Goal: Complete application form: Complete application form

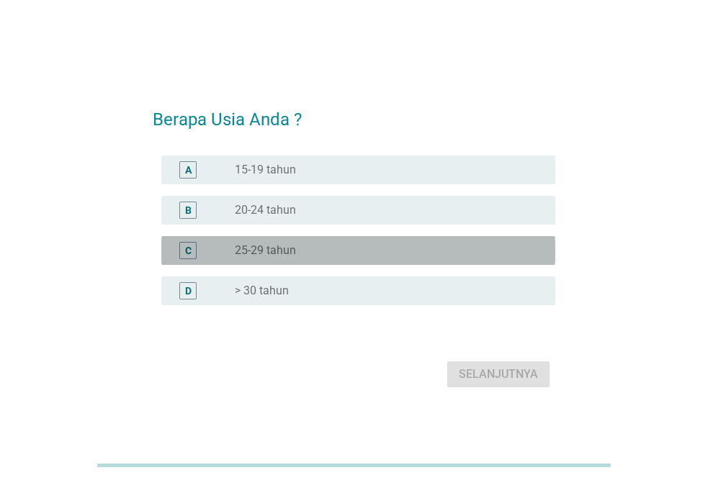
click at [246, 245] on label "25-29 tahun" at bounding box center [265, 250] width 61 height 14
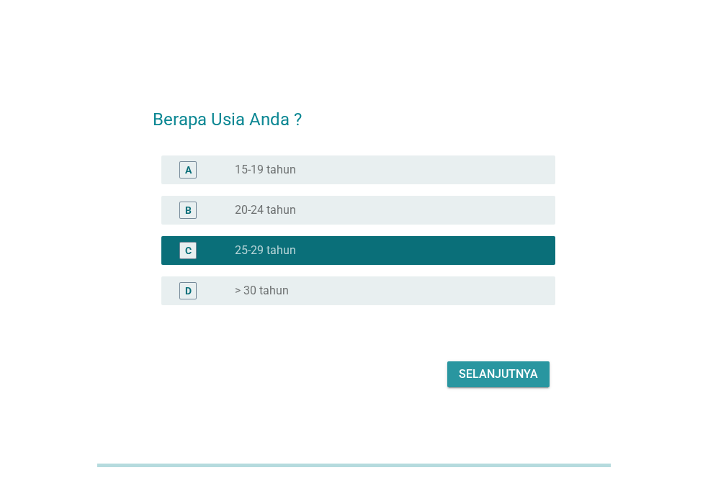
click at [499, 382] on div "Selanjutnya" at bounding box center [498, 374] width 79 height 17
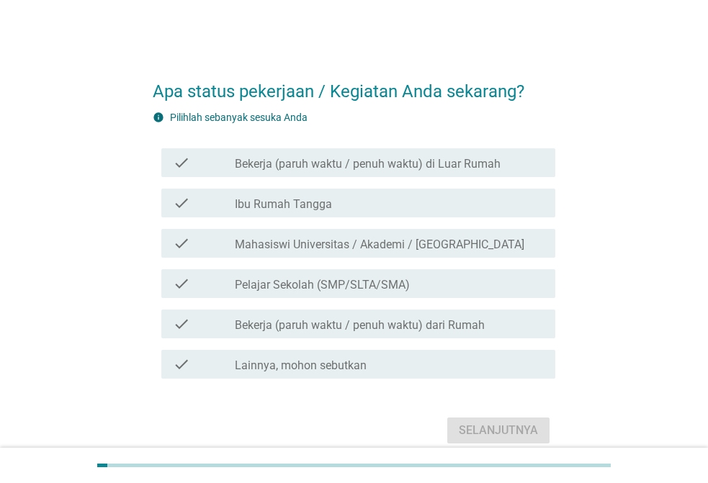
click at [366, 168] on label "Bekerja (paruh waktu / penuh waktu) di Luar Rumah" at bounding box center [368, 164] width 266 height 14
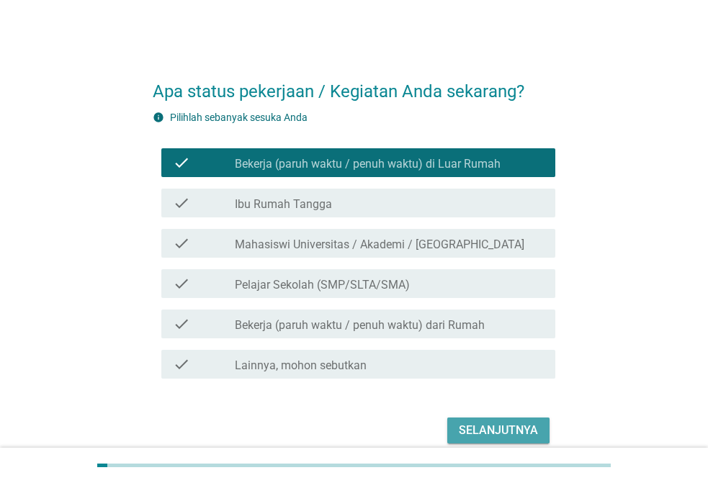
click at [479, 435] on div "Selanjutnya" at bounding box center [498, 430] width 79 height 17
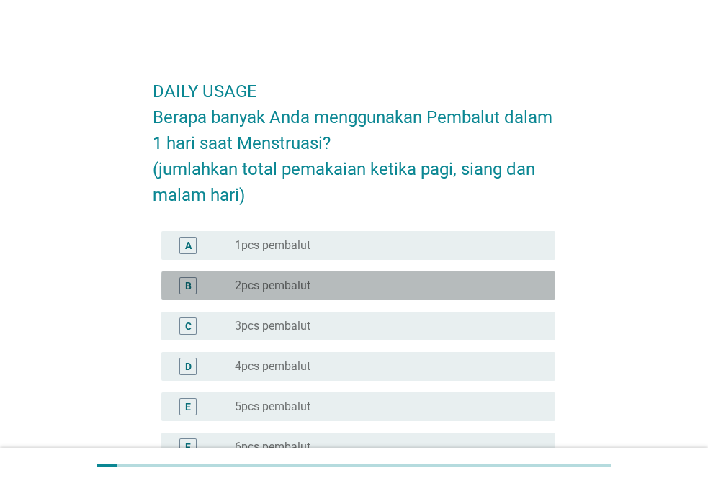
click at [299, 283] on label "2pcs pembalut" at bounding box center [273, 286] width 76 height 14
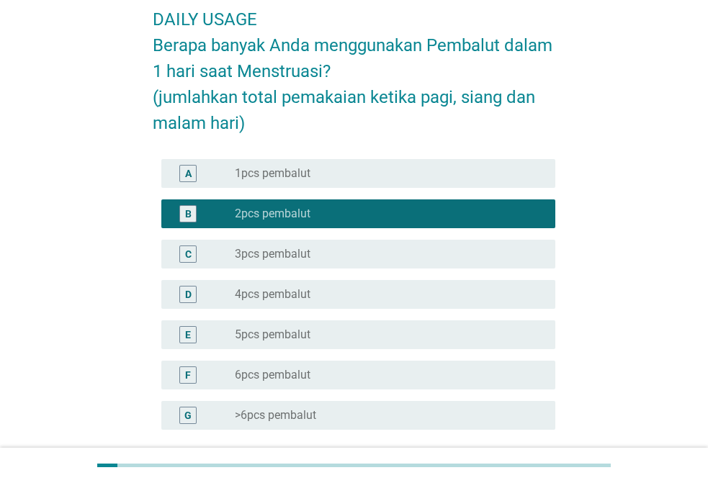
scroll to position [144, 0]
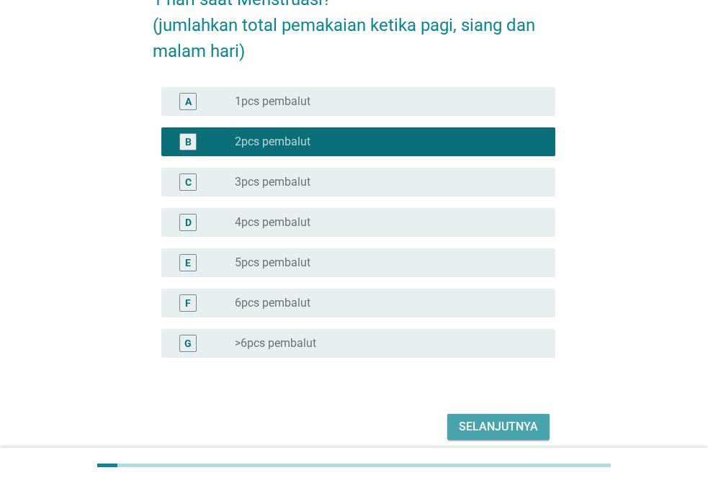
click at [501, 426] on div "Selanjutnya" at bounding box center [498, 426] width 79 height 17
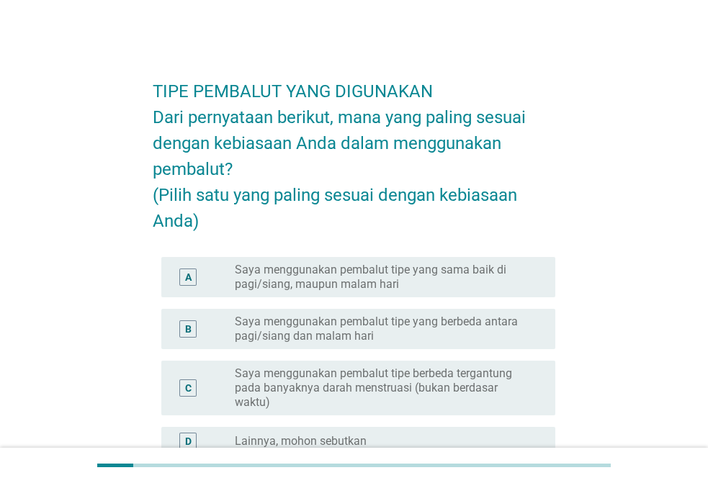
click at [340, 292] on label "Saya menggunakan pembalut tipe yang sama baik di pagi/siang, maupun malam hari" at bounding box center [383, 277] width 297 height 29
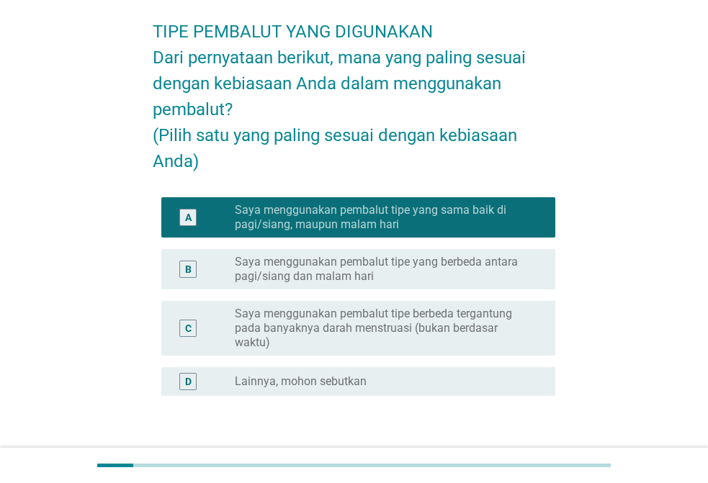
scroll to position [144, 0]
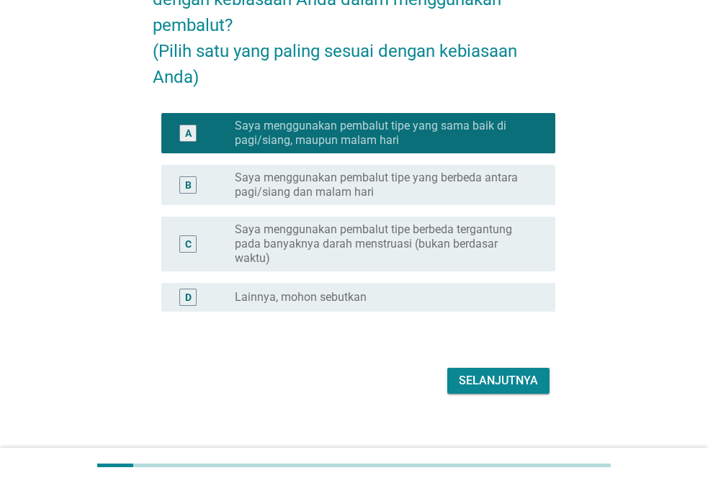
drag, startPoint x: 450, startPoint y: 391, endPoint x: 451, endPoint y: 400, distance: 8.7
click at [450, 398] on div "Selanjutnya" at bounding box center [354, 381] width 402 height 35
click at [451, 394] on button "Selanjutnya" at bounding box center [498, 381] width 102 height 26
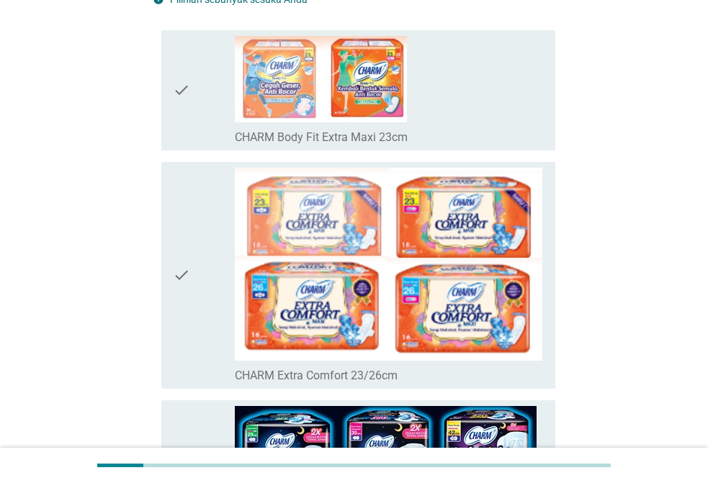
scroll to position [0, 0]
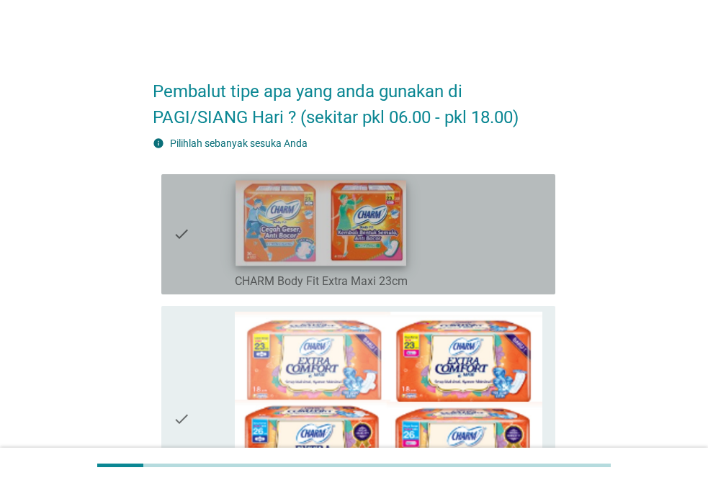
click at [300, 234] on img at bounding box center [320, 223] width 171 height 86
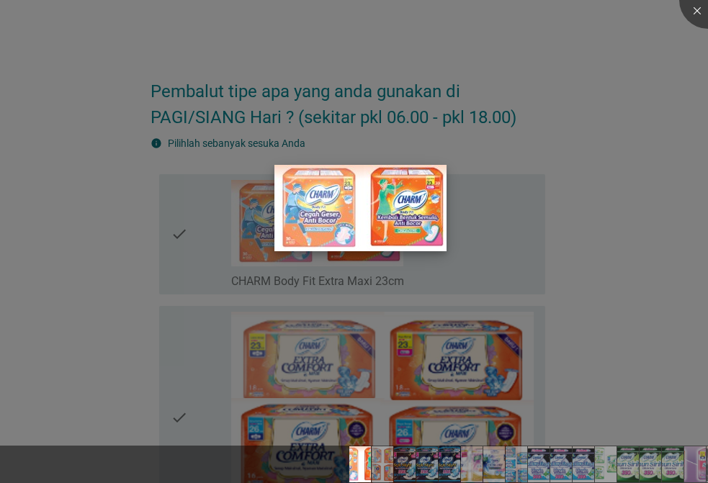
click at [285, 215] on img at bounding box center [360, 208] width 172 height 86
click at [589, 269] on div at bounding box center [354, 241] width 708 height 483
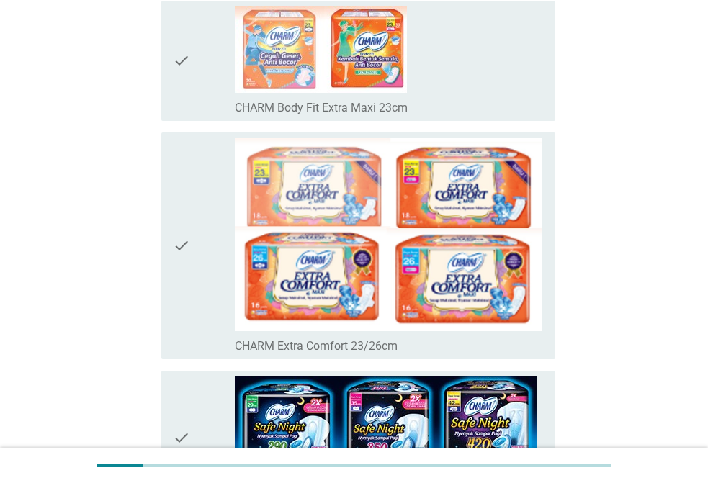
scroll to position [190, 0]
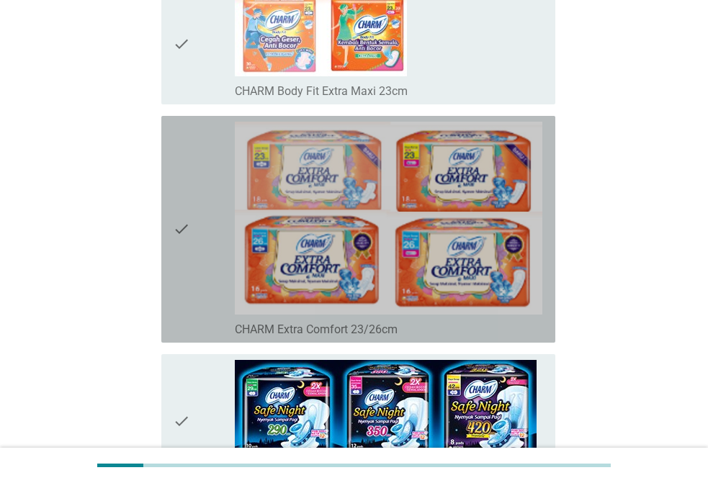
click at [177, 229] on icon "check" at bounding box center [181, 229] width 17 height 215
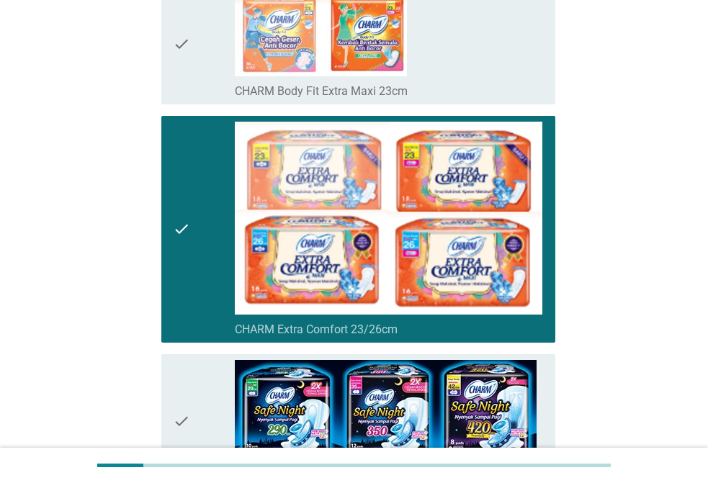
click at [174, 239] on icon "check" at bounding box center [181, 229] width 17 height 215
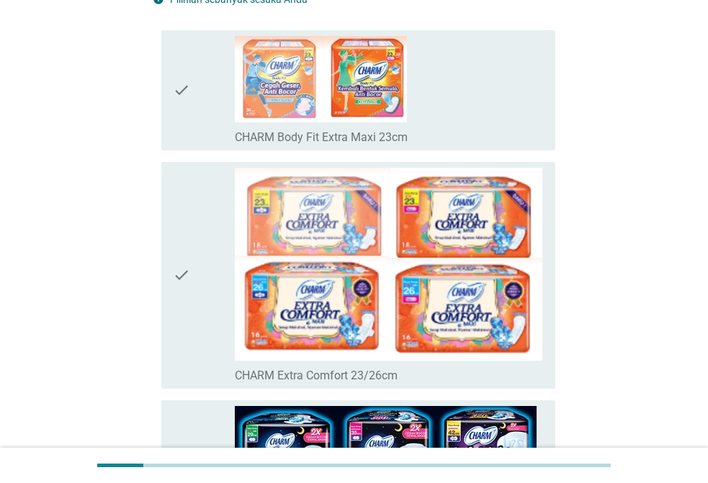
scroll to position [118, 0]
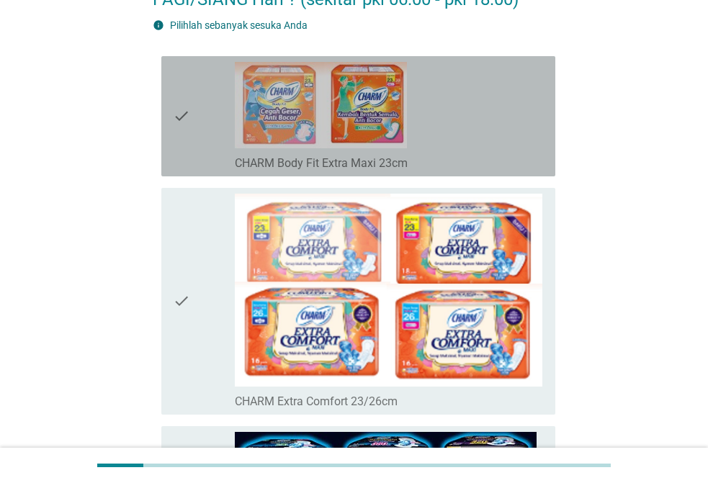
click at [173, 115] on icon "check" at bounding box center [181, 116] width 17 height 109
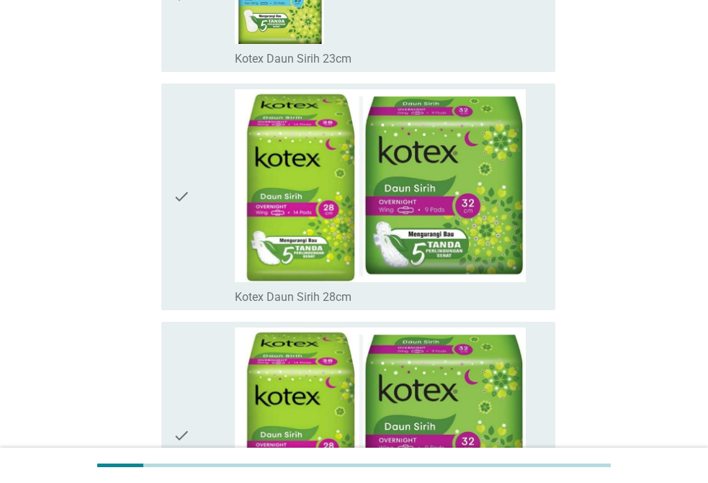
scroll to position [10255, 0]
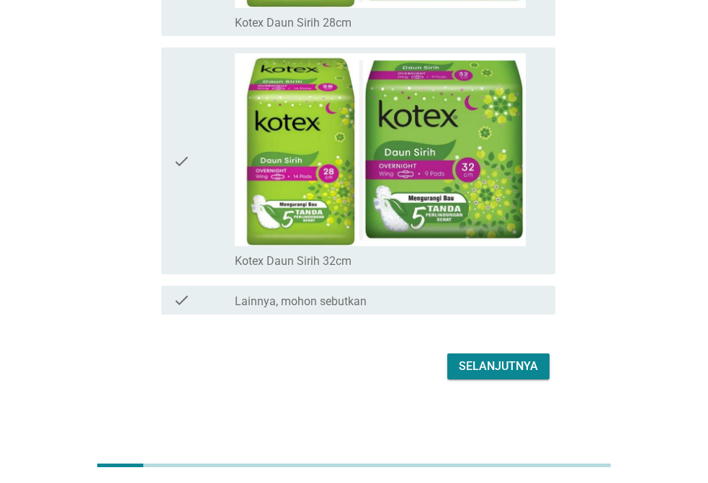
click at [500, 366] on div "Selanjutnya" at bounding box center [498, 366] width 79 height 17
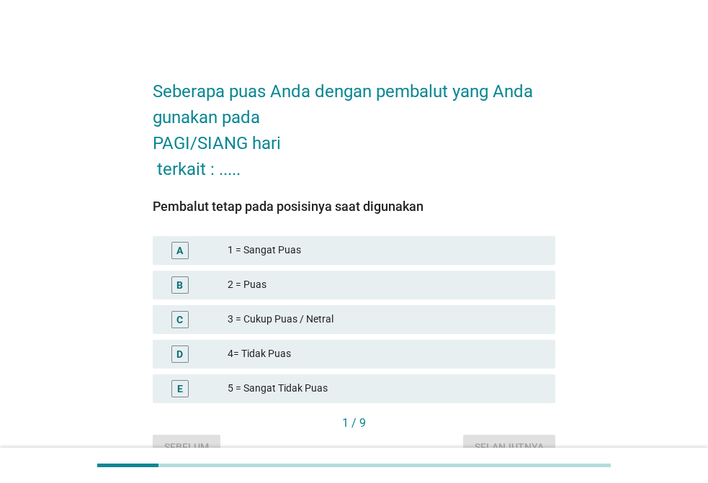
click at [287, 315] on div "3 = Cukup Puas / Netral" at bounding box center [385, 319] width 316 height 17
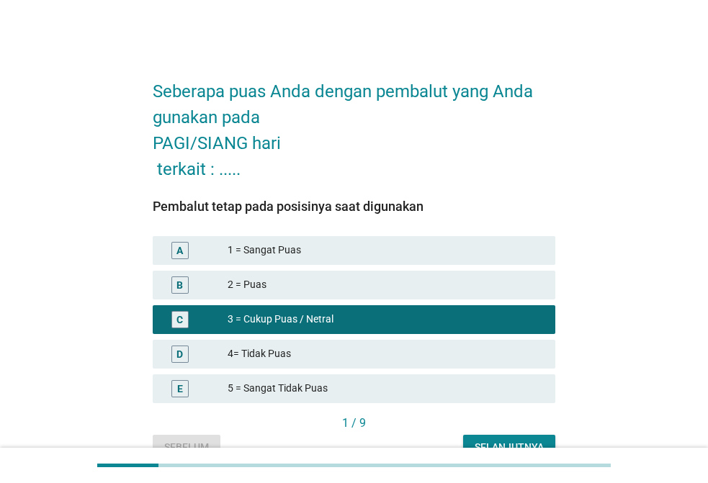
click at [491, 440] on div "Selanjutnya" at bounding box center [508, 447] width 69 height 15
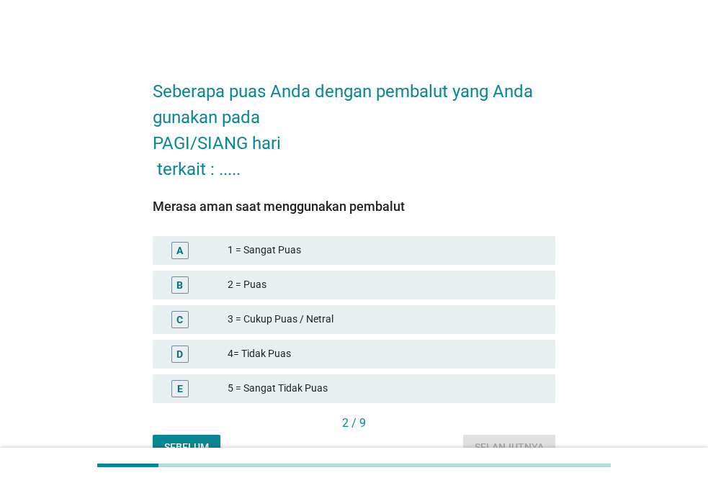
click at [296, 328] on div "3 = Cukup Puas / Netral" at bounding box center [385, 319] width 316 height 17
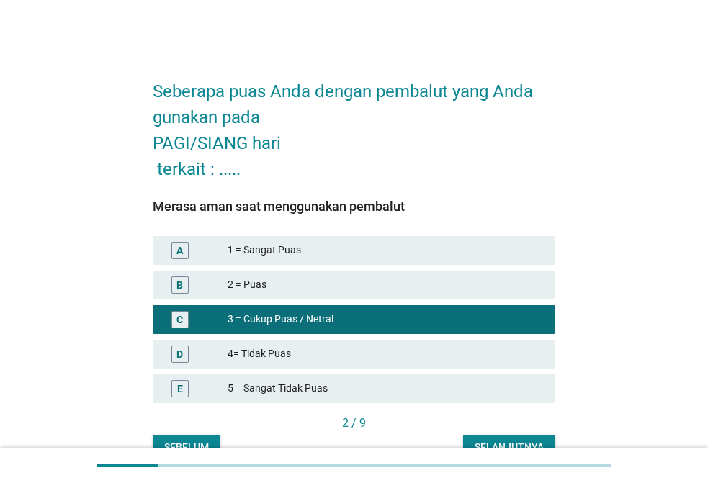
click at [518, 441] on div "Selanjutnya" at bounding box center [508, 447] width 69 height 15
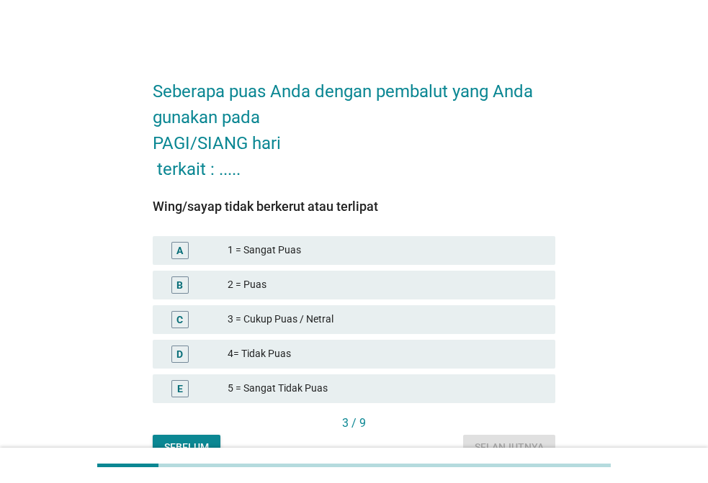
click at [245, 325] on div "3 = Cukup Puas / Netral" at bounding box center [385, 319] width 316 height 17
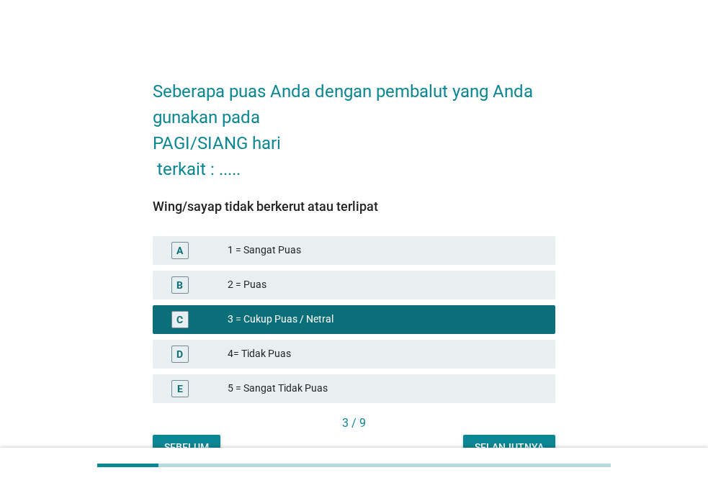
click at [511, 451] on div at bounding box center [354, 465] width 708 height 35
click at [513, 442] on div "Selanjutnya" at bounding box center [508, 447] width 69 height 15
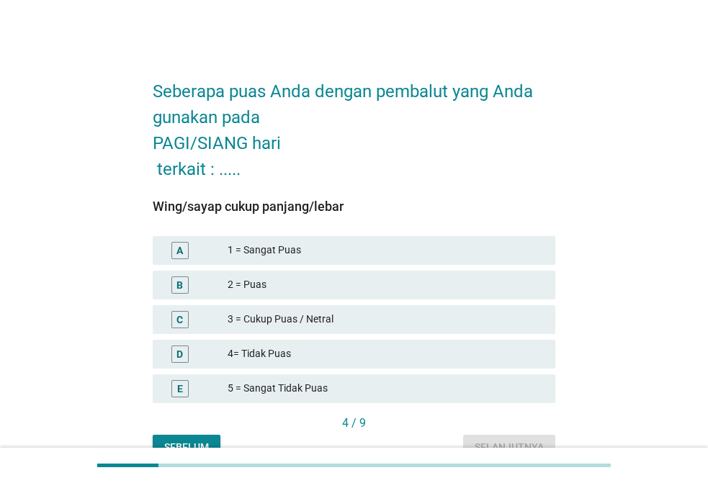
click at [305, 303] on div "C 3 = Cukup Puas / Netral" at bounding box center [354, 319] width 408 height 35
click at [307, 312] on div "3 = Cukup Puas / Netral" at bounding box center [385, 319] width 316 height 17
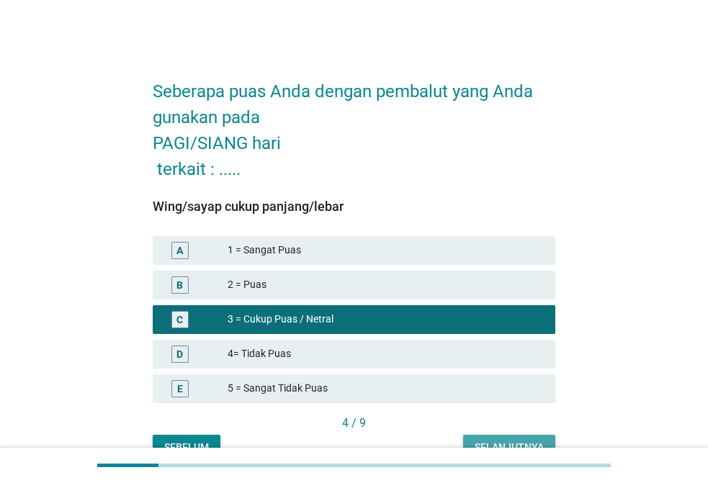
click at [484, 441] on div "Selanjutnya" at bounding box center [508, 447] width 69 height 15
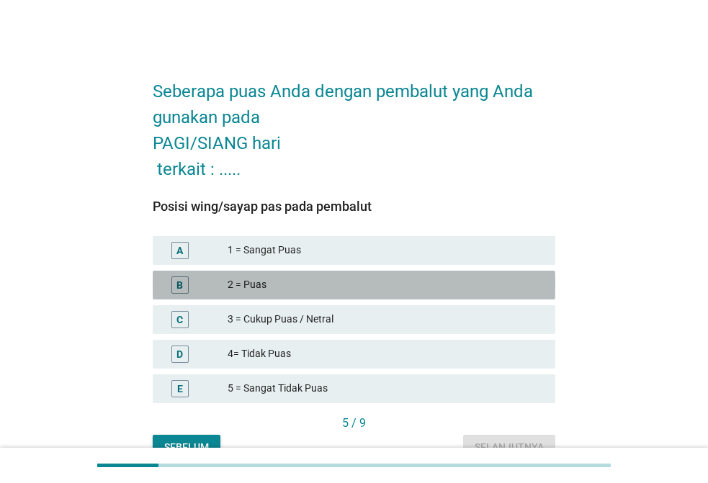
click at [263, 292] on div "2 = Puas" at bounding box center [385, 284] width 316 height 17
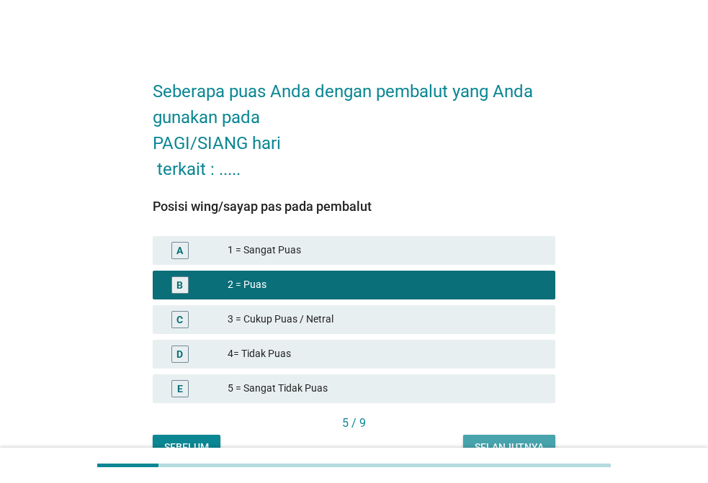
click at [481, 441] on div "Selanjutnya" at bounding box center [508, 447] width 69 height 15
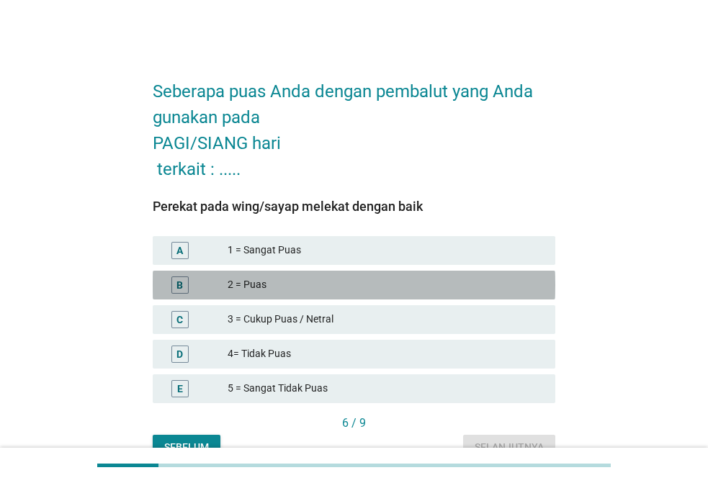
click at [265, 284] on div "2 = Puas" at bounding box center [385, 284] width 316 height 17
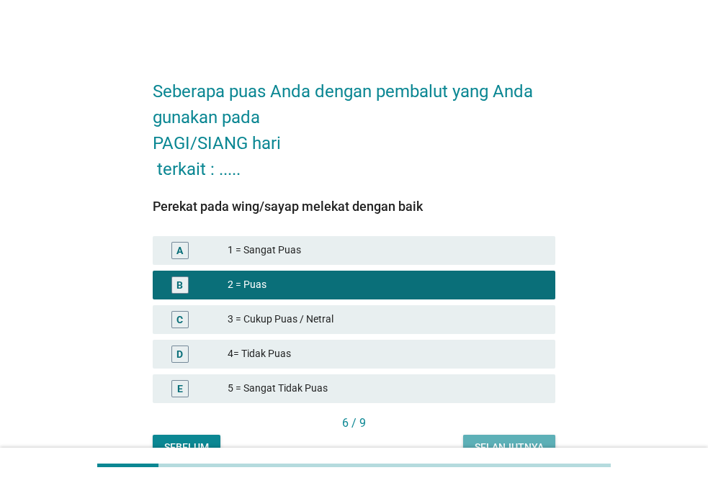
click at [485, 436] on button "Selanjutnya" at bounding box center [509, 448] width 92 height 26
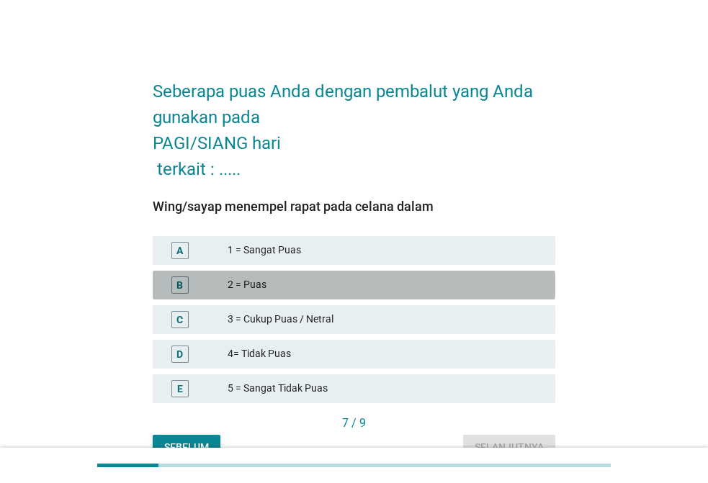
click at [277, 284] on div "2 = Puas" at bounding box center [385, 284] width 316 height 17
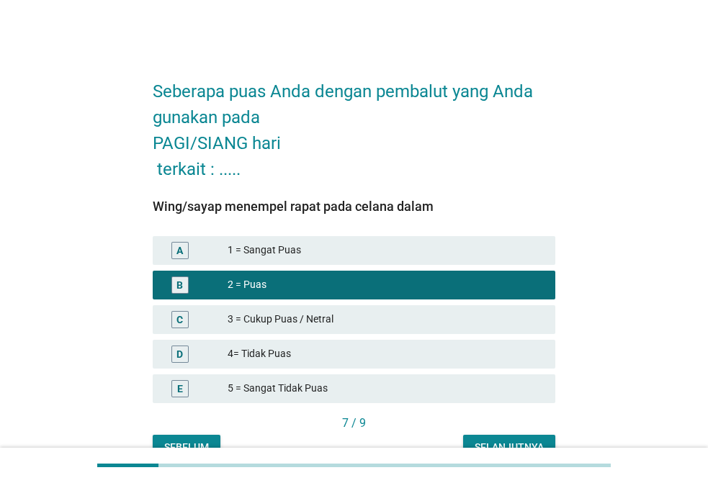
click at [492, 435] on button "Selanjutnya" at bounding box center [509, 448] width 92 height 26
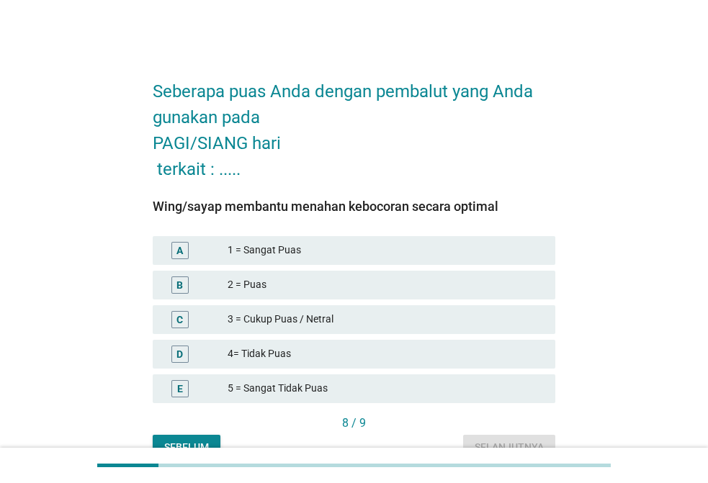
click at [279, 318] on div "3 = Cukup Puas / Netral" at bounding box center [385, 319] width 316 height 17
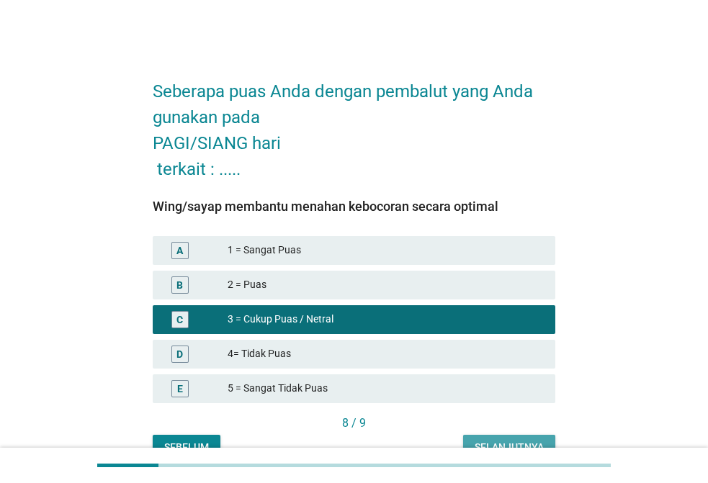
click at [497, 441] on div "Selanjutnya" at bounding box center [508, 447] width 69 height 15
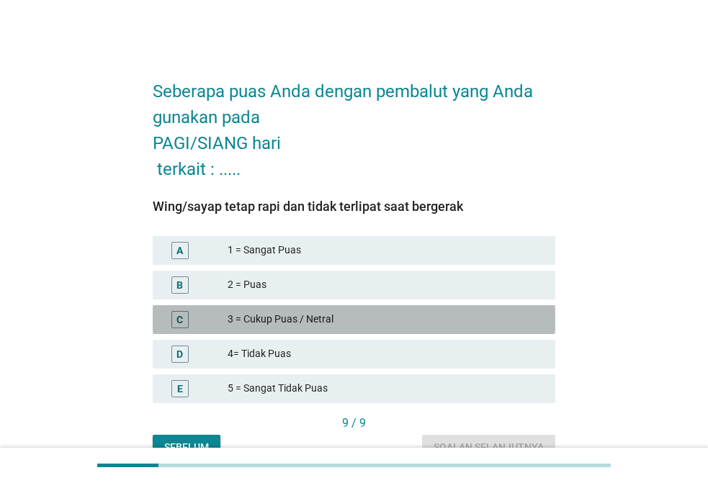
click at [299, 307] on div "C 3 = Cukup Puas / Netral" at bounding box center [354, 319] width 402 height 29
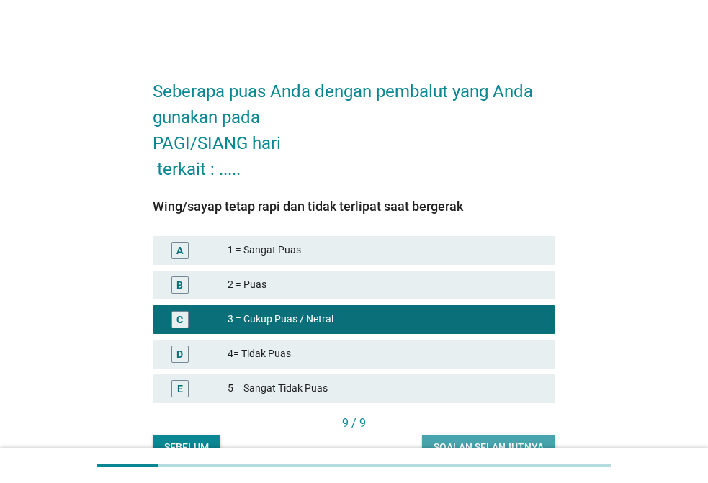
click at [437, 436] on button "Soalan selanjutnya" at bounding box center [488, 448] width 133 height 26
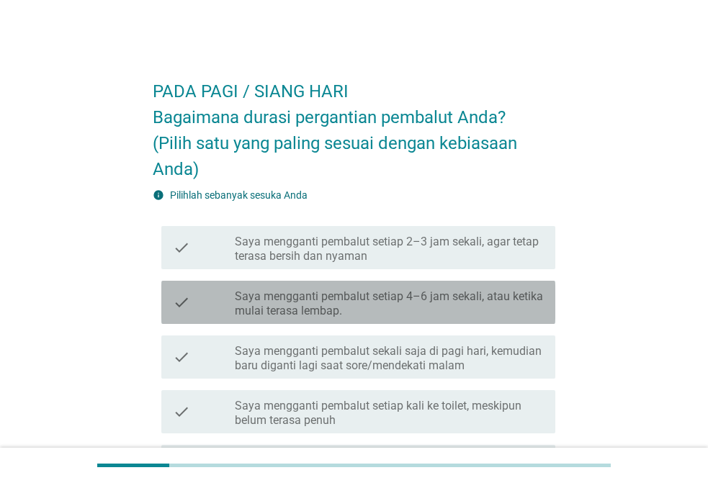
click at [421, 294] on label "Saya mengganti pembalut setiap 4–6 jam sekali, atau ketika mulai terasa lembap." at bounding box center [389, 303] width 309 height 29
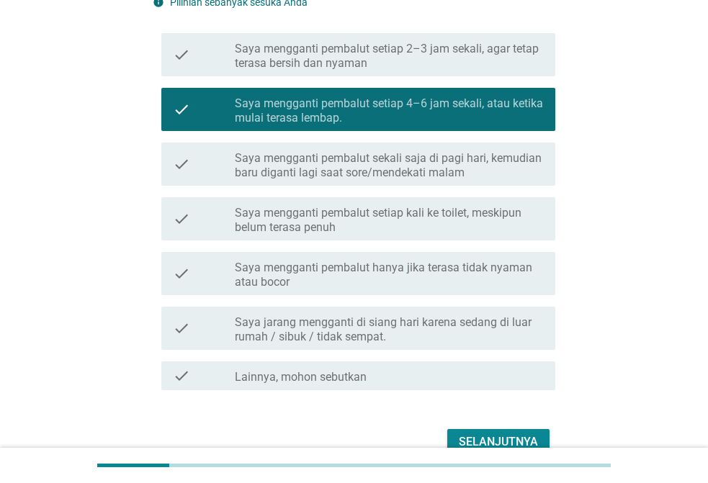
scroll to position [268, 0]
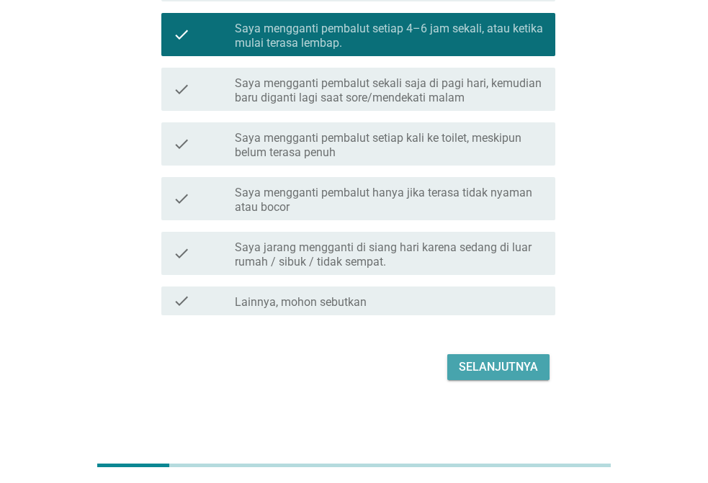
click at [514, 373] on div "Selanjutnya" at bounding box center [498, 366] width 79 height 17
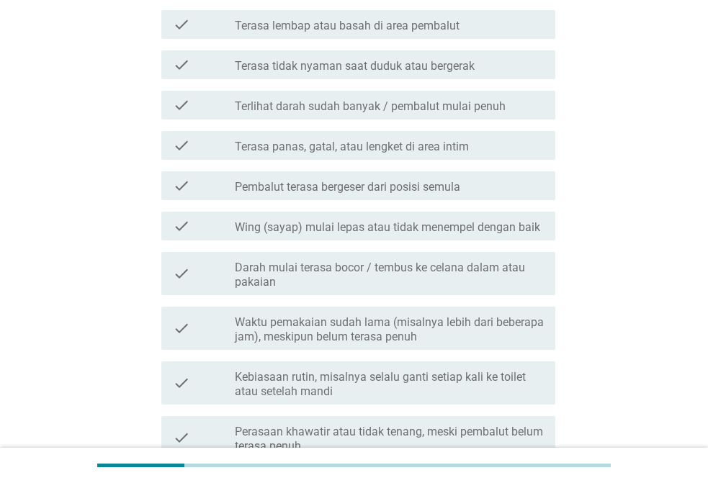
scroll to position [0, 0]
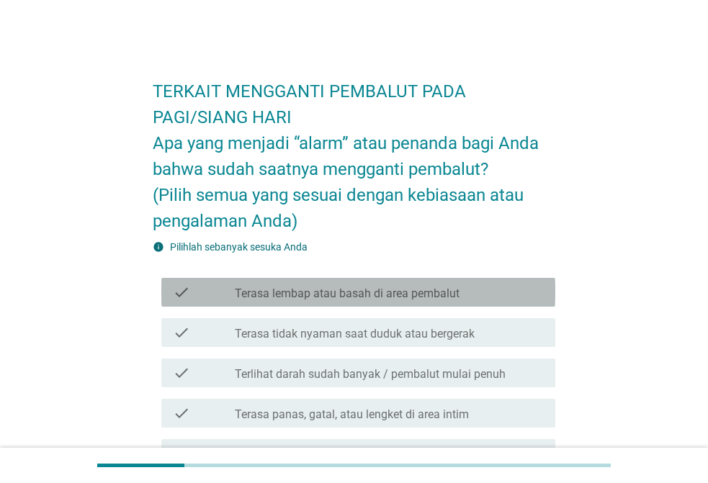
click at [347, 282] on div "check check_box_outline_blank Terasa lembap atau basah di area pembalut" at bounding box center [358, 292] width 394 height 29
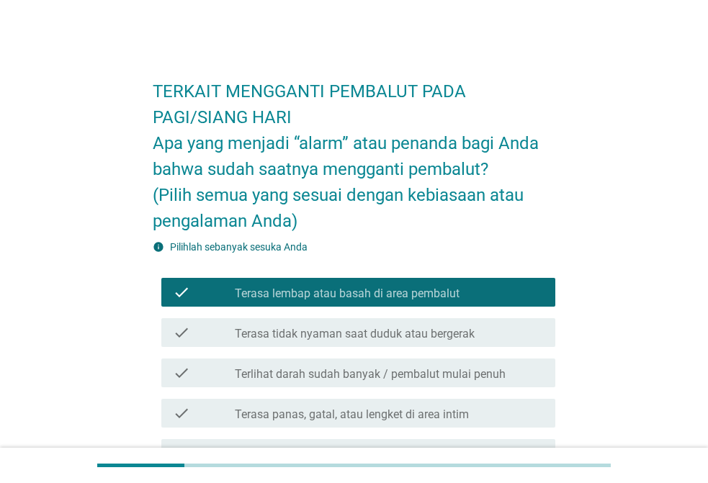
click at [344, 331] on label "Terasa tidak nyaman saat duduk atau bergerak" at bounding box center [355, 334] width 240 height 14
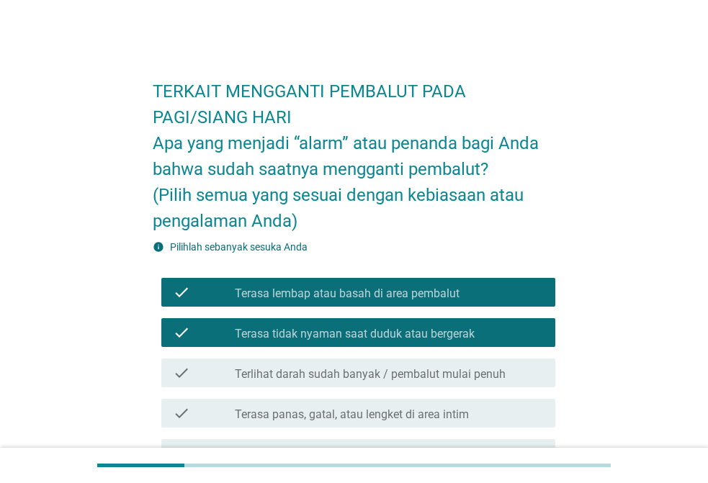
click at [399, 366] on div "check_box_outline_blank Terlihat darah sudah banyak / pembalut mulai penuh" at bounding box center [389, 372] width 309 height 17
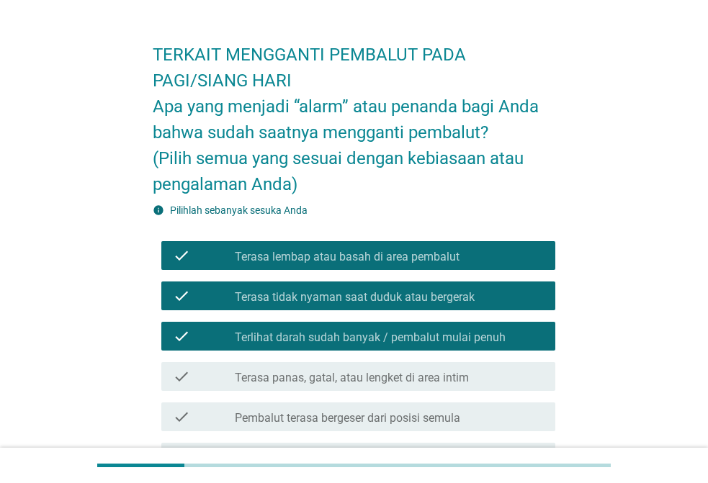
scroll to position [72, 0]
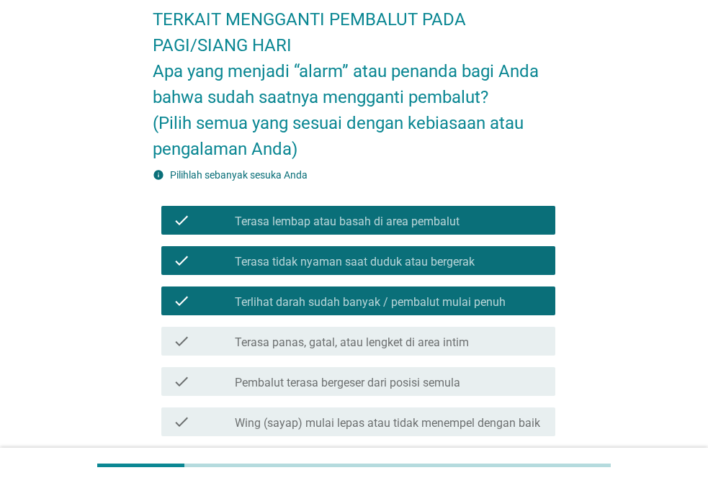
click at [412, 346] on label "Terasa panas, gatal, atau lengket di area intim" at bounding box center [352, 342] width 234 height 14
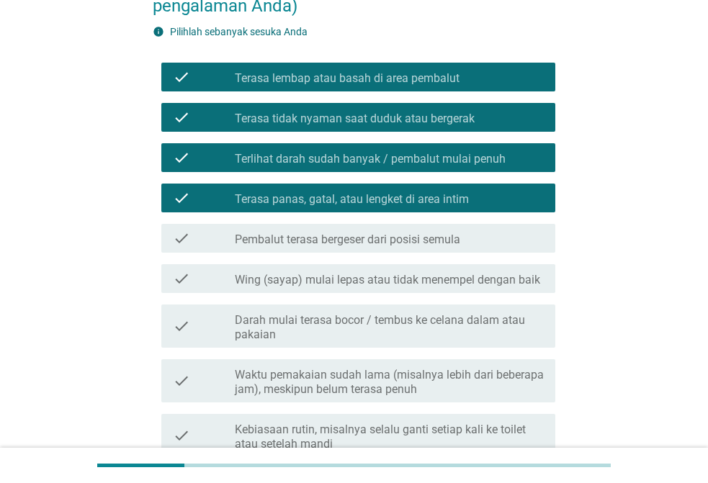
scroll to position [216, 0]
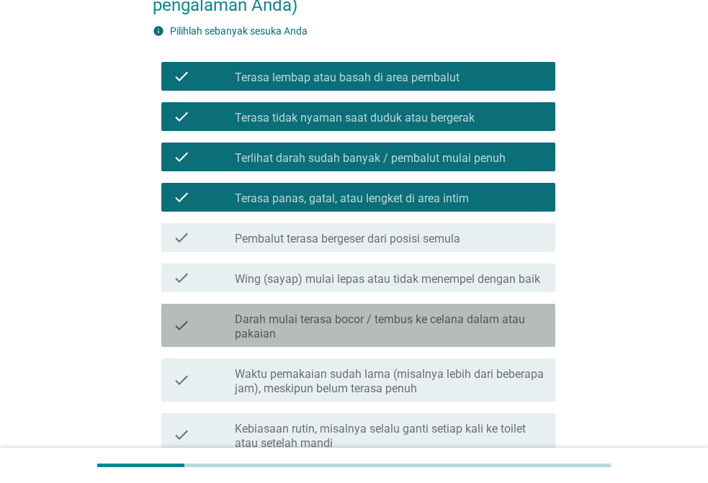
click at [451, 328] on label "Darah mulai terasa bocor / tembus ke celana dalam atau pakaian" at bounding box center [389, 326] width 309 height 29
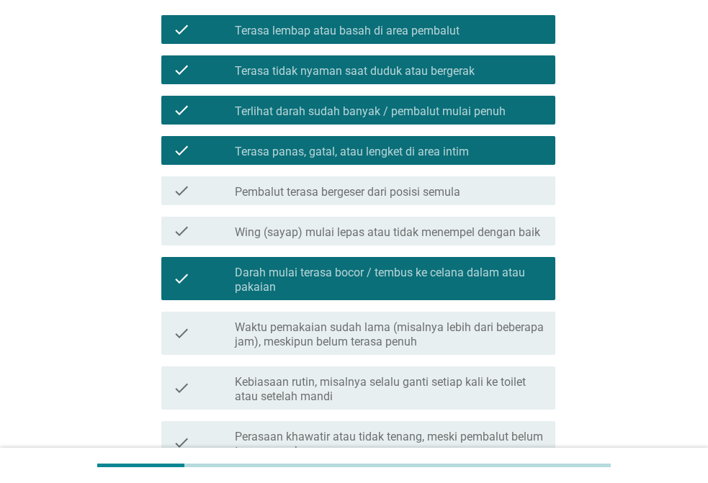
scroll to position [288, 0]
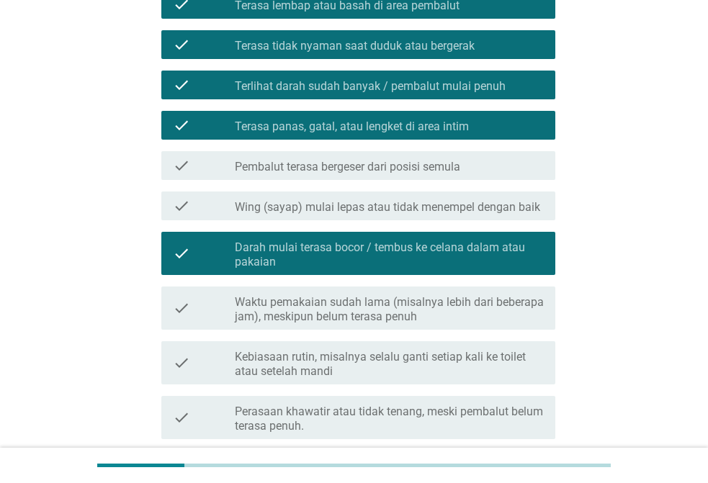
click at [399, 311] on label "Waktu pemakaian sudah lama (misalnya lebih dari beberapa jam), meskipun belum t…" at bounding box center [389, 309] width 309 height 29
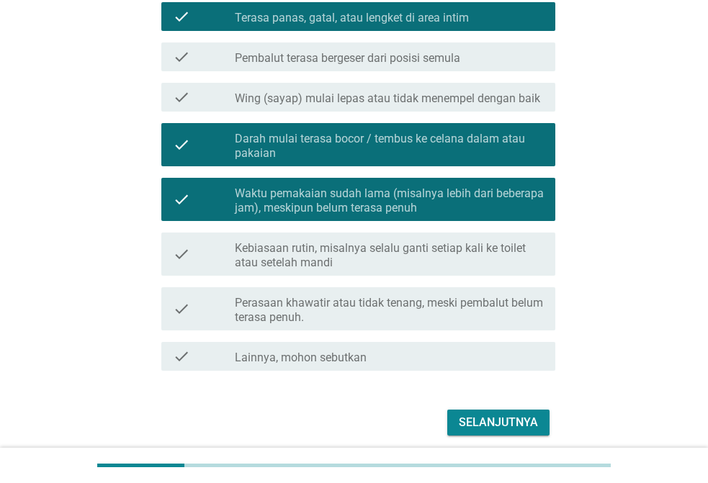
scroll to position [432, 0]
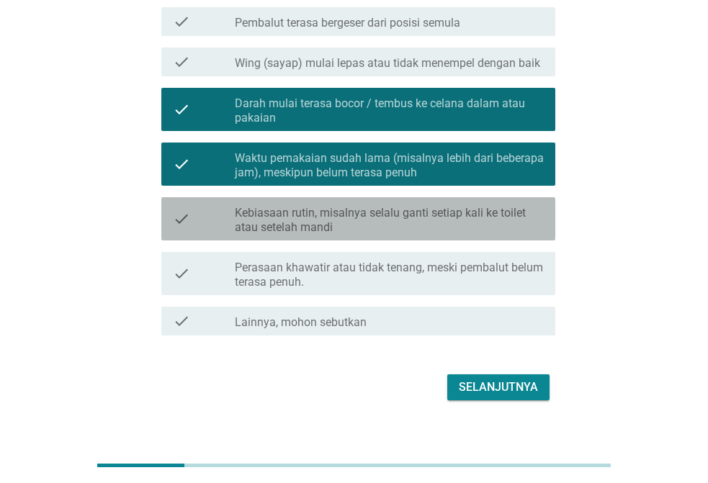
click at [332, 223] on label "Kebiasaan rutin, misalnya selalu ganti setiap kali ke toilet atau setelah mandi" at bounding box center [389, 220] width 309 height 29
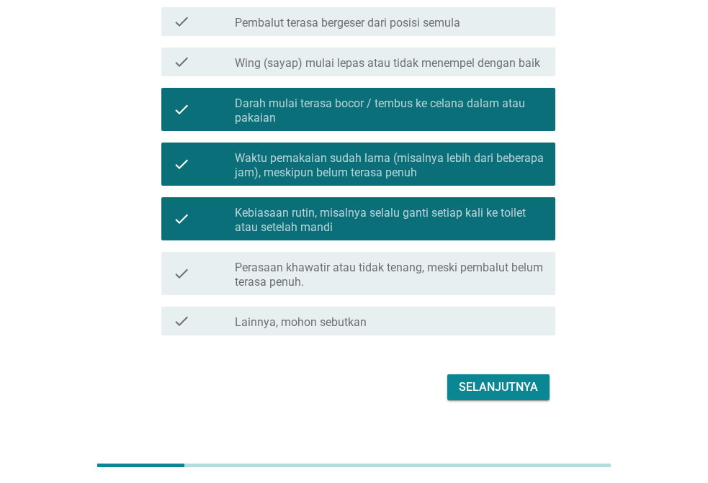
click at [477, 382] on div "Selanjutnya" at bounding box center [498, 387] width 79 height 17
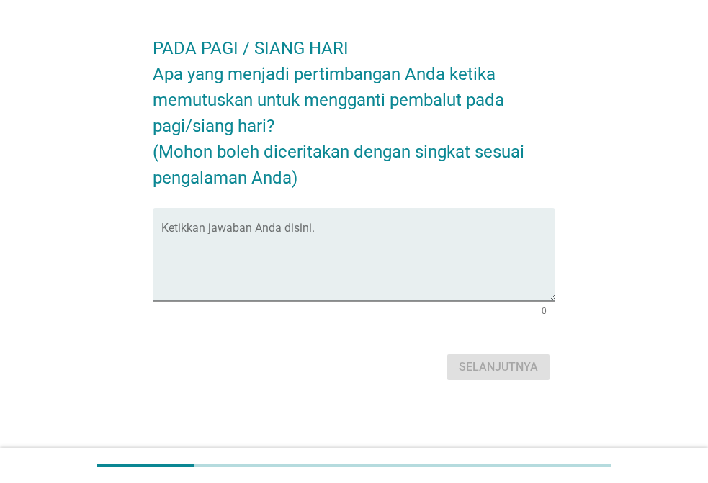
scroll to position [0, 0]
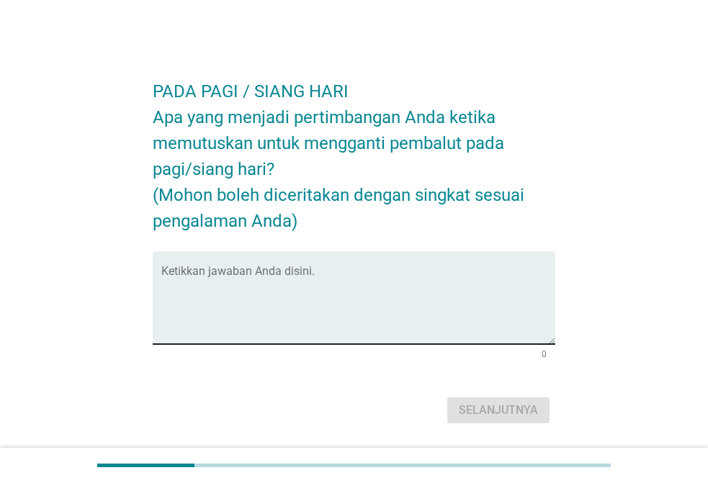
click at [356, 329] on textarea "Ketikkan jawaban Anda disini." at bounding box center [358, 307] width 394 height 76
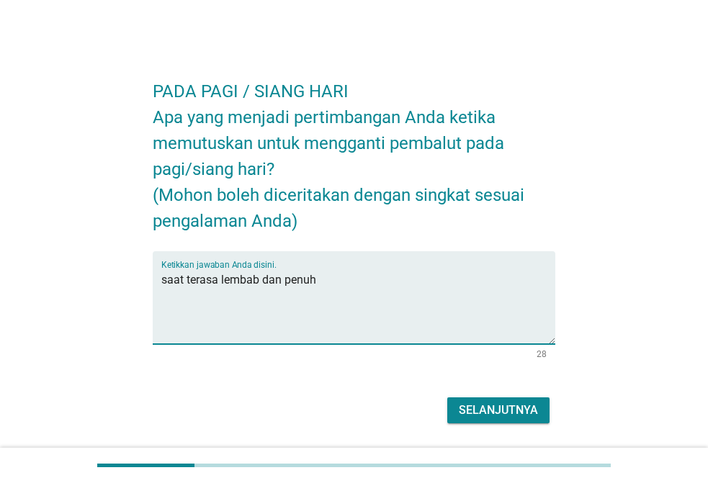
type textarea "saat terasa lembab dan penuh"
click at [487, 411] on div "Selanjutnya" at bounding box center [498, 410] width 79 height 17
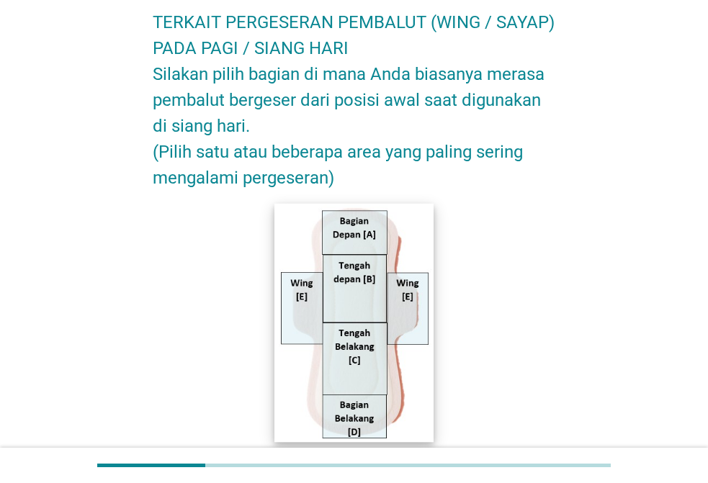
scroll to position [72, 0]
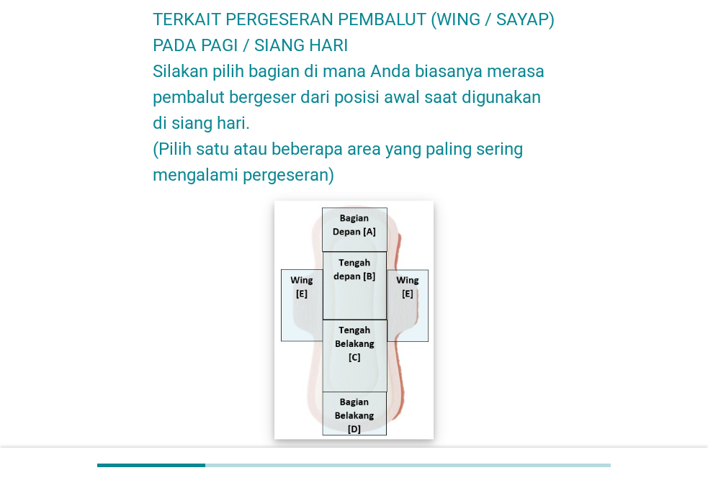
click at [361, 376] on img at bounding box center [353, 319] width 159 height 239
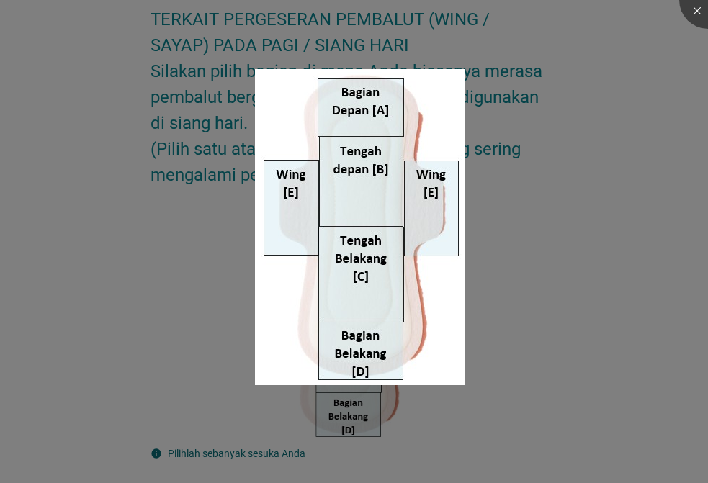
click at [392, 432] on div at bounding box center [354, 241] width 708 height 483
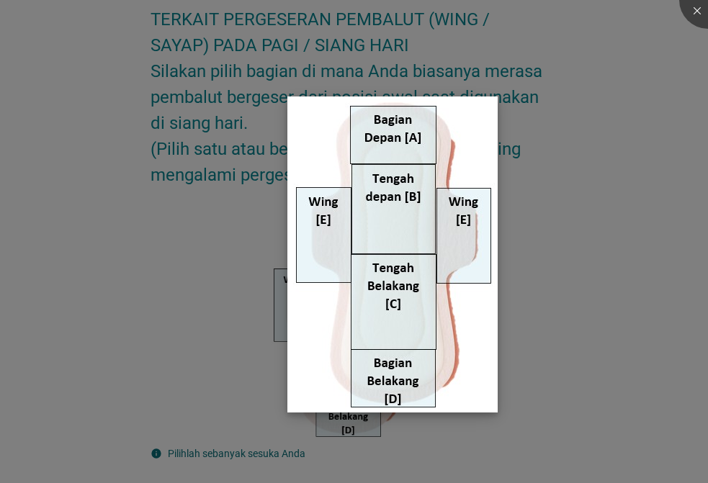
click at [384, 316] on img at bounding box center [392, 254] width 210 height 316
click at [426, 441] on div at bounding box center [354, 241] width 708 height 483
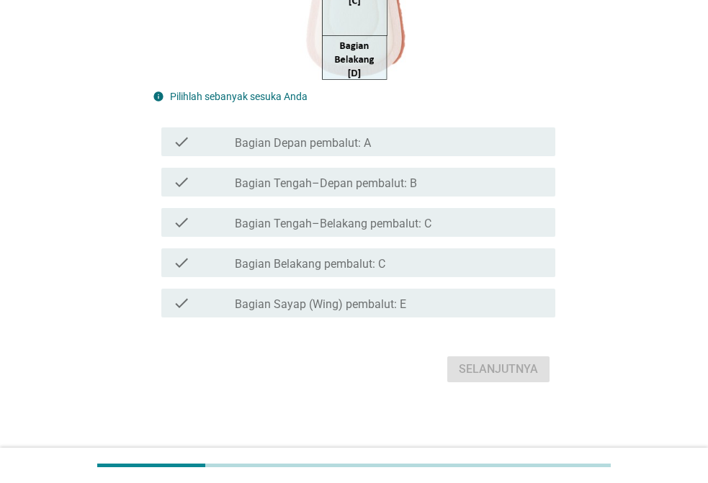
scroll to position [431, 0]
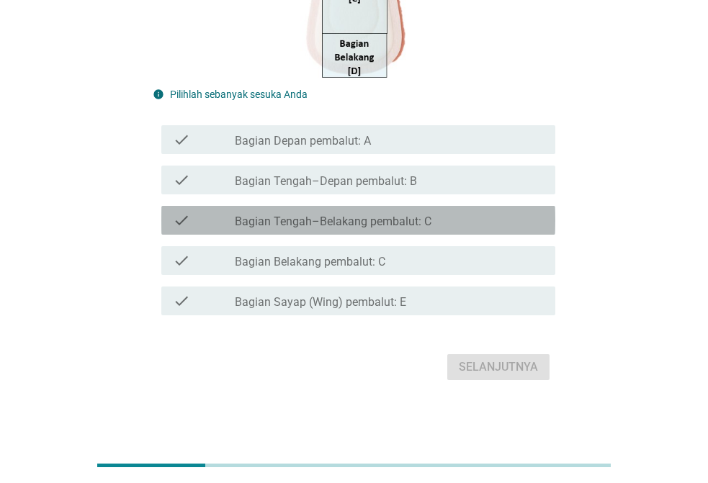
click at [323, 222] on label "Bagian Tengah–Belakang pembalut: C" at bounding box center [333, 222] width 197 height 14
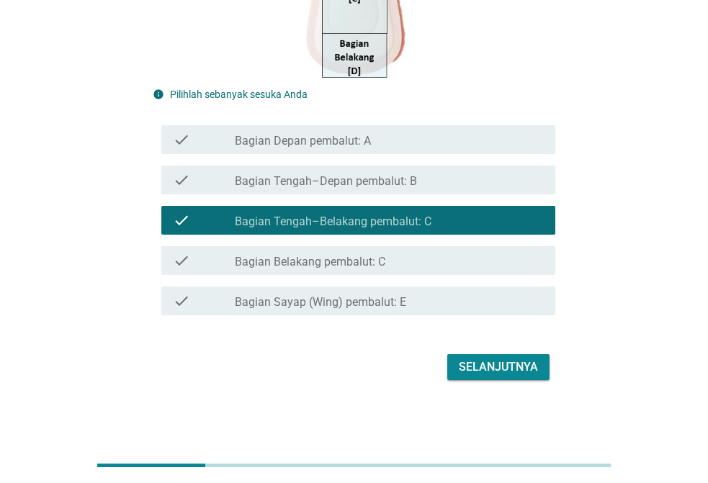
click at [501, 354] on button "Selanjutnya" at bounding box center [498, 367] width 102 height 26
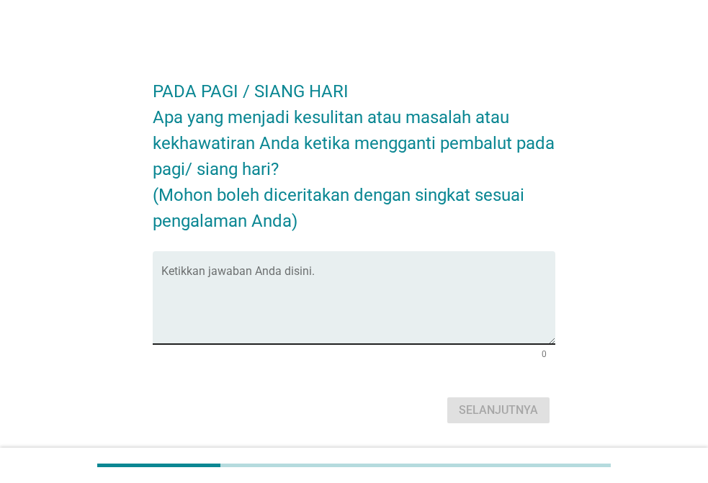
click at [355, 340] on textarea "Ketikkan jawaban Anda disini." at bounding box center [358, 307] width 394 height 76
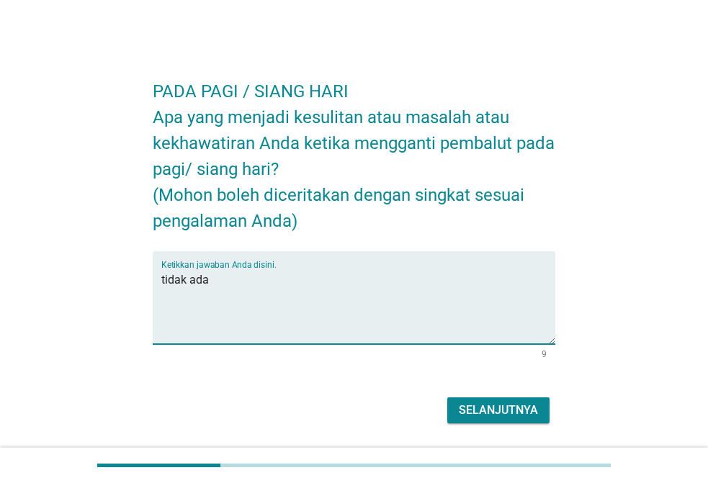
type textarea "tidak ada"
click at [487, 418] on div "Selanjutnya" at bounding box center [498, 410] width 79 height 17
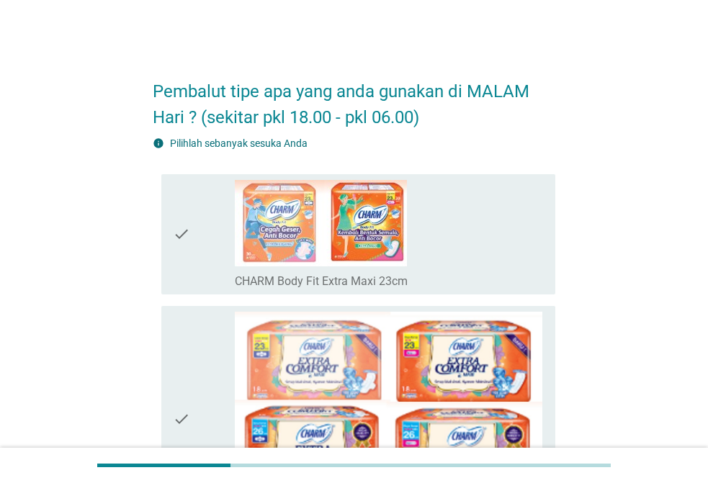
click at [178, 230] on icon "check" at bounding box center [181, 234] width 17 height 109
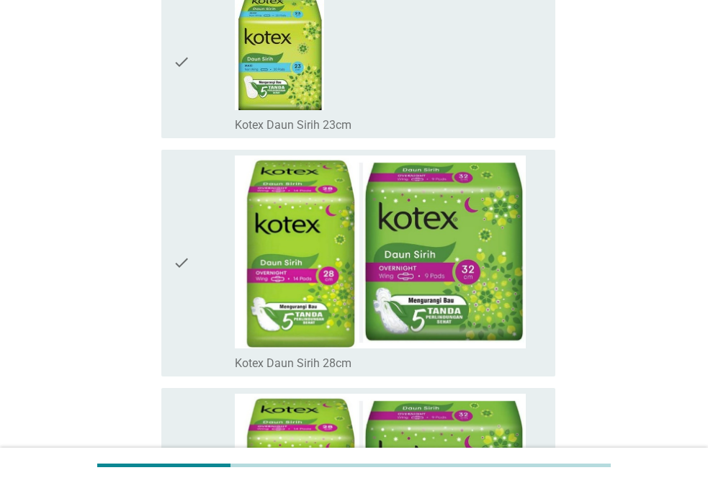
scroll to position [10255, 0]
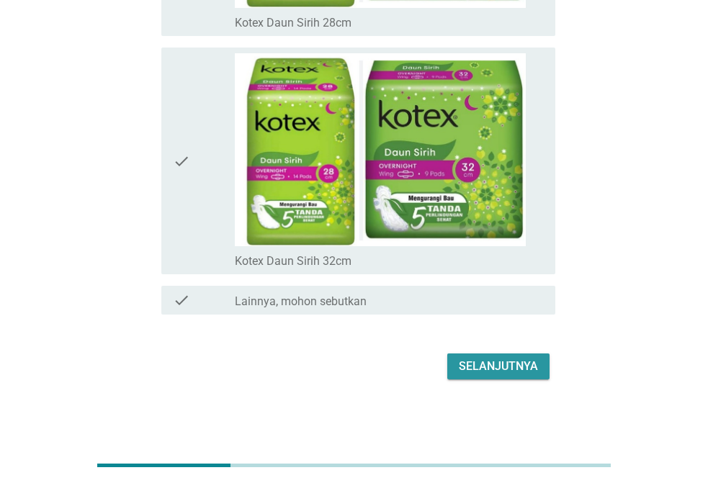
click at [527, 359] on div "Selanjutnya" at bounding box center [498, 366] width 79 height 17
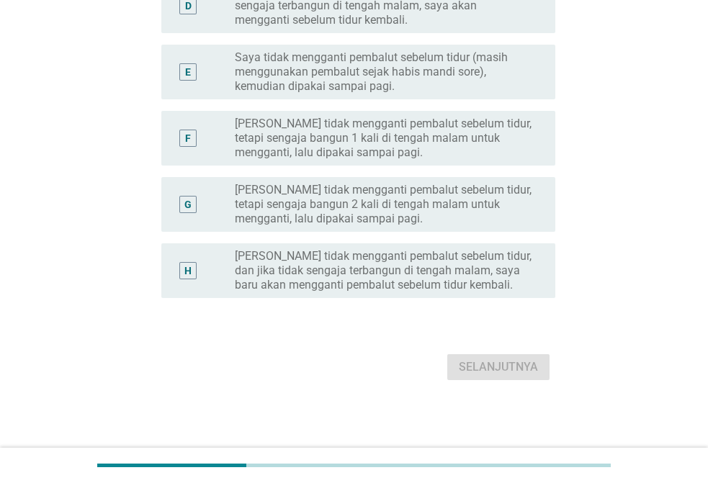
scroll to position [0, 0]
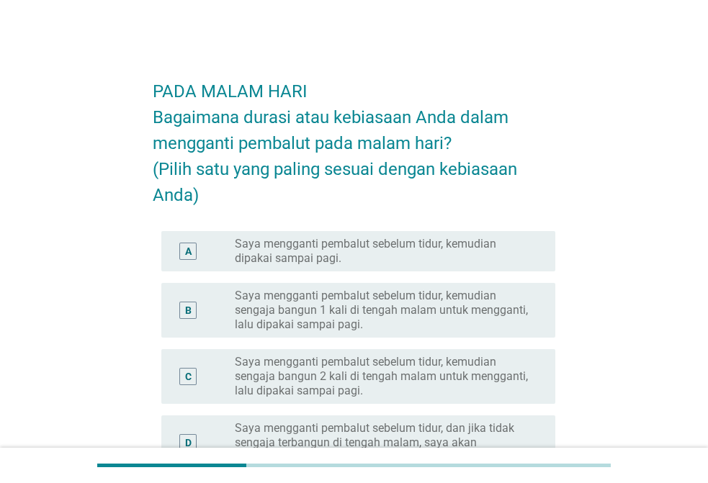
drag, startPoint x: 312, startPoint y: 258, endPoint x: 300, endPoint y: 255, distance: 12.8
click at [312, 258] on label "Saya mengganti pembalut sebelum tidur, kemudian dipakai sampai pagi." at bounding box center [383, 251] width 297 height 29
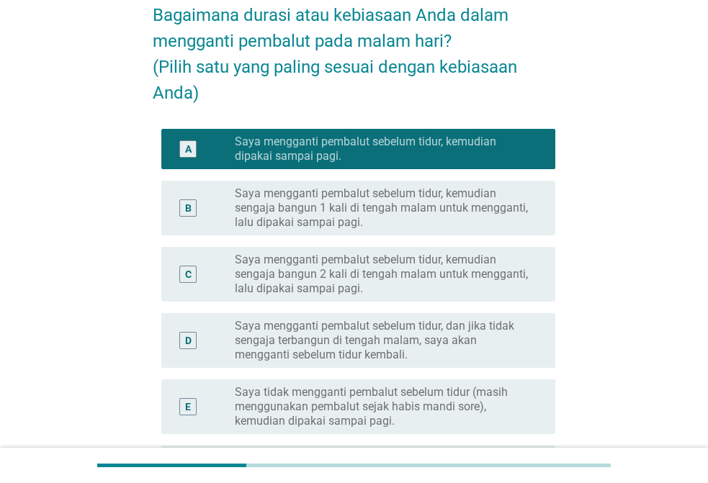
scroll to position [432, 0]
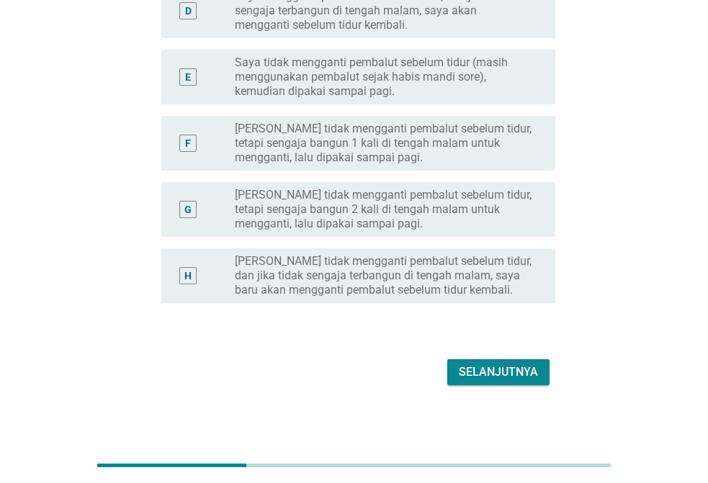
click at [505, 373] on div "Selanjutnya" at bounding box center [498, 372] width 79 height 17
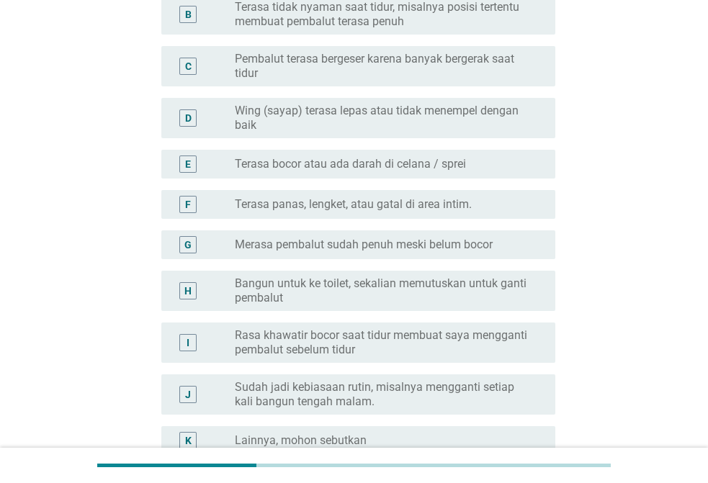
scroll to position [288, 0]
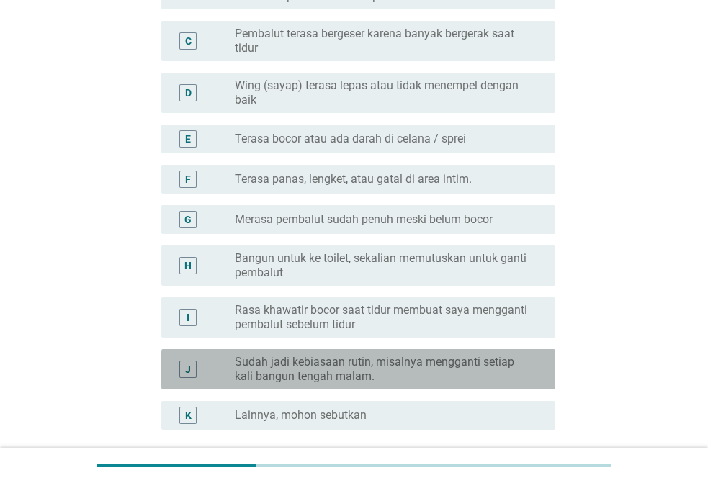
click at [356, 375] on label "Sudah jadi kebiasaan rutin, misalnya mengganti setiap kali bangun tengah malam." at bounding box center [383, 369] width 297 height 29
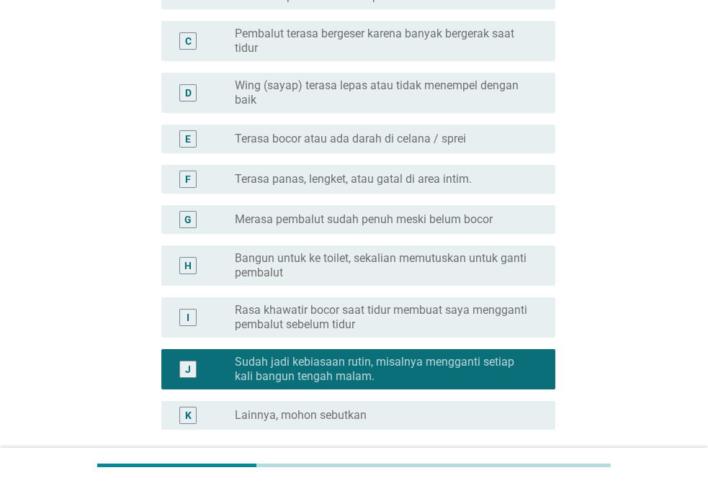
scroll to position [360, 0]
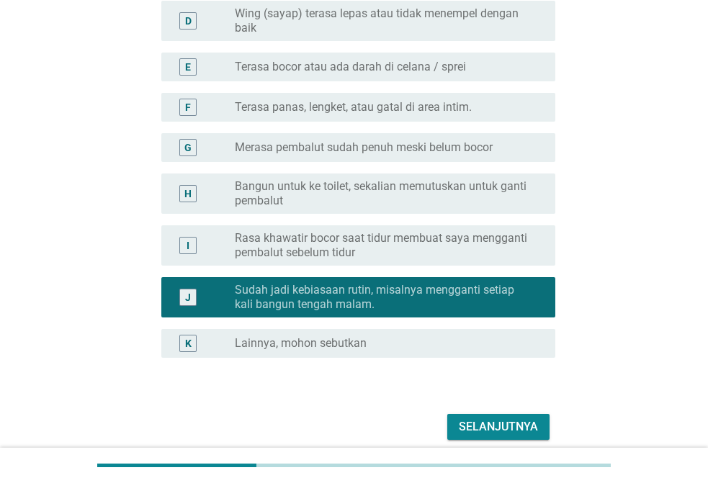
click at [487, 433] on div "Selanjutnya" at bounding box center [498, 426] width 79 height 17
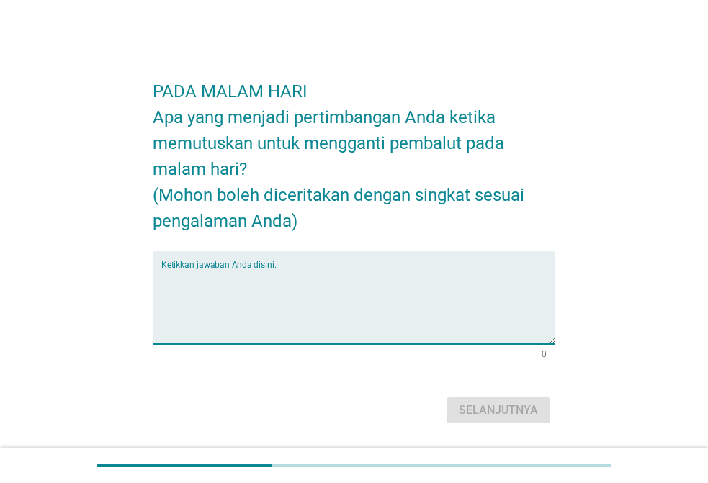
click at [230, 305] on textarea "Ketikkan jawaban Anda disini." at bounding box center [358, 307] width 394 height 76
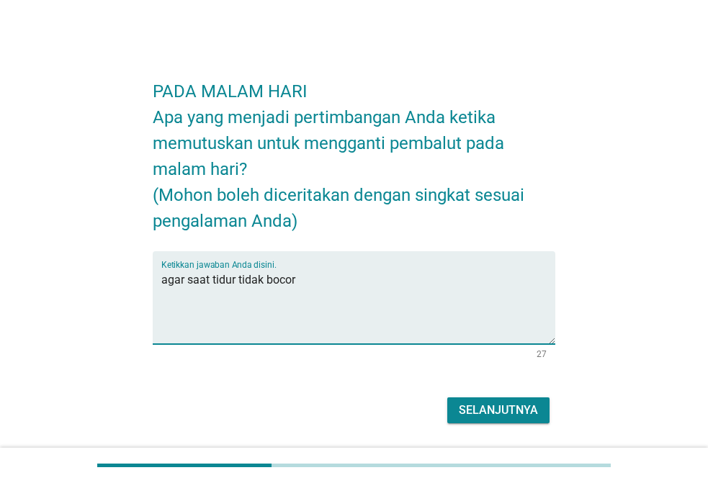
type textarea "agar saat tidur tidak bocor"
click at [484, 403] on div "Selanjutnya" at bounding box center [498, 410] width 79 height 17
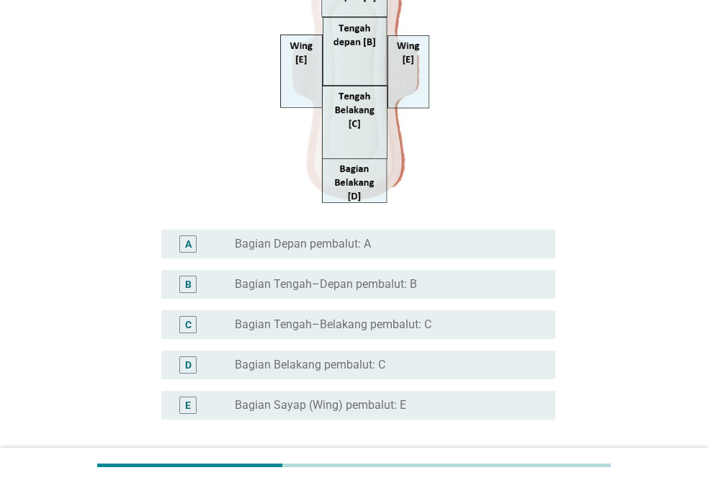
scroll to position [288, 0]
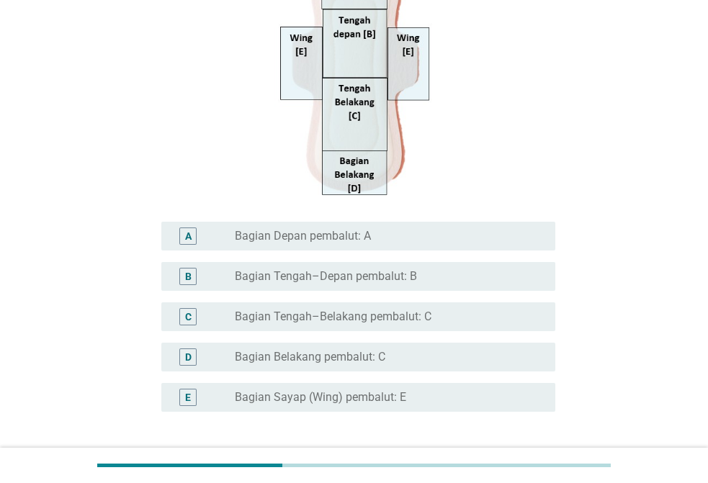
click at [289, 320] on label "Bagian Tengah–Belakang pembalut: C" at bounding box center [333, 317] width 197 height 14
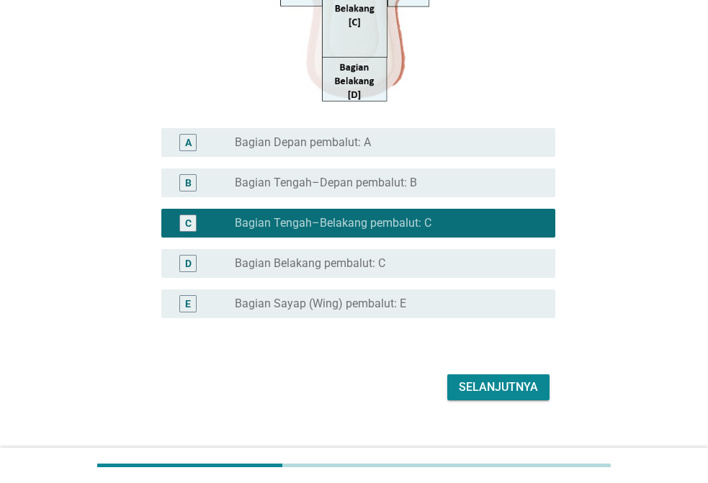
scroll to position [402, 0]
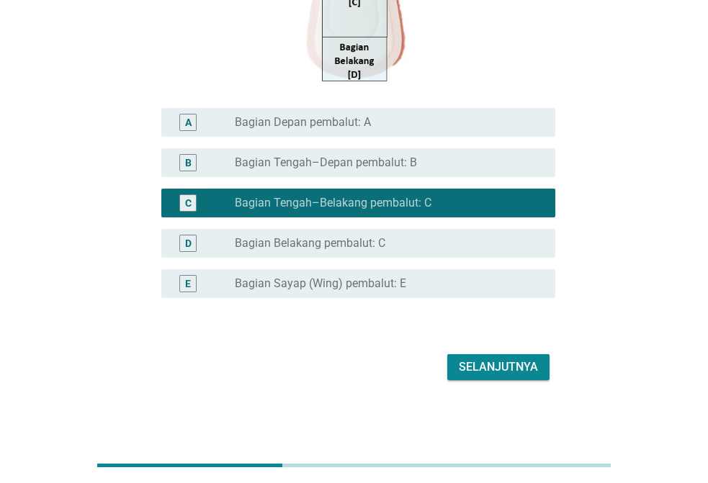
click at [361, 240] on label "Bagian Belakang pembalut: C" at bounding box center [310, 243] width 150 height 14
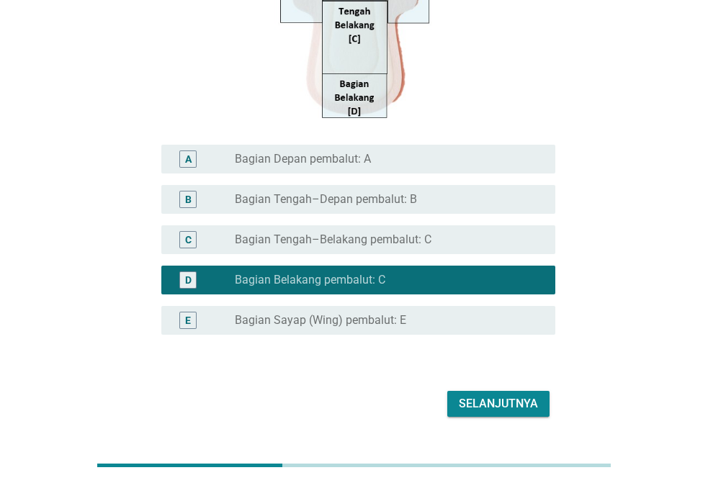
scroll to position [330, 0]
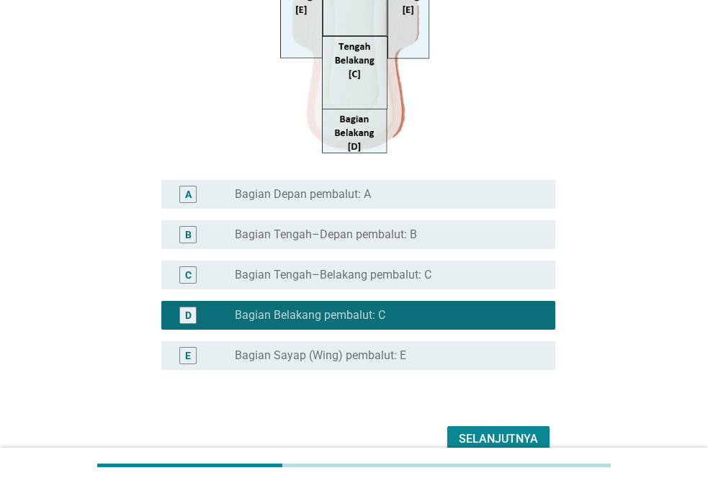
click at [500, 431] on div "Selanjutnya" at bounding box center [498, 438] width 79 height 17
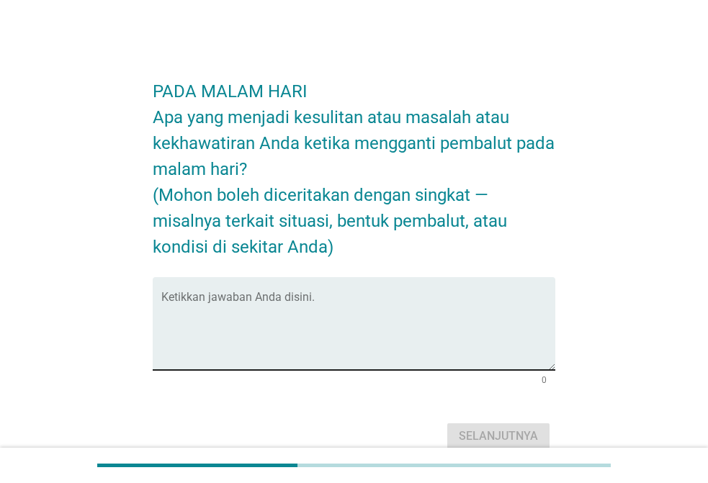
click at [224, 338] on textarea "Ketikkan jawaban Anda disini." at bounding box center [358, 332] width 394 height 76
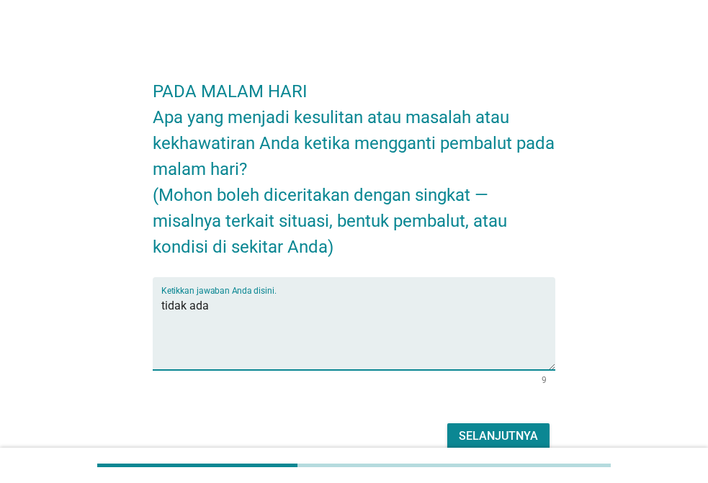
type textarea "tidak ada"
click at [523, 438] on div "Selanjutnya" at bounding box center [498, 436] width 79 height 17
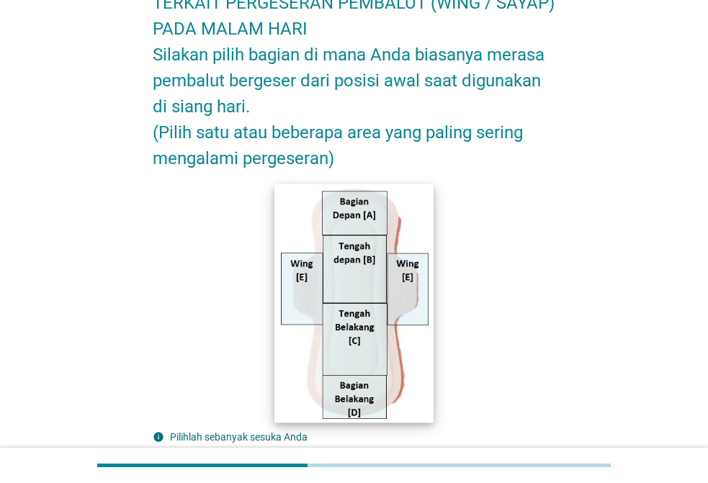
scroll to position [288, 0]
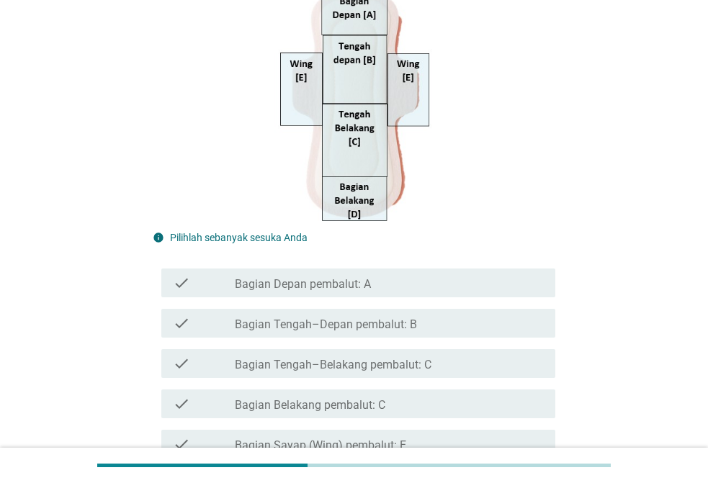
click at [276, 412] on div "check check_box_outline_blank Bagian Belakang pembalut: C" at bounding box center [358, 403] width 394 height 29
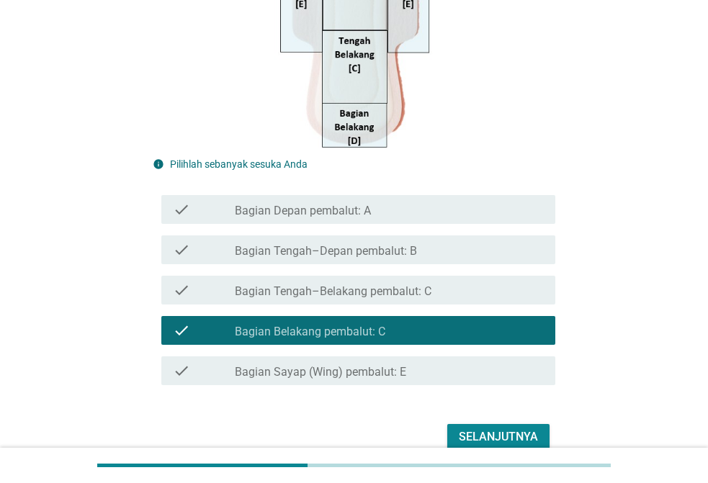
scroll to position [431, 0]
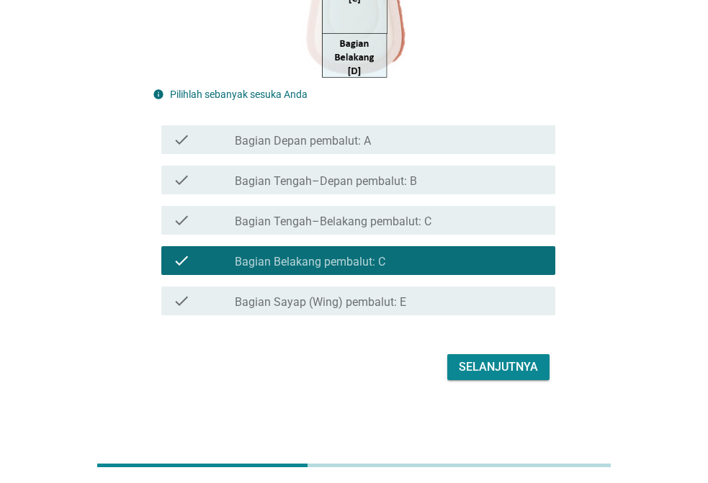
click at [490, 365] on div "Selanjutnya" at bounding box center [498, 366] width 79 height 17
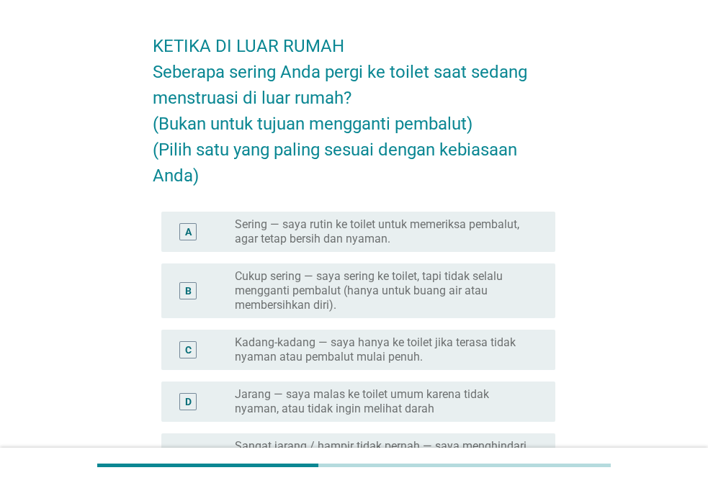
scroll to position [72, 0]
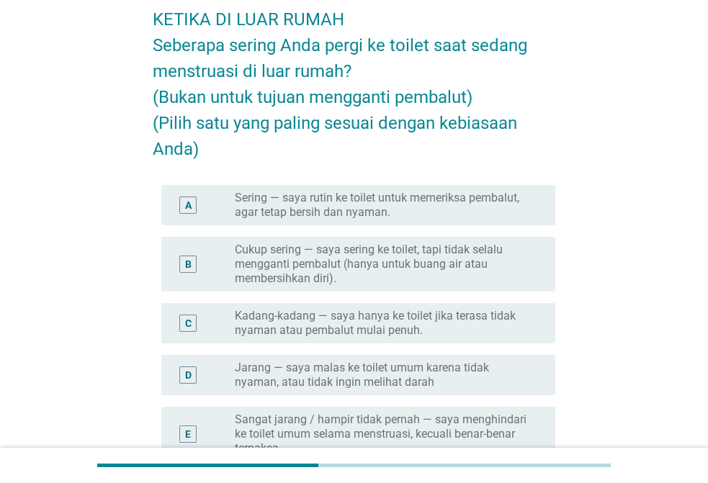
click at [279, 258] on label "Cukup sering — saya sering ke toilet, tapi tidak selalu mengganti pembalut (han…" at bounding box center [383, 264] width 297 height 43
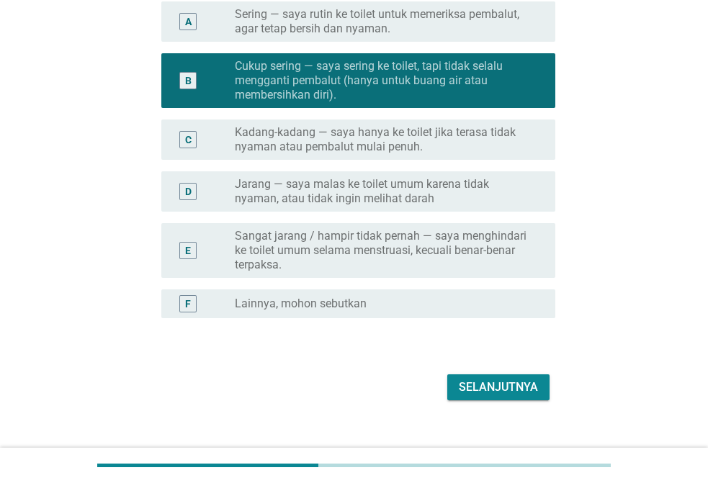
scroll to position [276, 0]
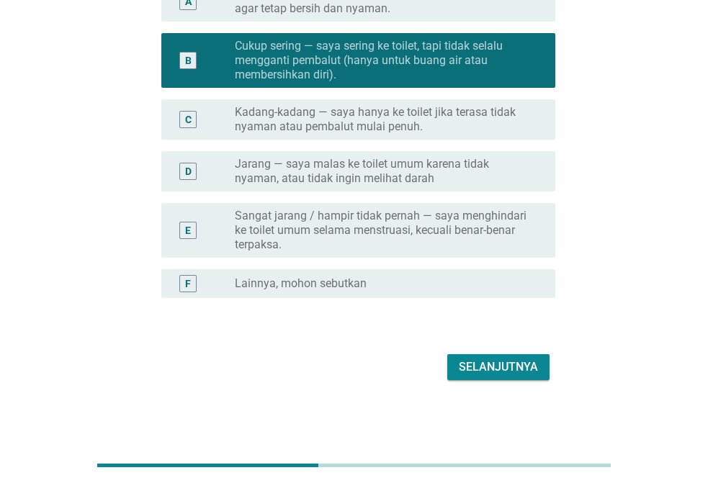
click at [484, 374] on div "Selanjutnya" at bounding box center [498, 366] width 79 height 17
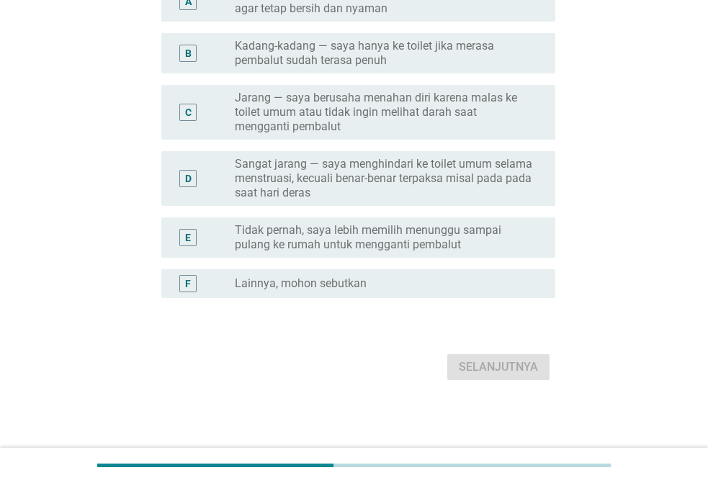
scroll to position [0, 0]
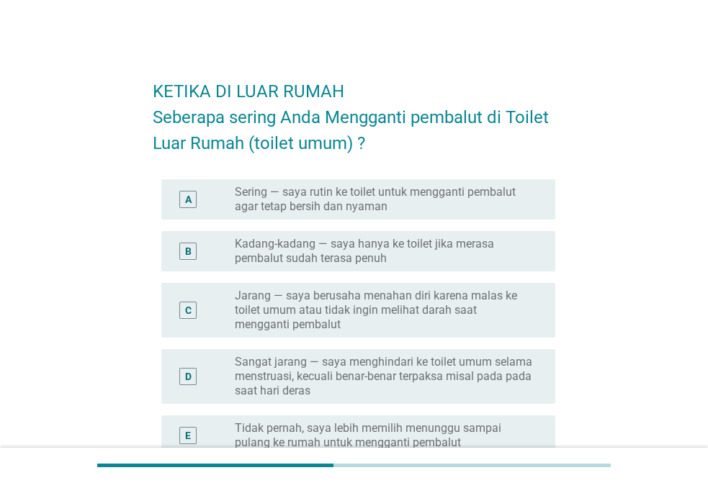
click at [284, 317] on label "Jarang — saya berusaha menahan diri karena malas ke toilet umum atau tidak ingi…" at bounding box center [383, 310] width 297 height 43
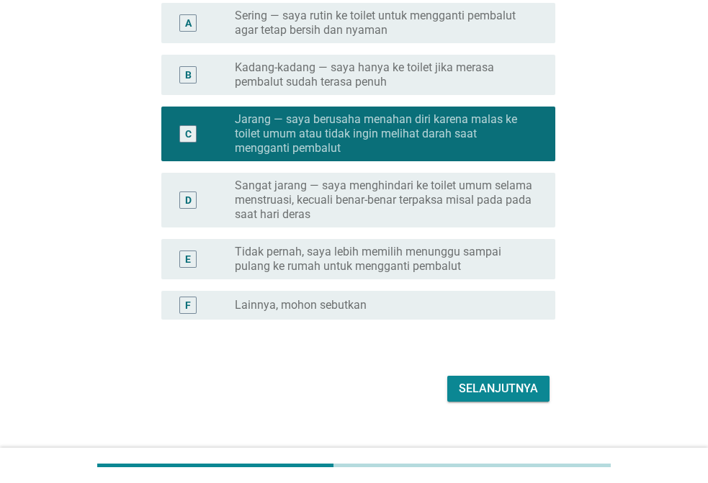
scroll to position [198, 0]
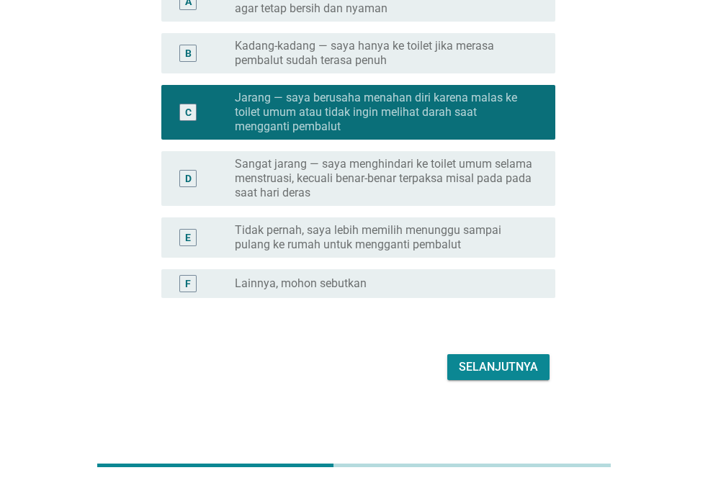
click at [457, 351] on div "Selanjutnya" at bounding box center [354, 367] width 402 height 35
click at [461, 363] on div "Selanjutnya" at bounding box center [498, 366] width 79 height 17
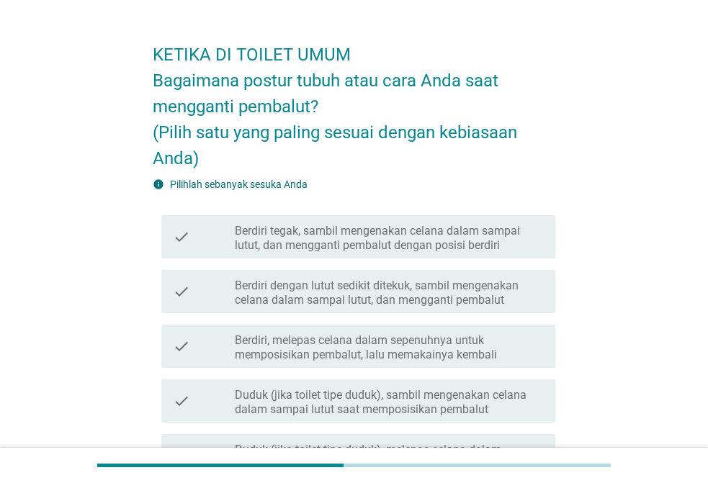
scroll to position [72, 0]
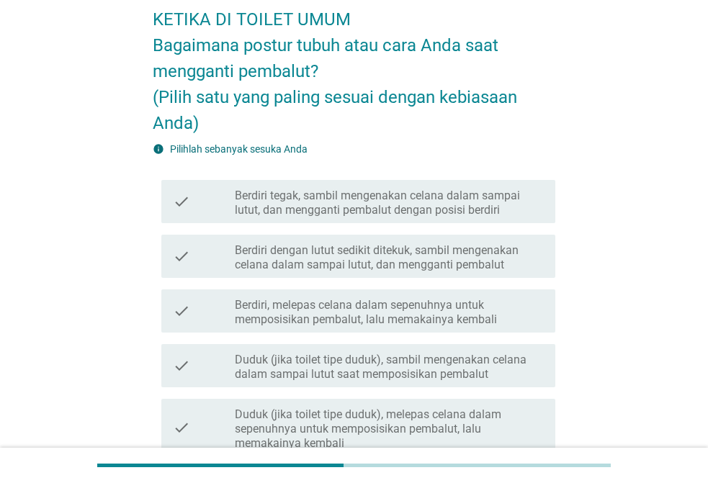
click at [313, 374] on label "Duduk (jika toilet tipe duduk), sambil mengenakan celana dalam sampai lutut saa…" at bounding box center [389, 367] width 309 height 29
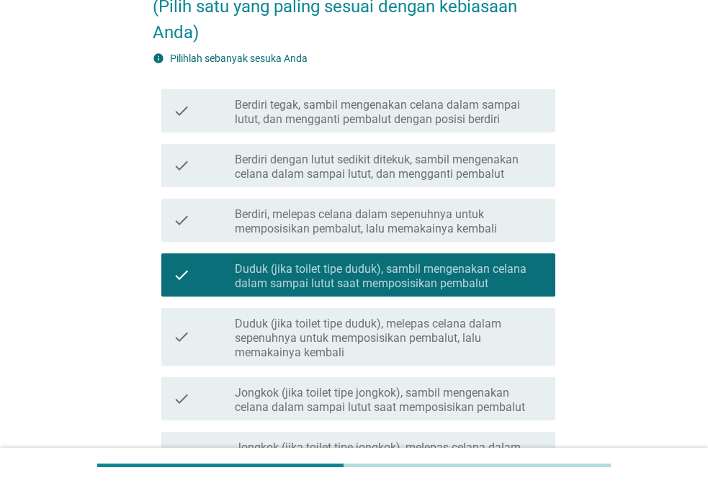
scroll to position [377, 0]
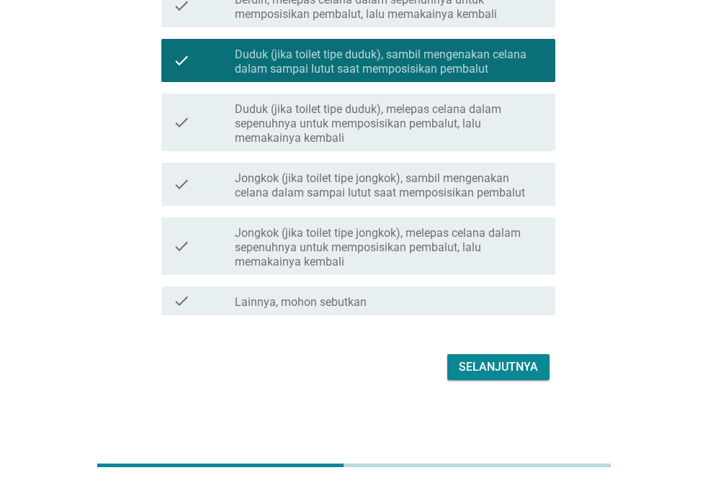
click at [470, 371] on div "Selanjutnya" at bounding box center [498, 366] width 79 height 17
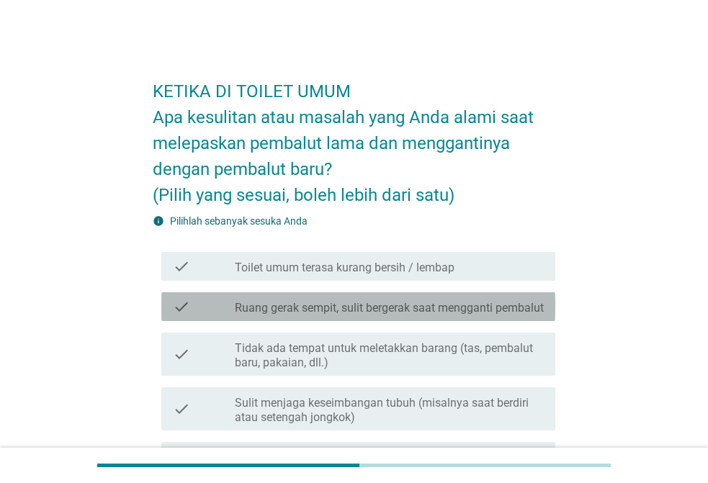
click at [268, 313] on label "Ruang gerak sempit, sulit bergerak saat mengganti pembalut" at bounding box center [389, 308] width 309 height 14
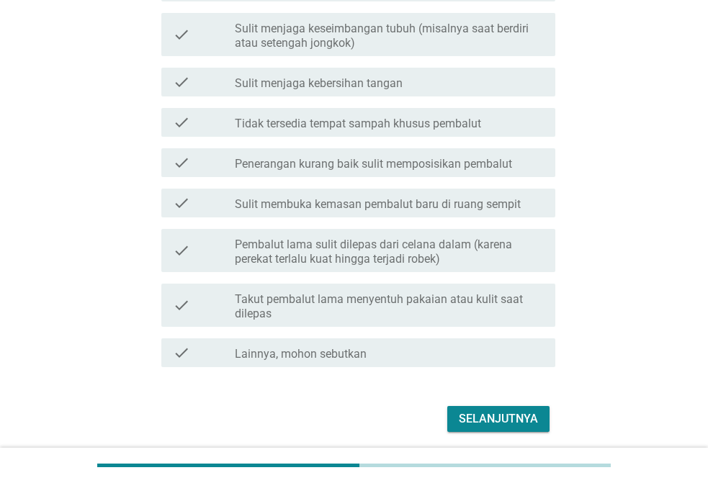
scroll to position [426, 0]
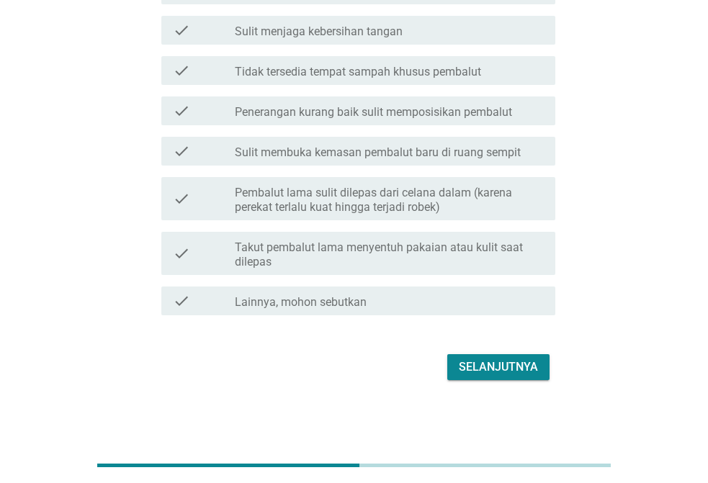
click at [474, 351] on div "Selanjutnya" at bounding box center [354, 367] width 402 height 35
click at [472, 365] on div "Selanjutnya" at bounding box center [498, 366] width 79 height 17
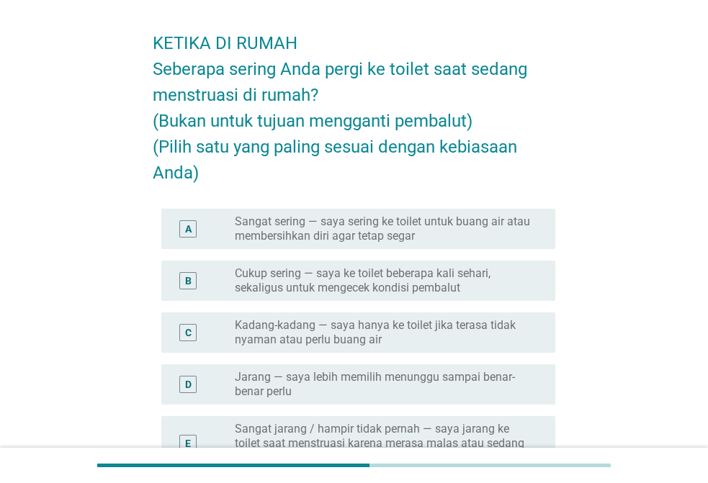
scroll to position [72, 0]
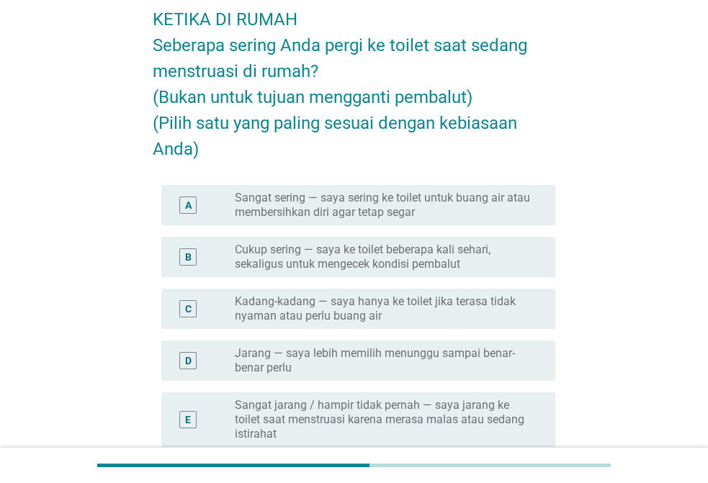
click at [426, 252] on label "Cukup sering — saya ke toilet beberapa kali sehari, sekaligus untuk mengecek ko…" at bounding box center [383, 257] width 297 height 29
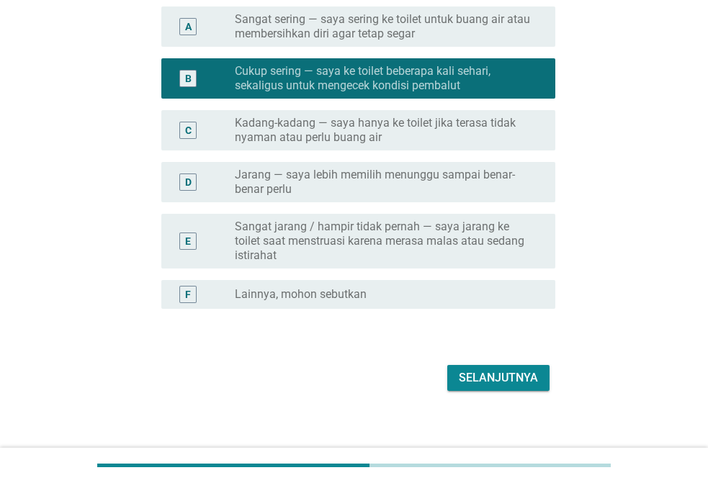
scroll to position [261, 0]
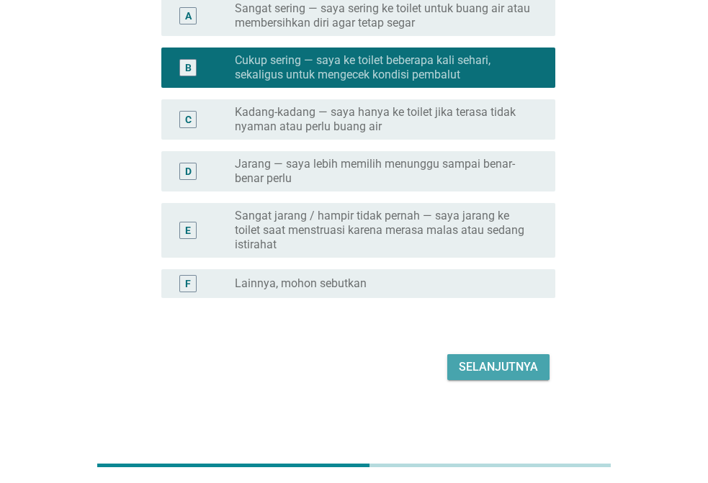
click at [475, 365] on div "Selanjutnya" at bounding box center [498, 366] width 79 height 17
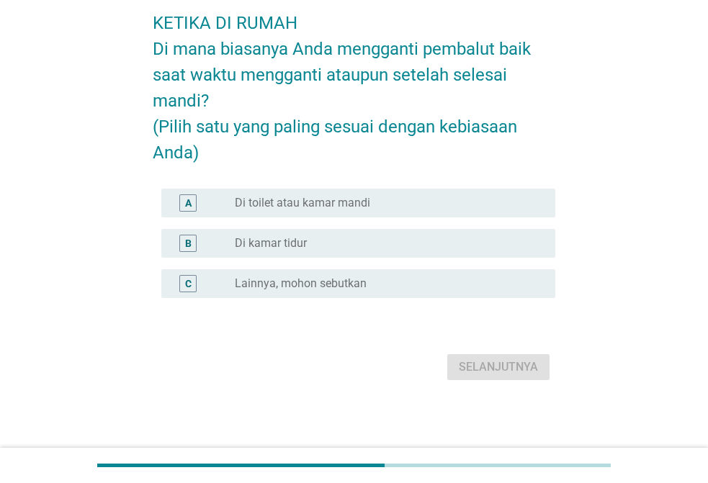
scroll to position [0, 0]
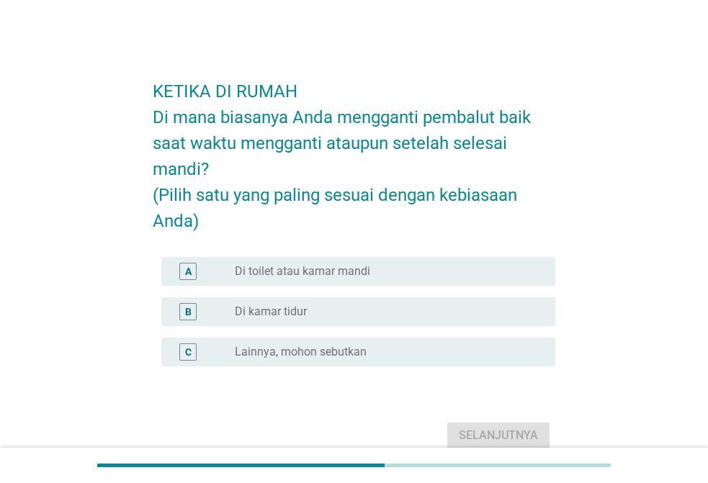
click at [304, 269] on label "Di toilet atau kamar mandi" at bounding box center [302, 271] width 135 height 14
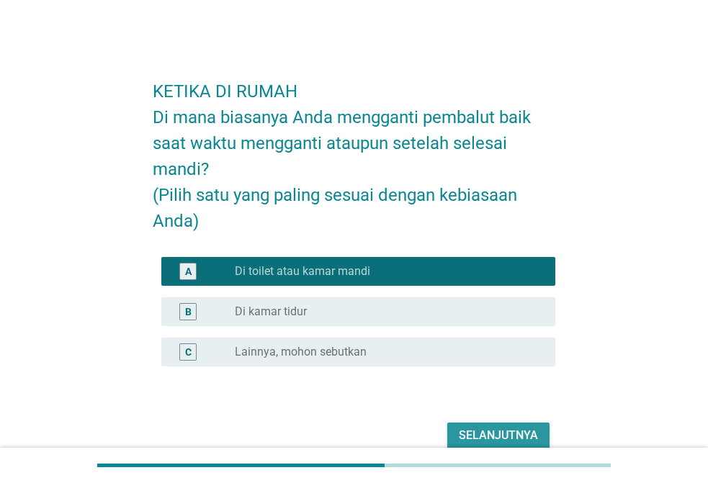
click at [479, 438] on div "Selanjutnya" at bounding box center [498, 435] width 79 height 17
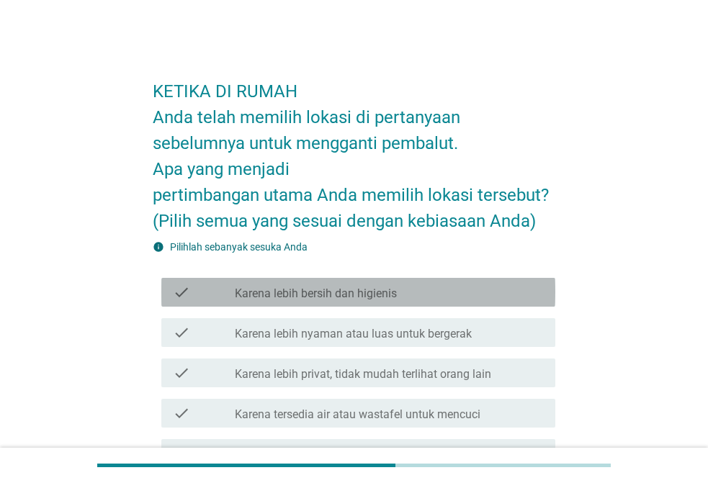
click at [347, 299] on label "Karena lebih bersih dan higienis" at bounding box center [316, 294] width 162 height 14
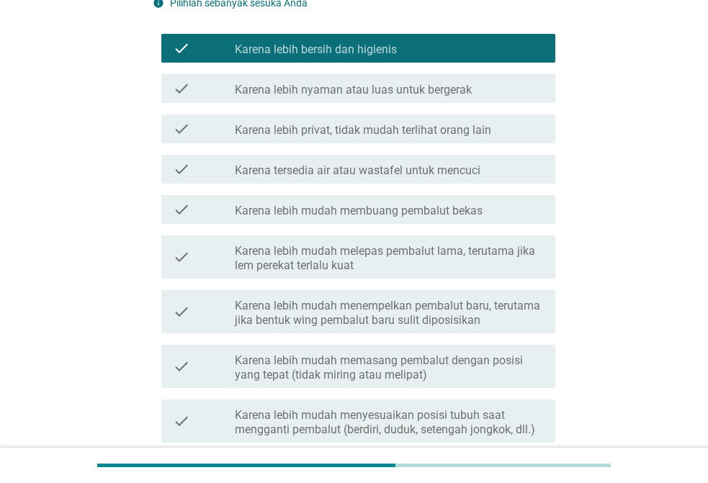
scroll to position [288, 0]
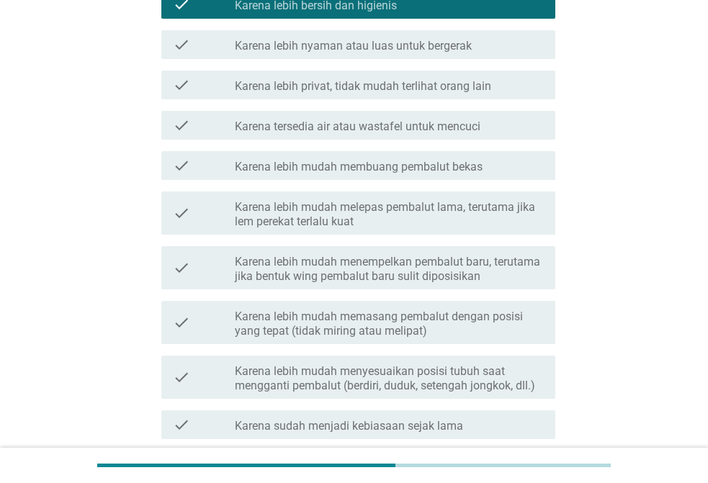
click at [281, 48] on label "Karena lebih nyaman atau luas untuk bergerak" at bounding box center [353, 46] width 237 height 14
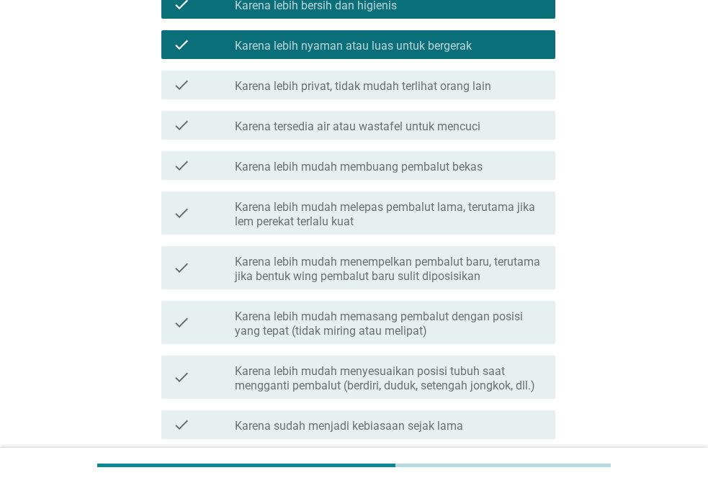
click at [314, 95] on div "check check_box_outline_blank Karena lebih privat, tidak mudah terlihat orang l…" at bounding box center [358, 85] width 394 height 29
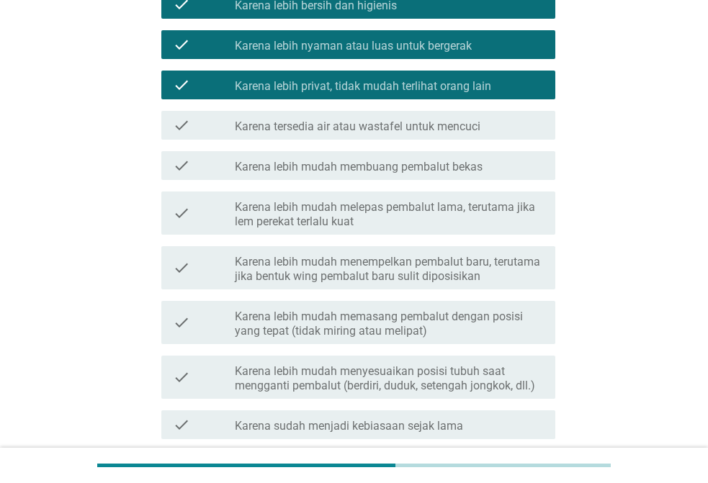
click at [337, 140] on div "check check_box_outline_blank Karena tersedia air atau wastafel untuk mencuci" at bounding box center [354, 125] width 402 height 40
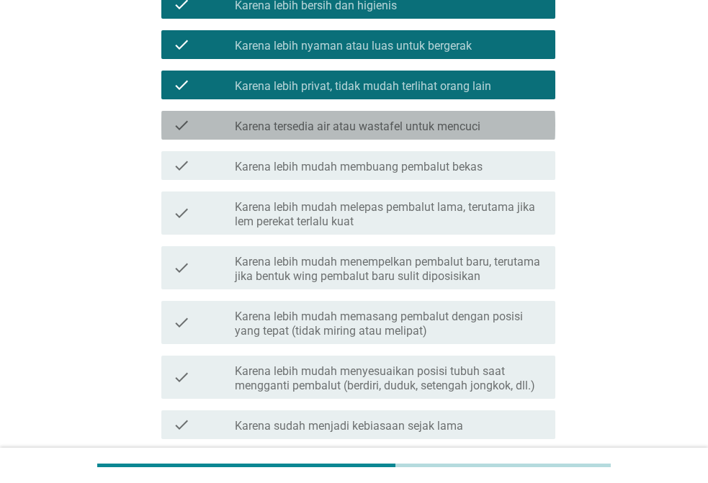
click at [337, 135] on div "check check_box_outline_blank Karena tersedia air atau wastafel untuk mencuci" at bounding box center [358, 125] width 394 height 29
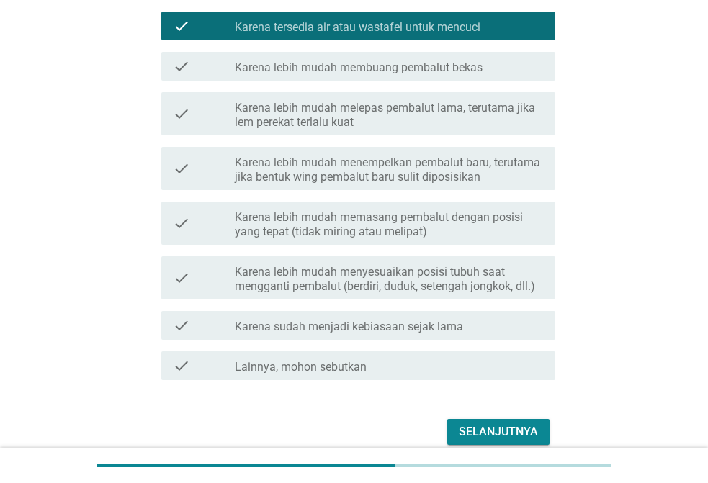
scroll to position [452, 0]
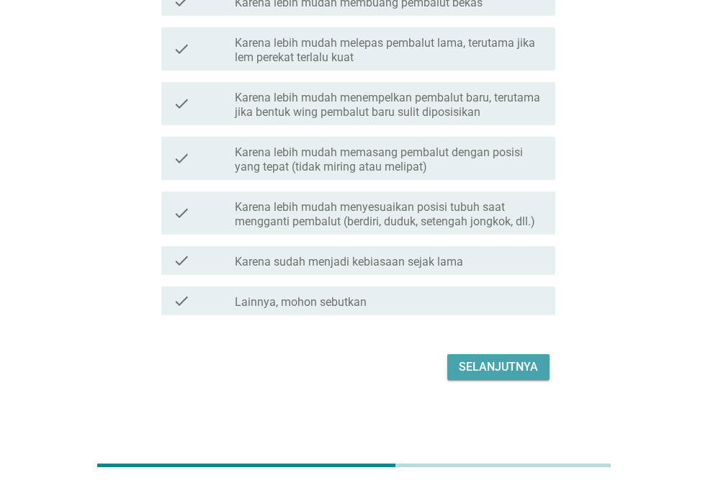
click at [473, 356] on button "Selanjutnya" at bounding box center [498, 367] width 102 height 26
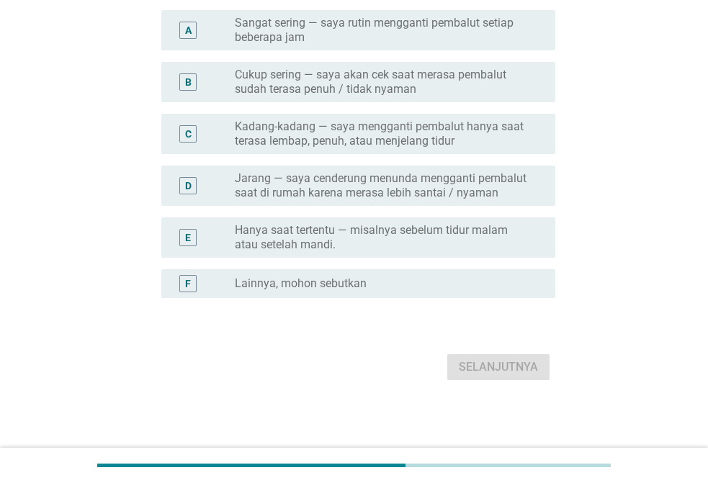
scroll to position [0, 0]
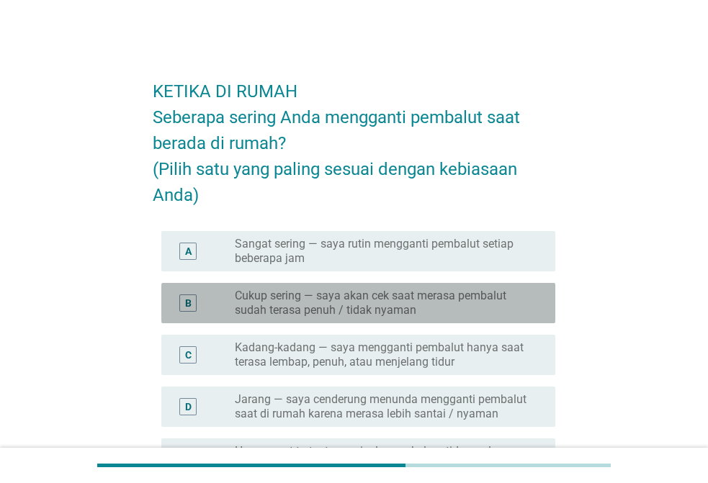
click at [366, 300] on label "Cukup sering — saya akan cek saat merasa pembalut sudah terasa penuh / tidak ny…" at bounding box center [383, 303] width 297 height 29
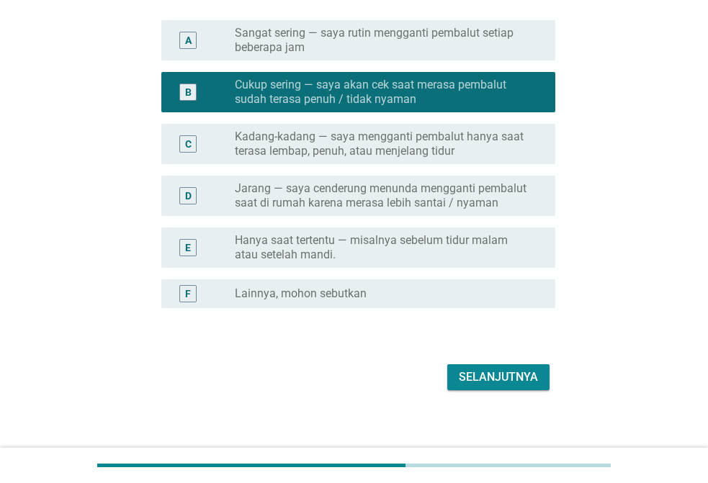
scroll to position [216, 0]
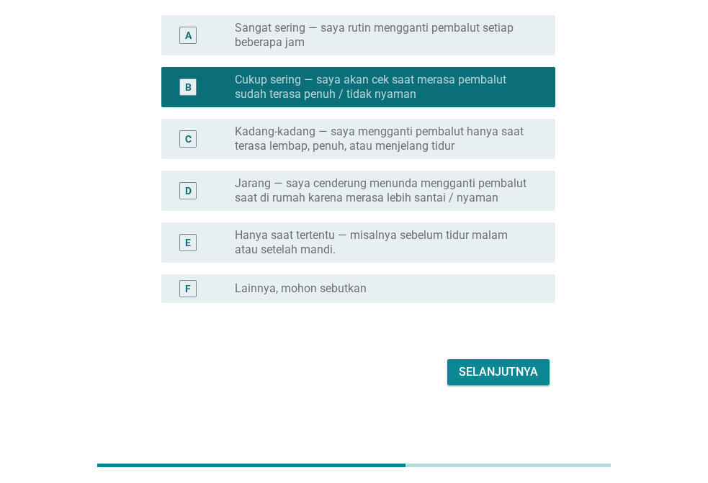
click at [482, 374] on div "Selanjutnya" at bounding box center [498, 372] width 79 height 17
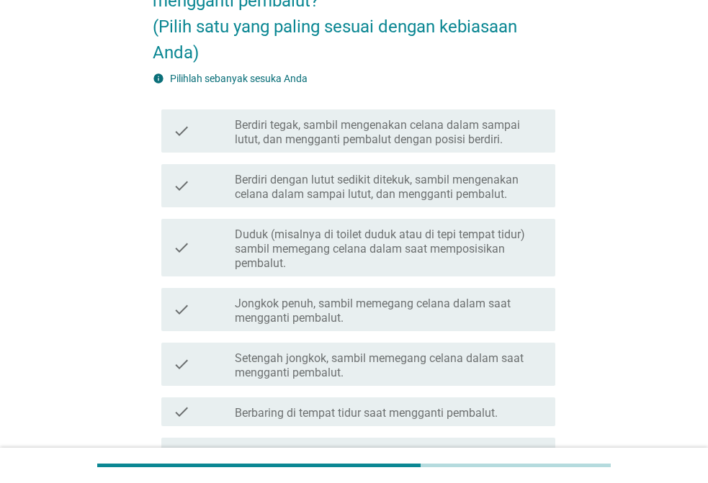
scroll to position [144, 0]
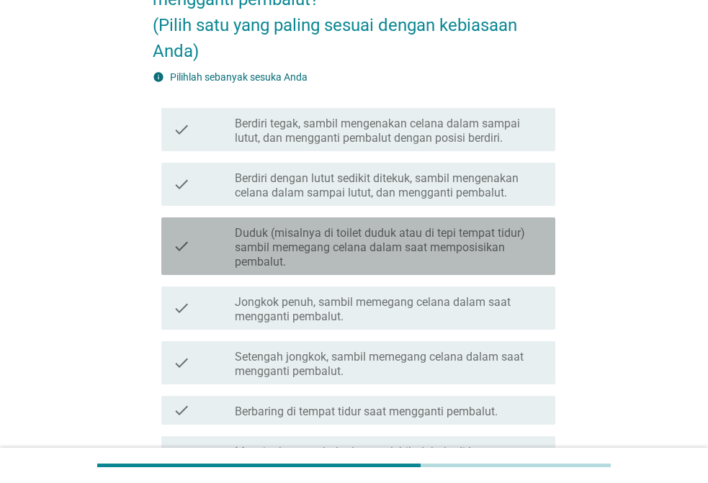
click at [335, 263] on label "Duduk (misalnya di toilet duduk atau di tepi tempat tidur) sambil memegang cela…" at bounding box center [389, 247] width 309 height 43
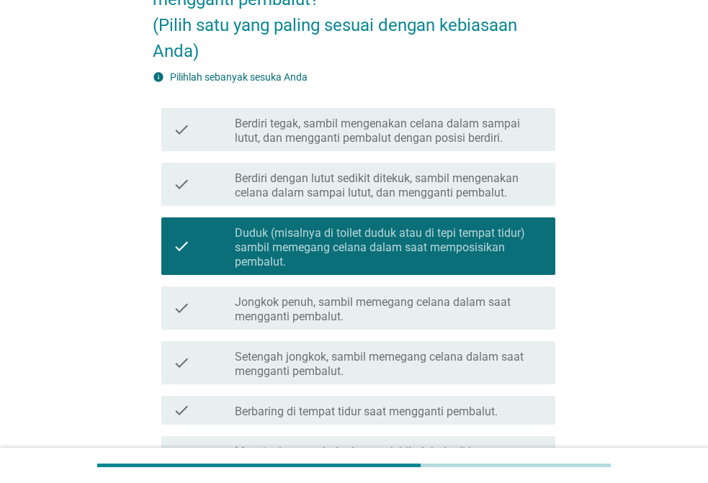
click at [286, 182] on label "Berdiri dengan lutut sedikit ditekuk, sambil mengenakan celana dalam sampai lut…" at bounding box center [389, 185] width 309 height 29
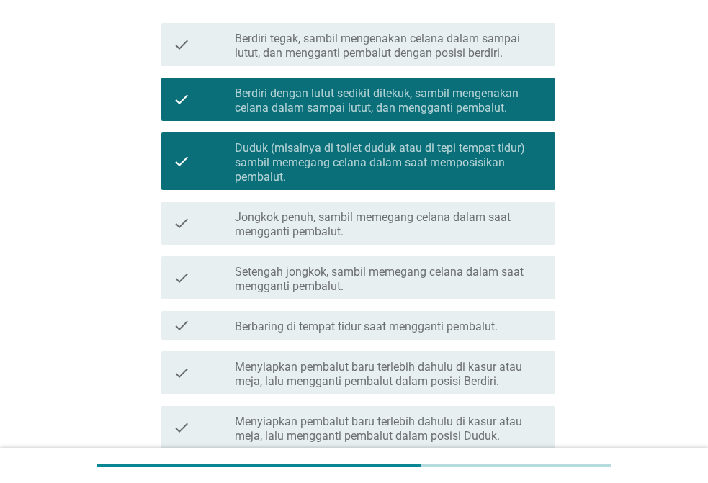
scroll to position [472, 0]
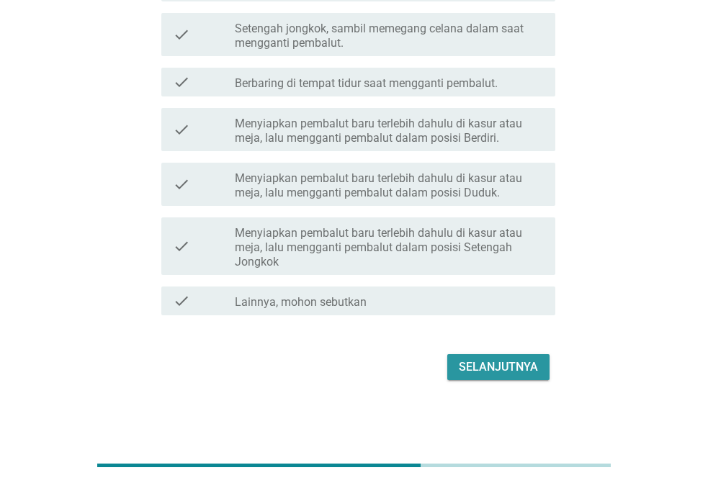
click at [502, 361] on div "Selanjutnya" at bounding box center [498, 366] width 79 height 17
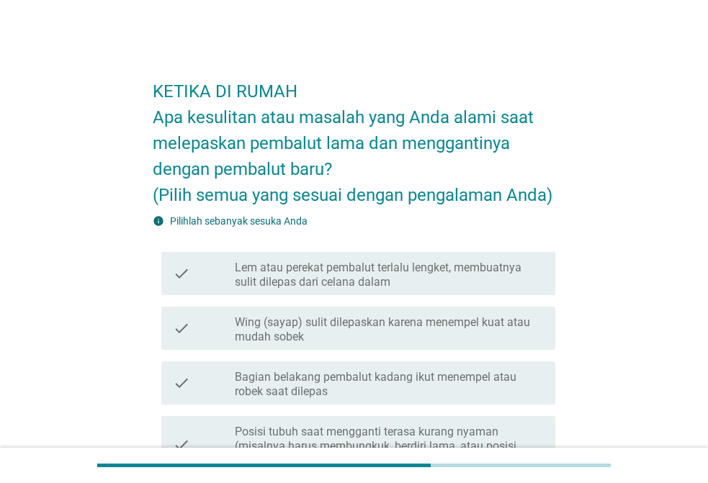
click at [346, 261] on label "Lem atau perekat pembalut terlalu lengket, membuatnya sulit dilepas dari celana…" at bounding box center [389, 275] width 309 height 29
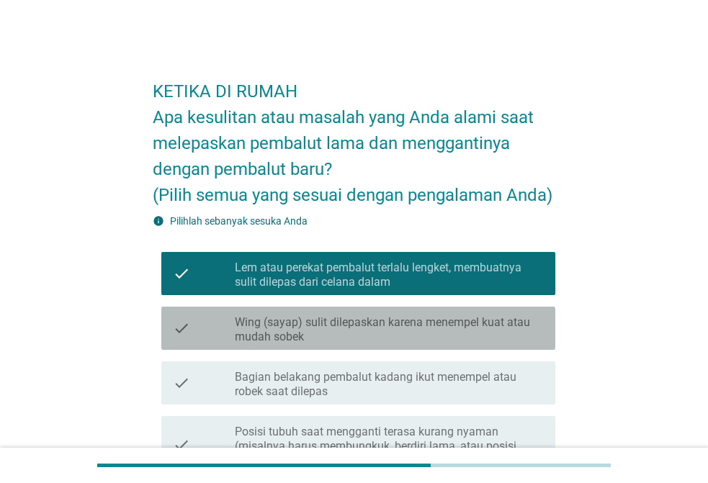
click at [355, 330] on label "Wing (sayap) sulit dilepaskan karena menempel kuat atau mudah sobek" at bounding box center [389, 329] width 309 height 29
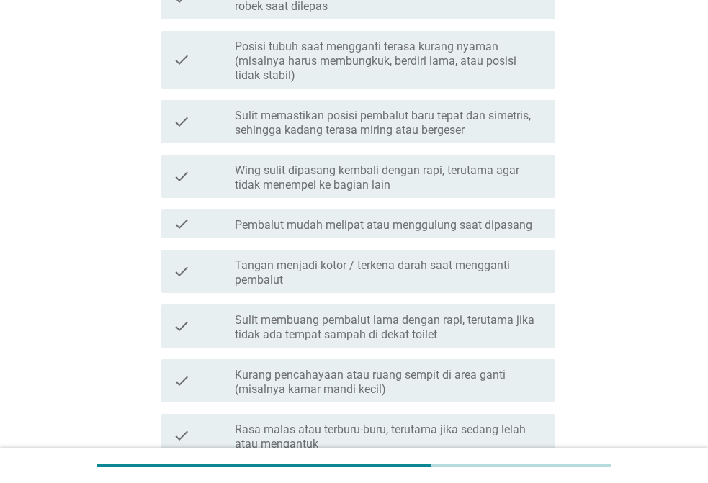
scroll to position [567, 0]
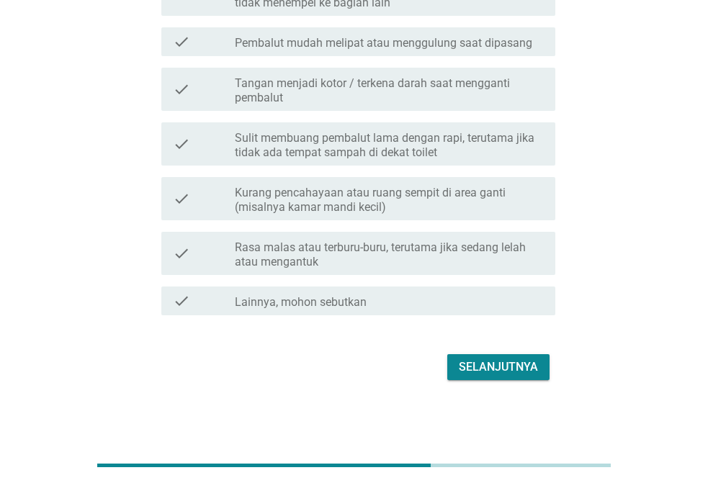
click at [477, 356] on button "Selanjutnya" at bounding box center [498, 367] width 102 height 26
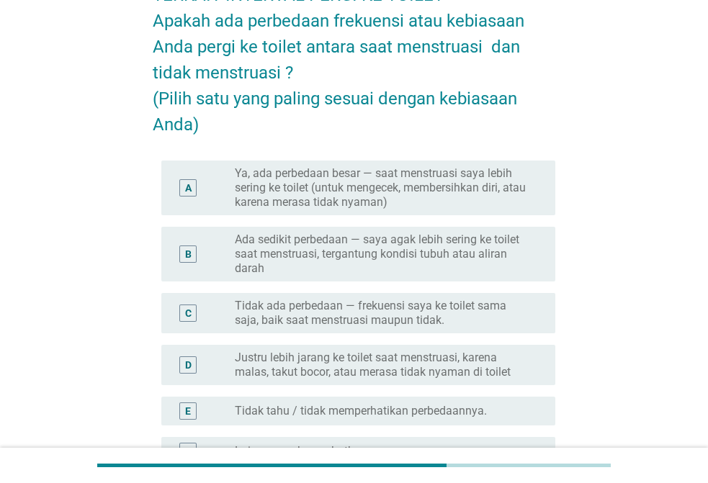
scroll to position [120, 0]
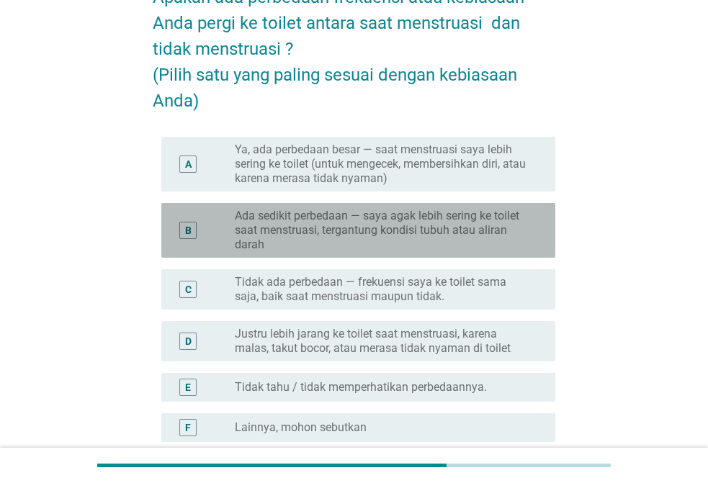
click at [245, 224] on label "Ada sedikit perbedaan — saya agak lebih sering ke toilet saat menstruasi, terga…" at bounding box center [383, 230] width 297 height 43
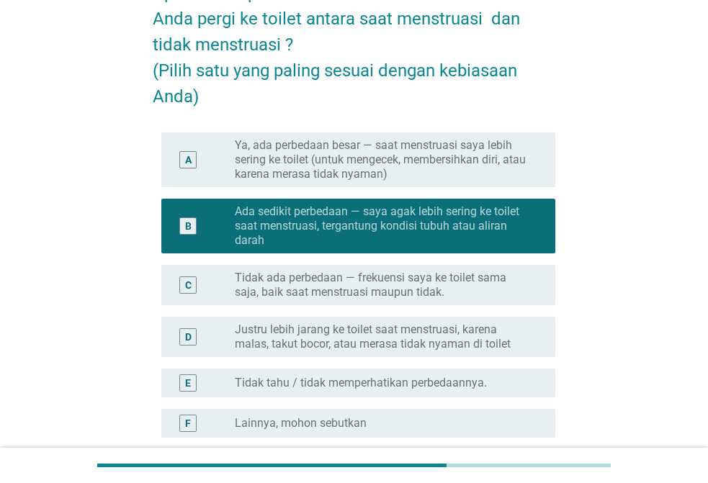
scroll to position [264, 0]
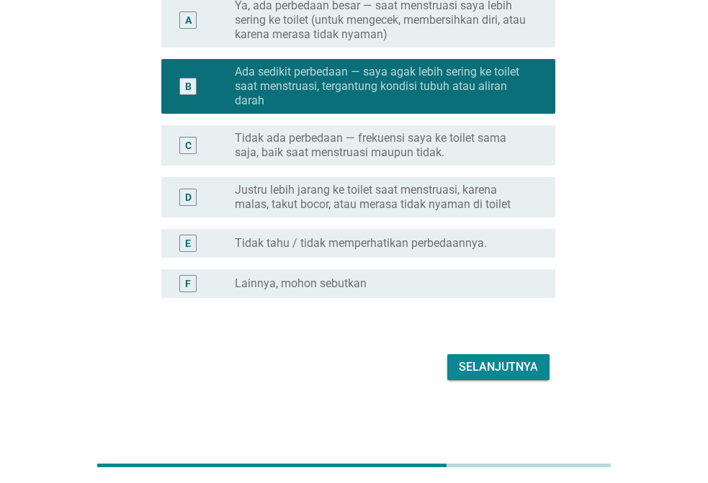
drag, startPoint x: 477, startPoint y: 345, endPoint x: 484, endPoint y: 354, distance: 11.4
click at [480, 351] on form "TERKAIT INTERVAL PERGI KE TOILET Apakah ada perbedaan frekuensi atau kebiasaan …" at bounding box center [354, 92] width 402 height 585
click at [488, 365] on div "Selanjutnya" at bounding box center [498, 366] width 79 height 17
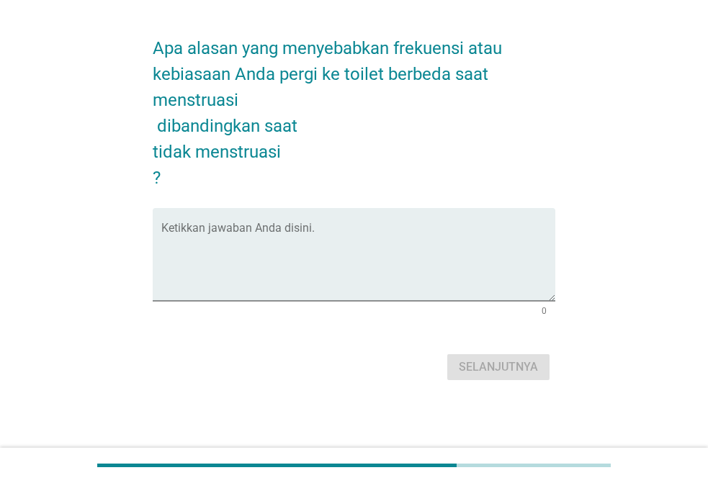
scroll to position [0, 0]
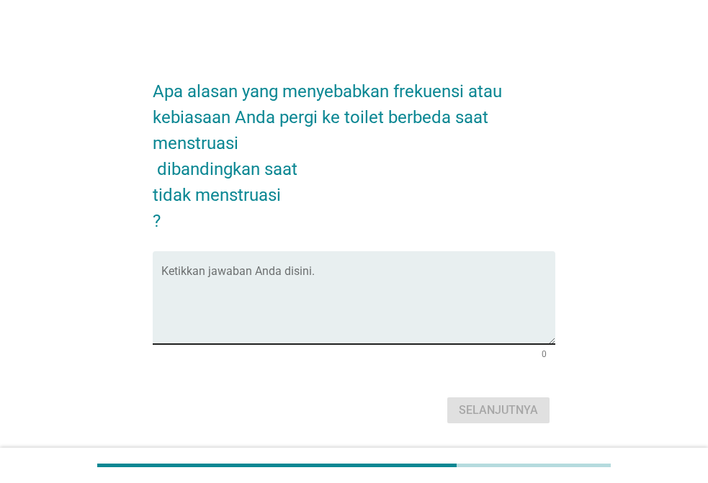
click at [250, 300] on textarea "Ketikkan jawaban Anda disini." at bounding box center [358, 307] width 394 height 76
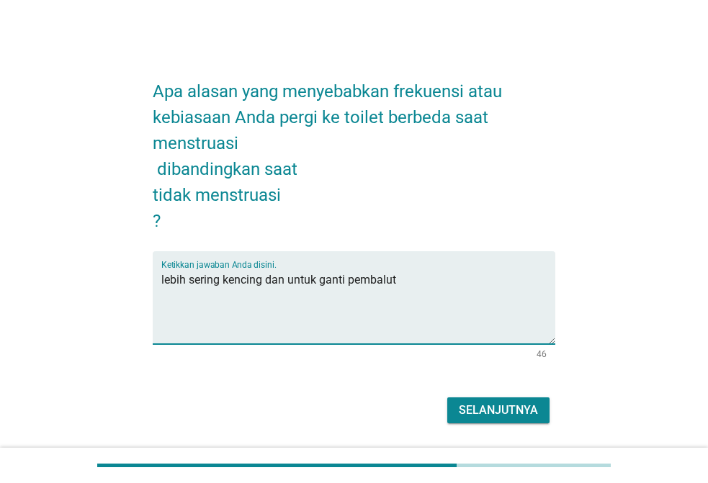
type textarea "lebih sering kencing dan untuk ganti pembalut"
click at [504, 411] on div "Selanjutnya" at bounding box center [498, 410] width 79 height 17
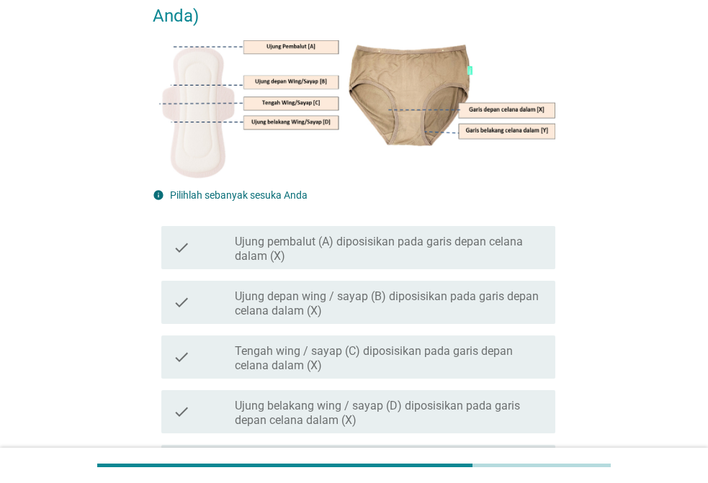
scroll to position [216, 0]
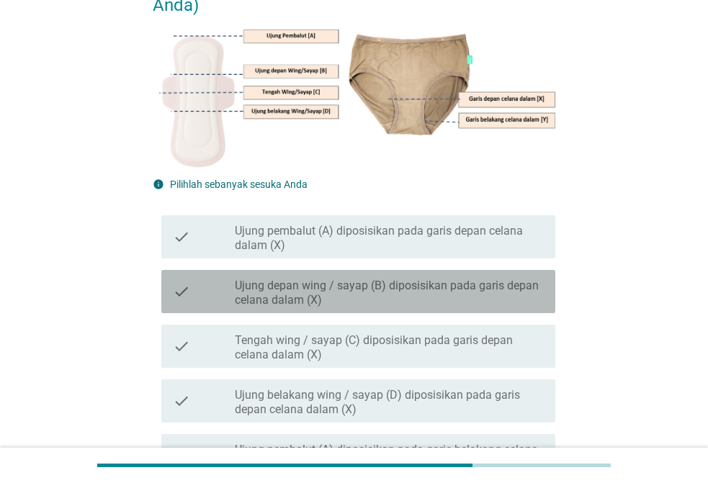
click at [406, 280] on label "Ujung depan wing / sayap (B) diposisikan pada garis depan celana dalam (X)" at bounding box center [389, 293] width 309 height 29
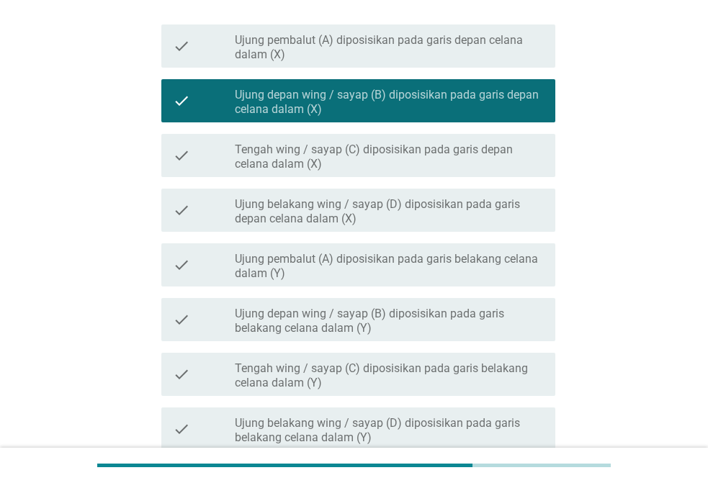
scroll to position [432, 0]
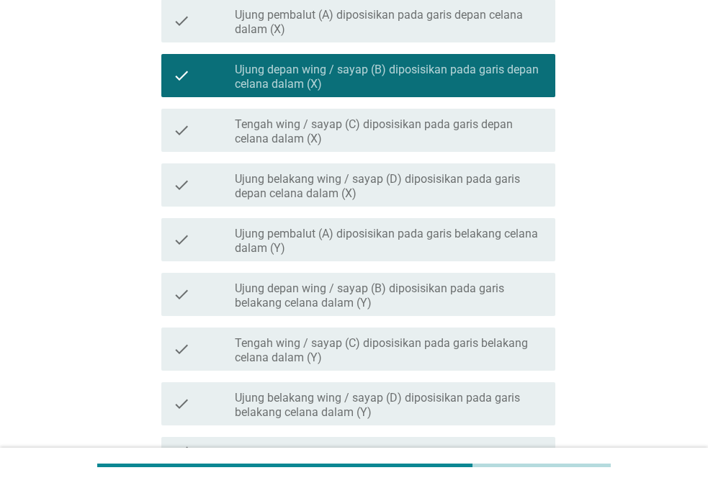
click at [394, 400] on label "Ujung belakang wing / sayap (D) diposisikan pada garis belakang celana dalam (Y)" at bounding box center [389, 405] width 309 height 29
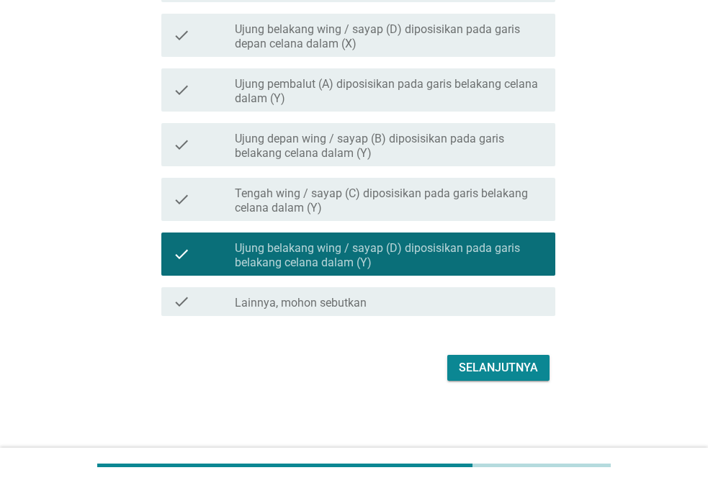
scroll to position [582, 0]
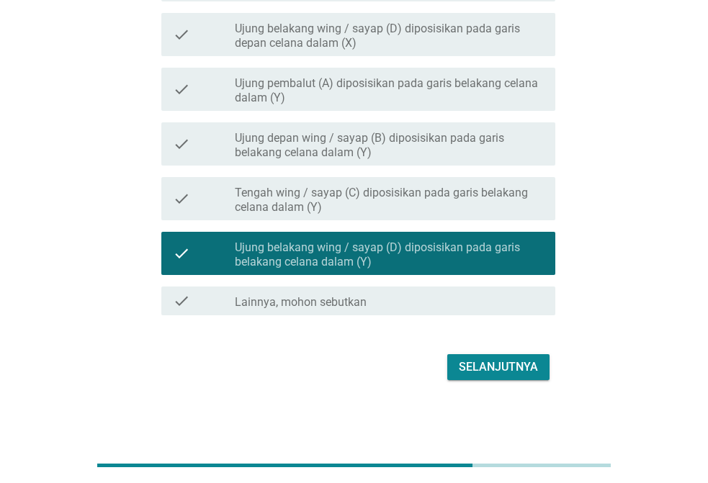
click at [482, 361] on div "Selanjutnya" at bounding box center [498, 366] width 79 height 17
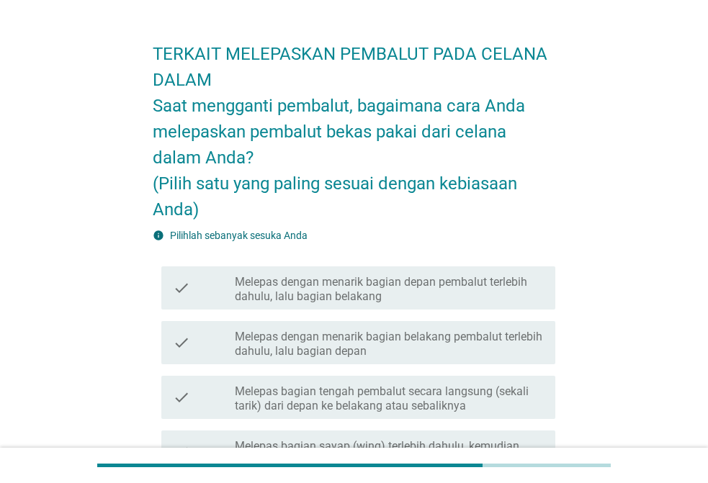
scroll to position [72, 0]
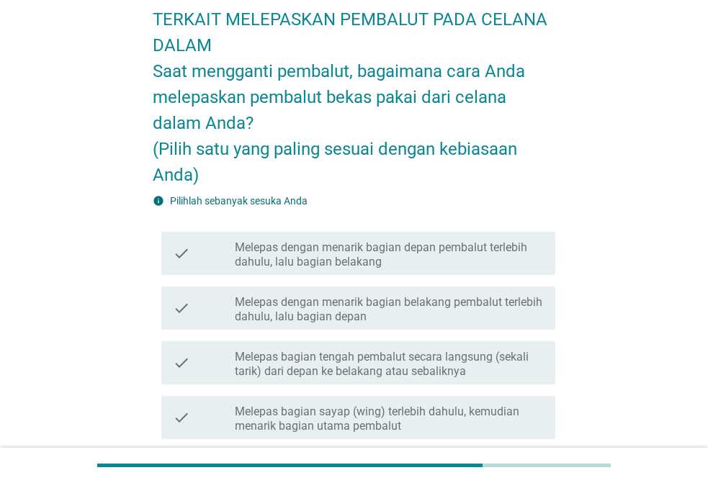
click at [359, 253] on label "Melepas dengan menarik bagian depan pembalut terlebih dahulu, lalu bagian belak…" at bounding box center [389, 254] width 309 height 29
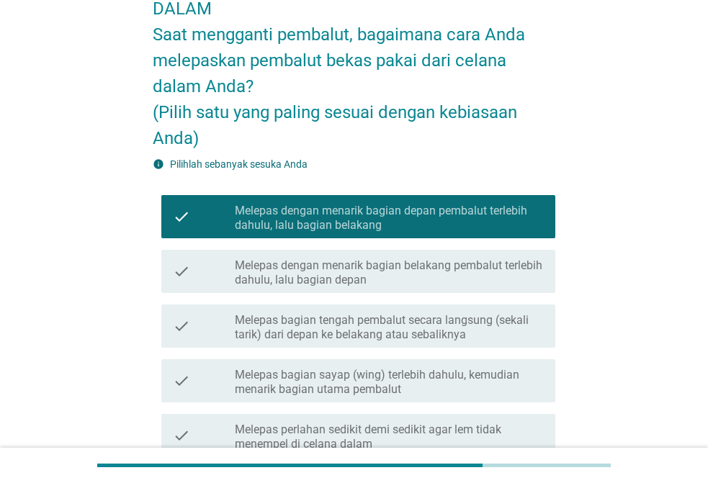
scroll to position [144, 0]
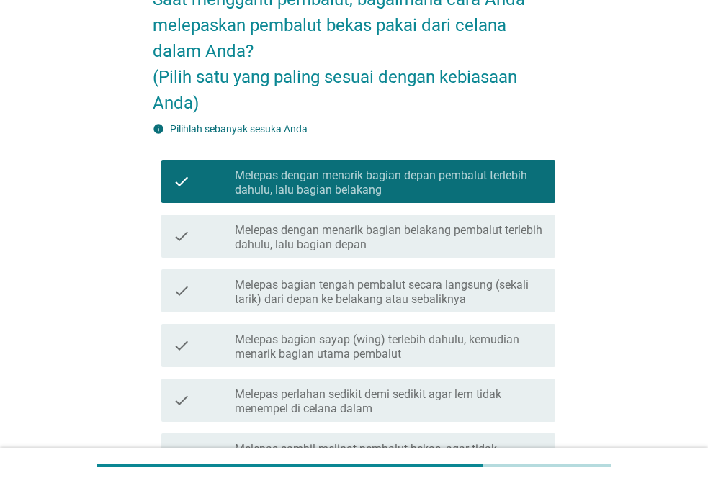
click at [288, 226] on label "Melepas dengan menarik bagian belakang pembalut terlebih dahulu, lalu bagian de…" at bounding box center [389, 237] width 309 height 29
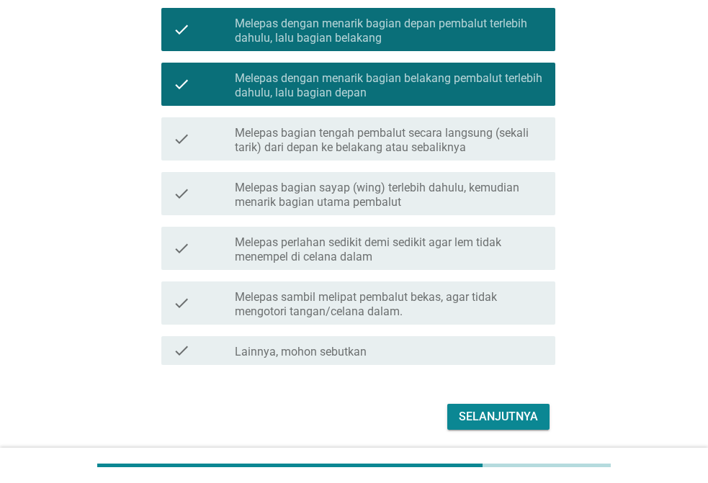
scroll to position [346, 0]
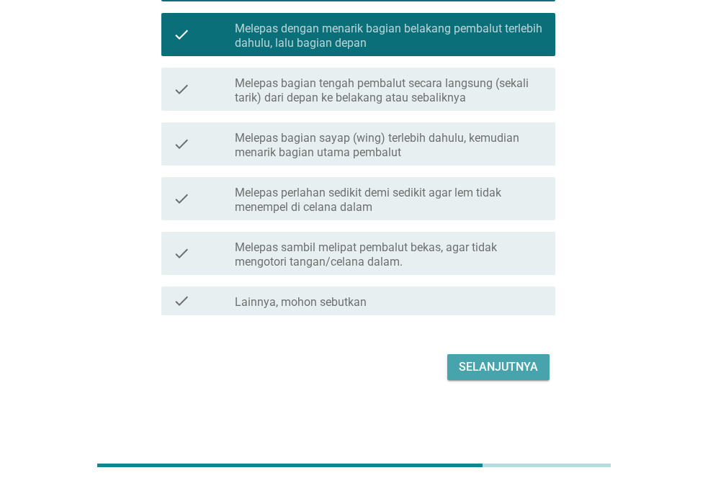
click at [474, 359] on button "Selanjutnya" at bounding box center [498, 367] width 102 height 26
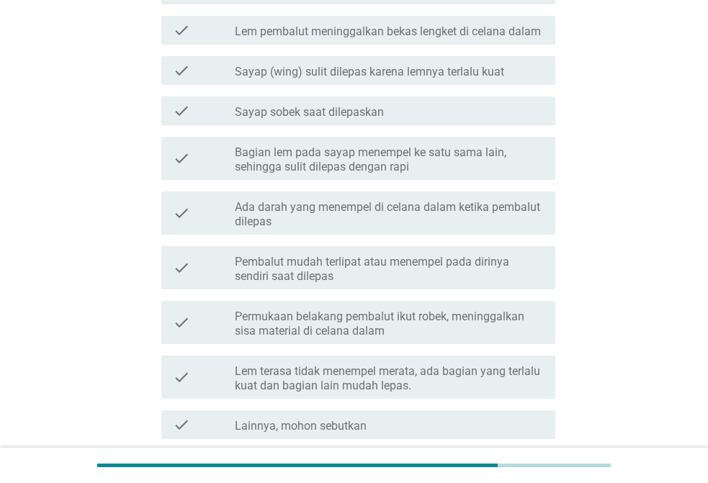
scroll to position [0, 0]
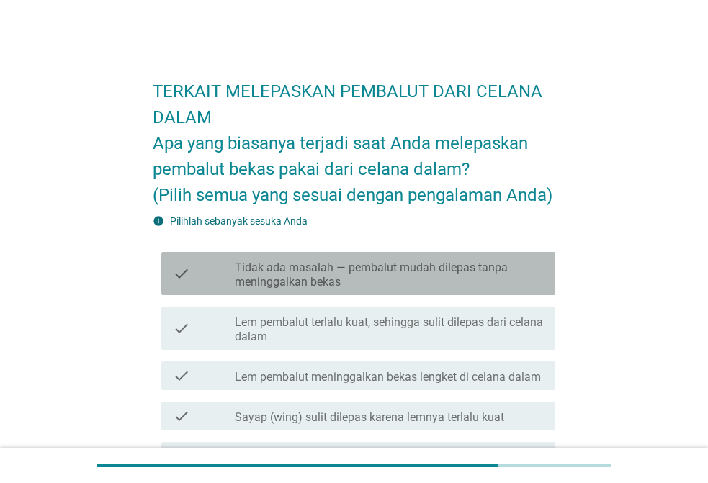
click at [339, 275] on label "Tidak ada masalah — pembalut mudah dilepas tanpa meninggalkan bekas" at bounding box center [389, 275] width 309 height 29
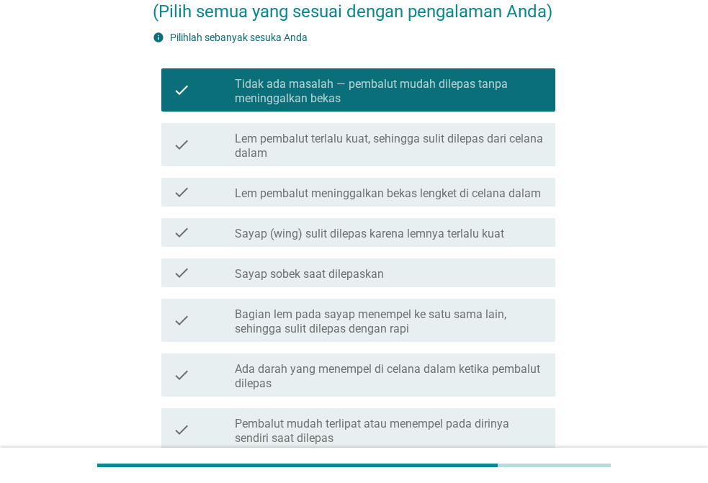
scroll to position [216, 0]
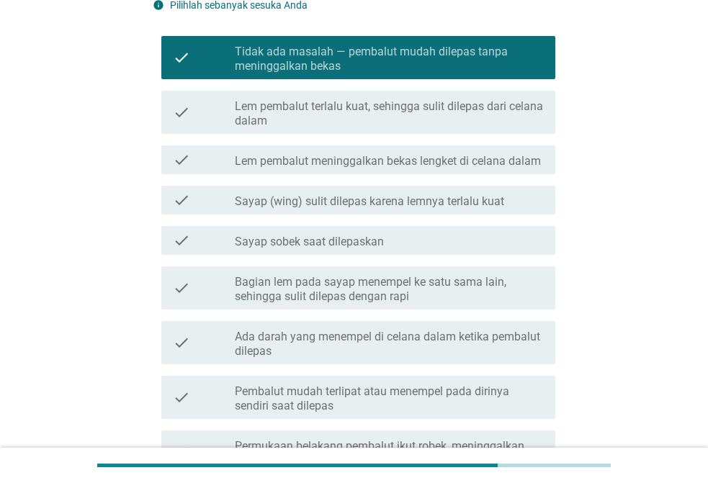
click at [274, 243] on label "Sayap sobek saat dilepaskan" at bounding box center [309, 242] width 149 height 14
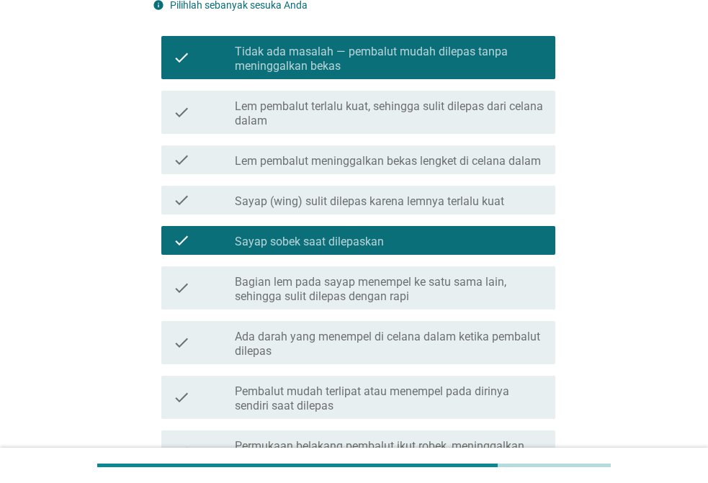
click at [328, 197] on label "Sayap (wing) sulit dilepas karena lemnya terlalu kuat" at bounding box center [369, 201] width 269 height 14
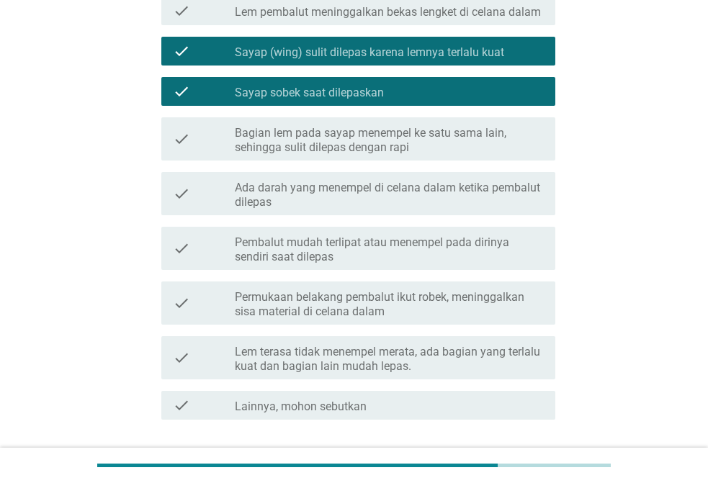
scroll to position [432, 0]
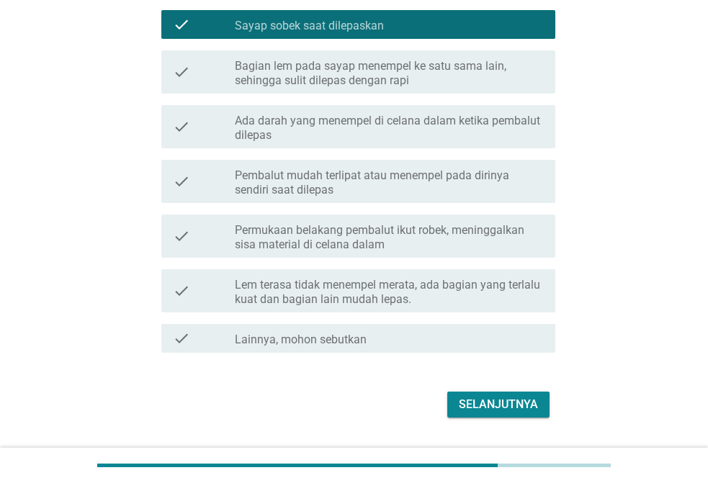
click at [472, 396] on div "Selanjutnya" at bounding box center [498, 404] width 79 height 17
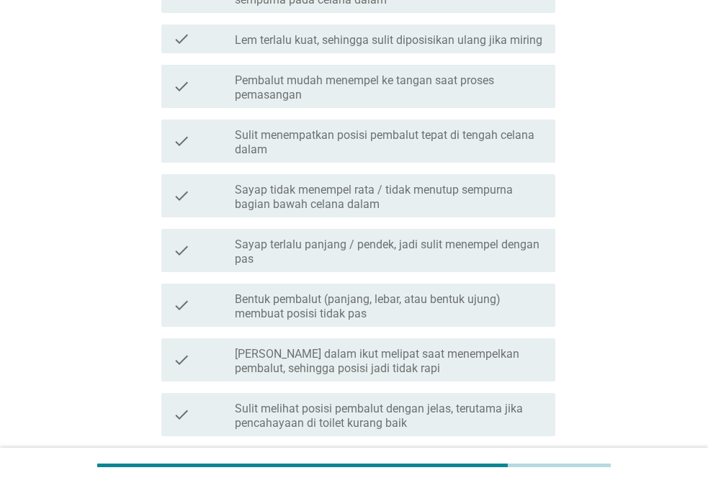
scroll to position [0, 0]
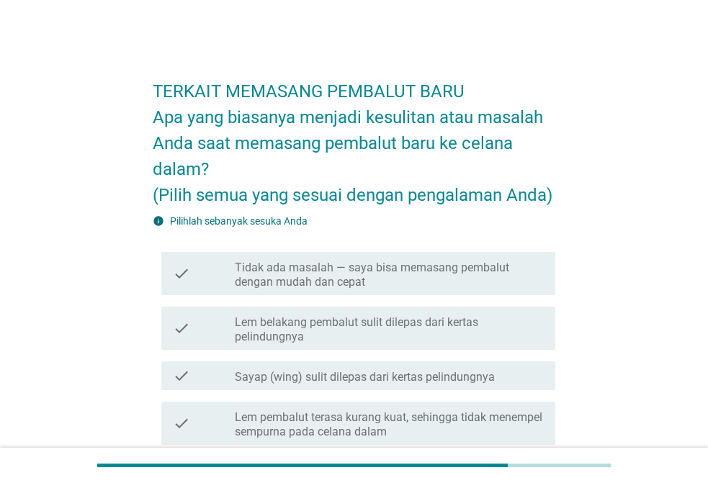
click at [317, 272] on label "Tidak ada masalah — saya bisa memasang pembalut dengan mudah dan cepat" at bounding box center [389, 275] width 309 height 29
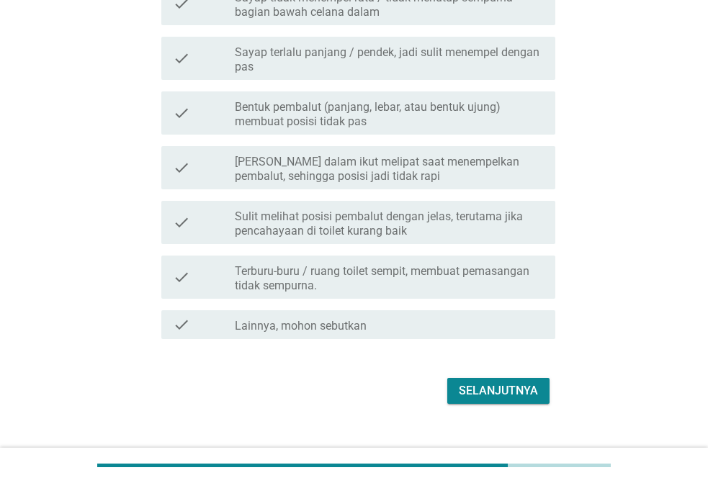
scroll to position [648, 0]
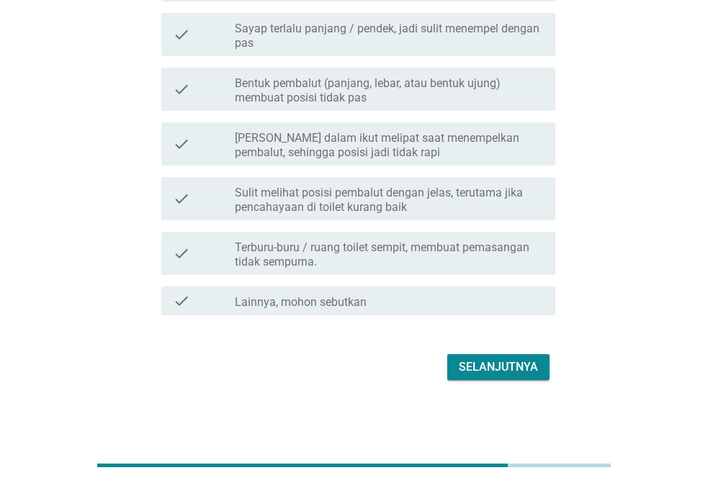
click at [486, 365] on div "Selanjutnya" at bounding box center [498, 366] width 79 height 17
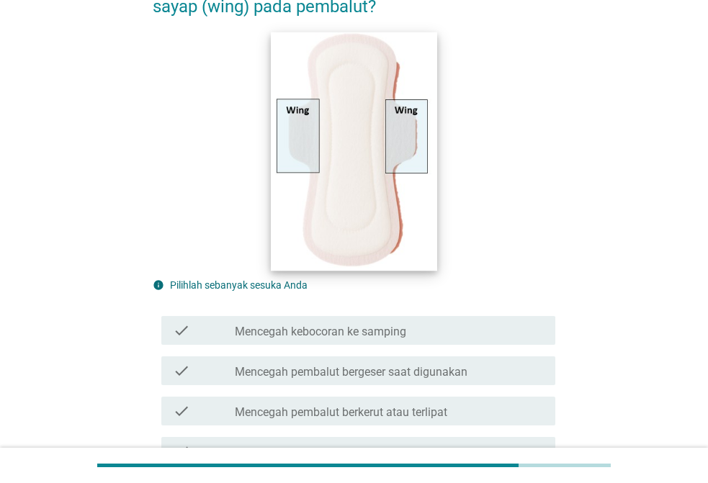
scroll to position [216, 0]
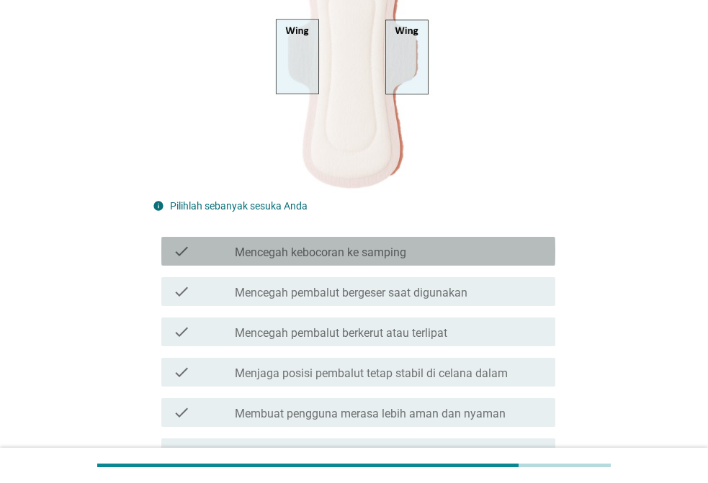
drag, startPoint x: 268, startPoint y: 257, endPoint x: 276, endPoint y: 267, distance: 12.8
click at [267, 257] on label "Mencegah kebocoran ke samping" at bounding box center [320, 252] width 171 height 14
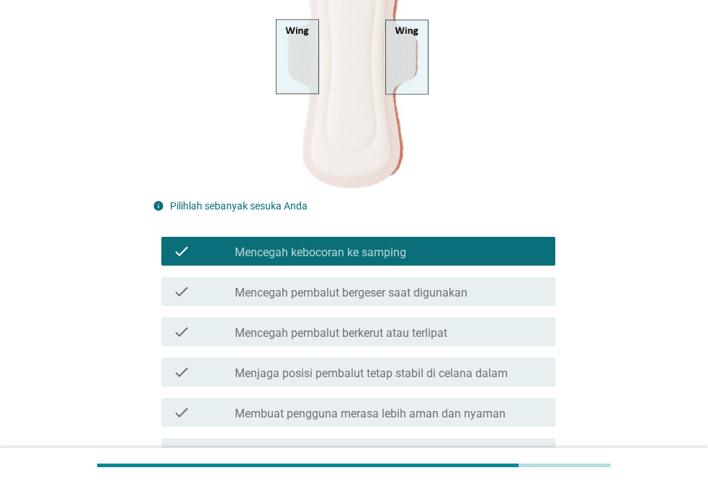
click at [292, 294] on label "Mencegah pembalut bergeser saat digunakan" at bounding box center [351, 293] width 233 height 14
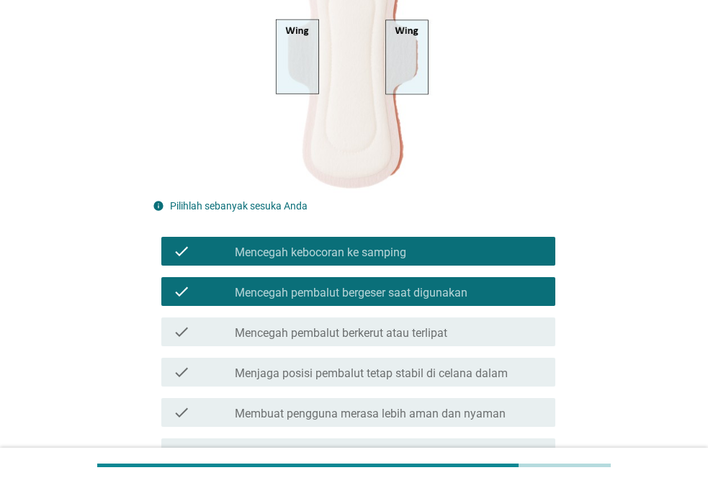
click at [324, 338] on label "Mencegah pembalut berkerut atau terlipat" at bounding box center [341, 333] width 212 height 14
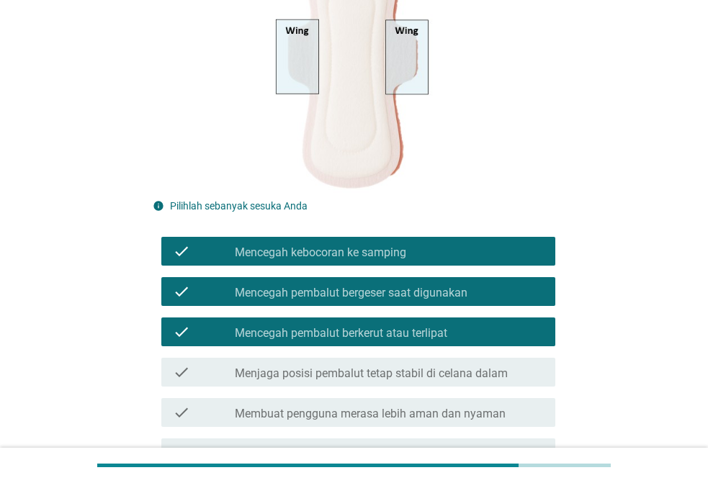
scroll to position [288, 0]
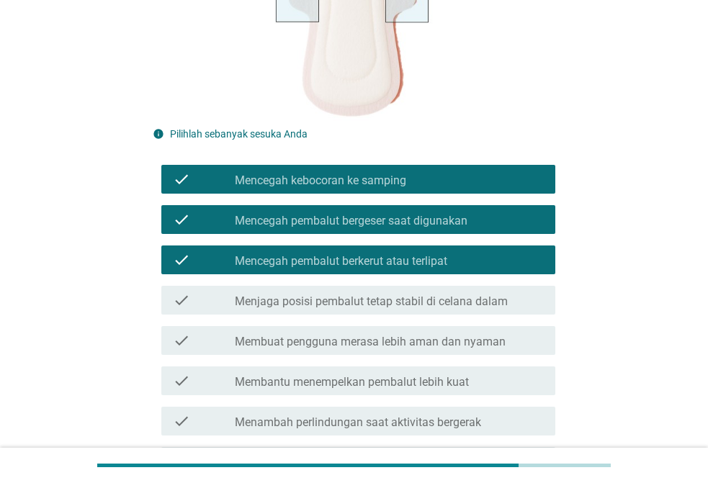
click at [341, 308] on label "Menjaga posisi pembalut tetap stabil di celana dalam" at bounding box center [371, 301] width 273 height 14
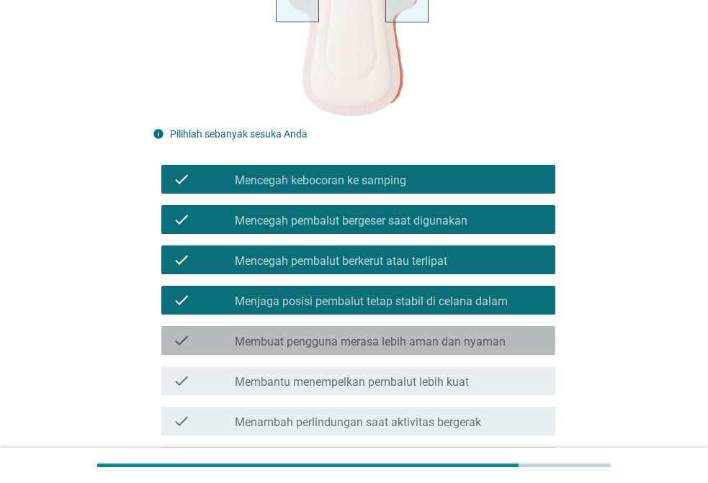
click at [317, 344] on label "Membuat pengguna merasa lebih aman dan nyaman" at bounding box center [370, 342] width 271 height 14
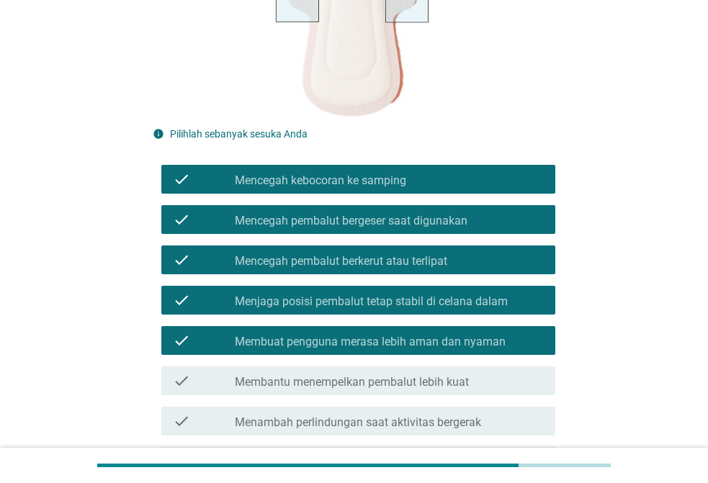
click at [337, 373] on div "check_box_outline_blank Membantu menempelkan pembalut lebih kuat" at bounding box center [389, 380] width 309 height 17
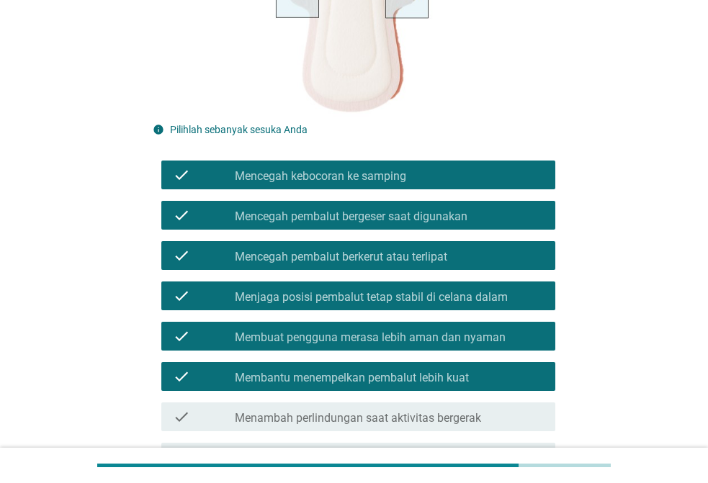
scroll to position [360, 0]
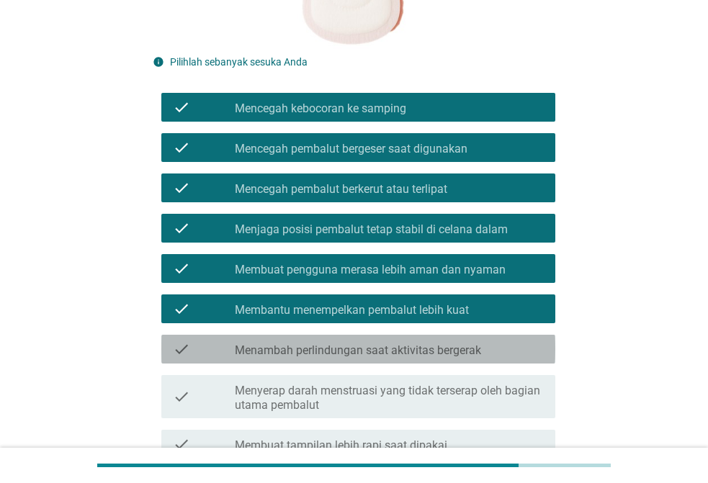
click at [337, 349] on label "Menambah perlindungan saat aktivitas bergerak" at bounding box center [358, 350] width 246 height 14
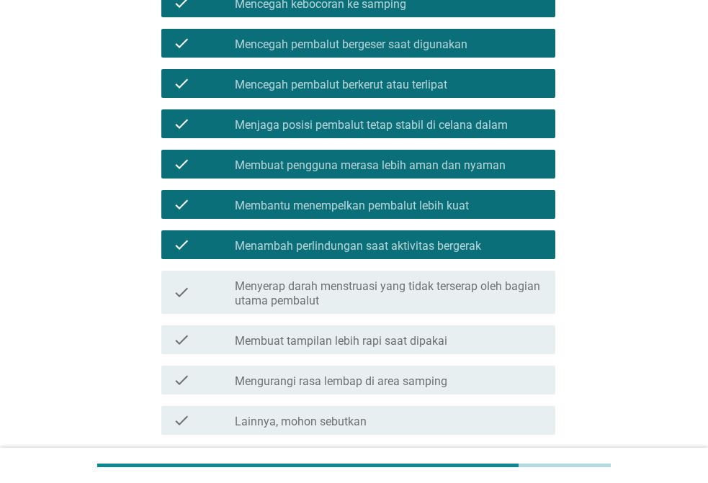
scroll to position [504, 0]
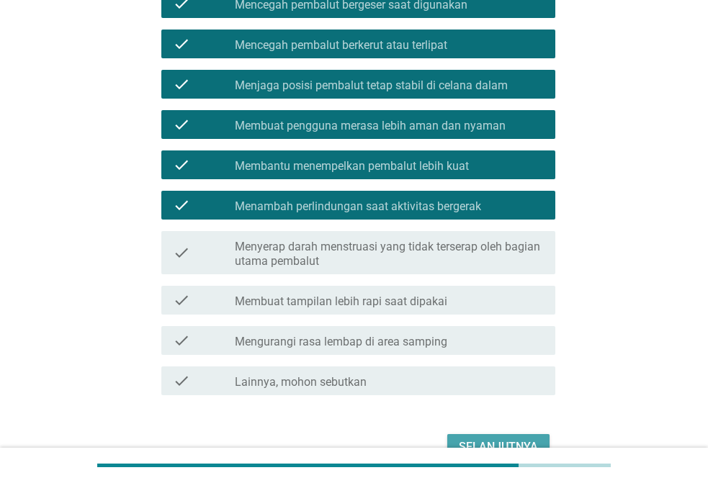
click at [479, 447] on div "Selanjutnya" at bounding box center [498, 446] width 79 height 17
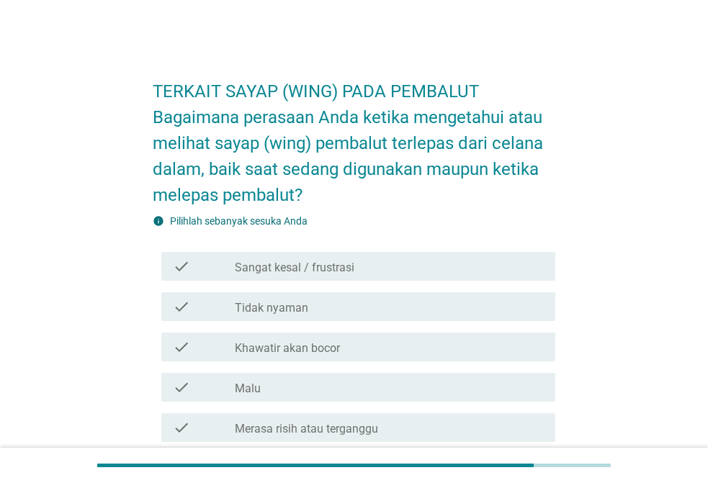
scroll to position [72, 0]
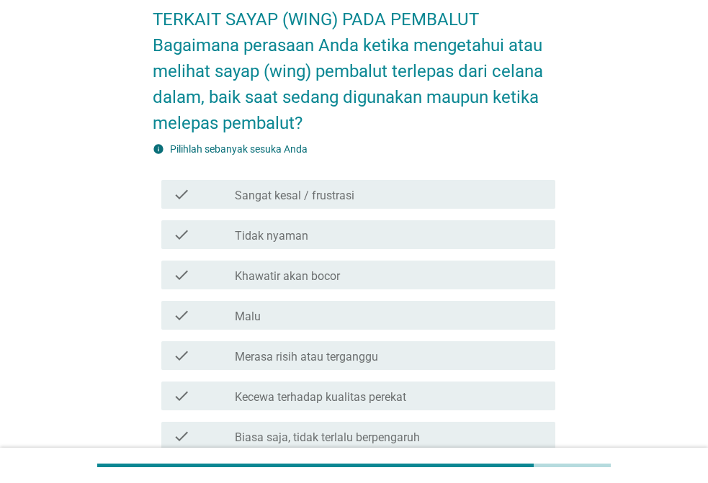
drag, startPoint x: 290, startPoint y: 281, endPoint x: 293, endPoint y: 289, distance: 8.4
click at [290, 284] on div "check check_box_outline_blank Khawatir akan bocor" at bounding box center [358, 275] width 394 height 29
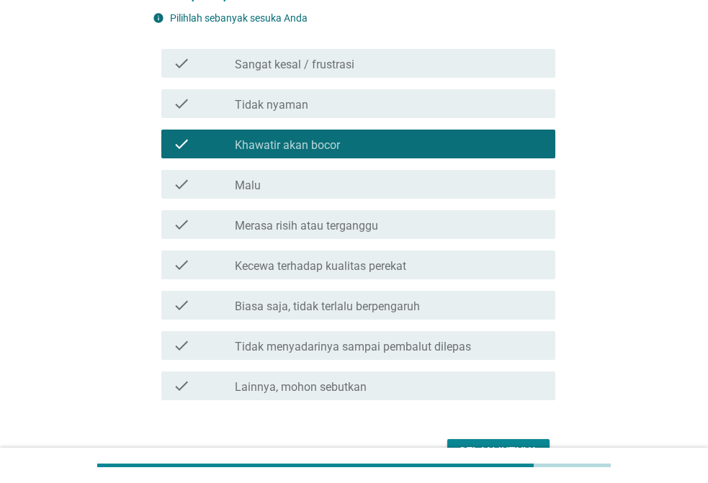
scroll to position [288, 0]
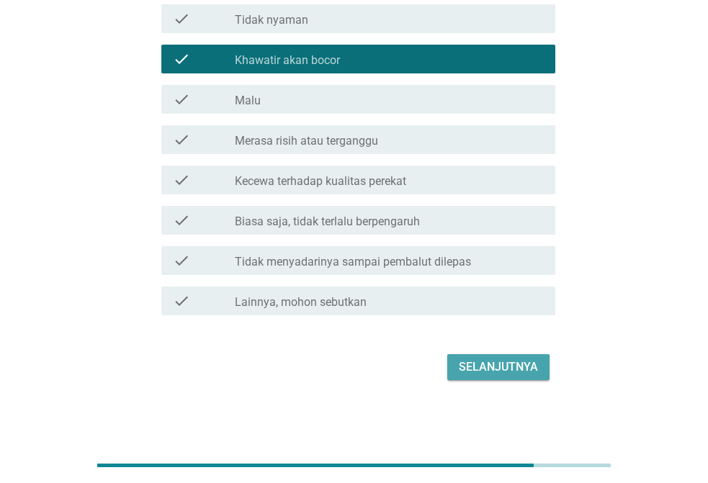
click at [510, 369] on div "Selanjutnya" at bounding box center [498, 366] width 79 height 17
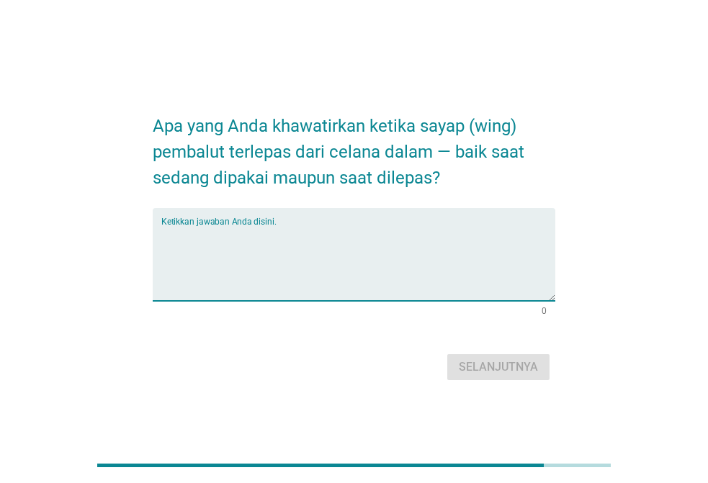
click at [190, 251] on textarea "Ketikkan jawaban Anda disini." at bounding box center [358, 263] width 394 height 76
type textarea "takut bocor"
click at [502, 379] on button "Selanjutnya" at bounding box center [498, 367] width 102 height 26
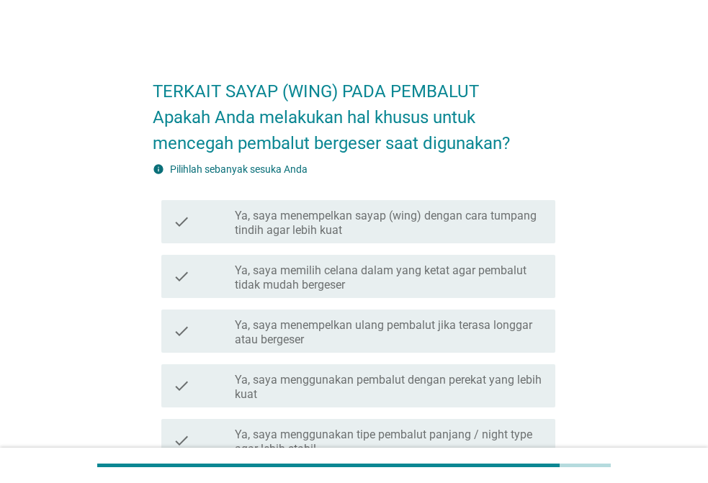
click at [294, 276] on label "Ya, saya memilih celana dalam yang ketat agar pembalut tidak mudah bergeser" at bounding box center [389, 277] width 309 height 29
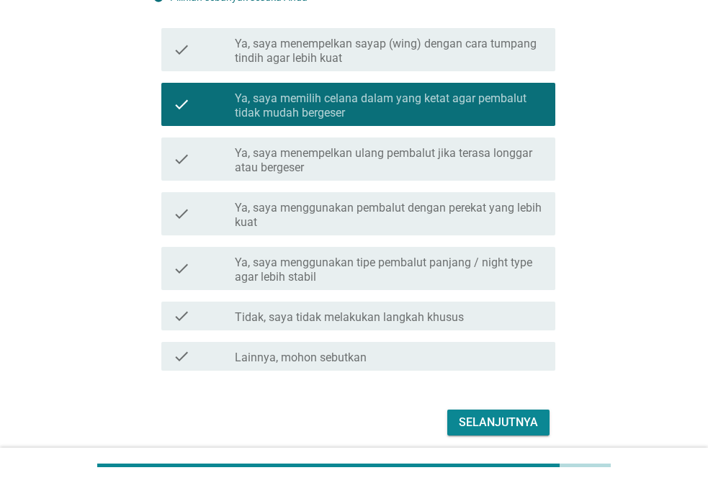
scroll to position [227, 0]
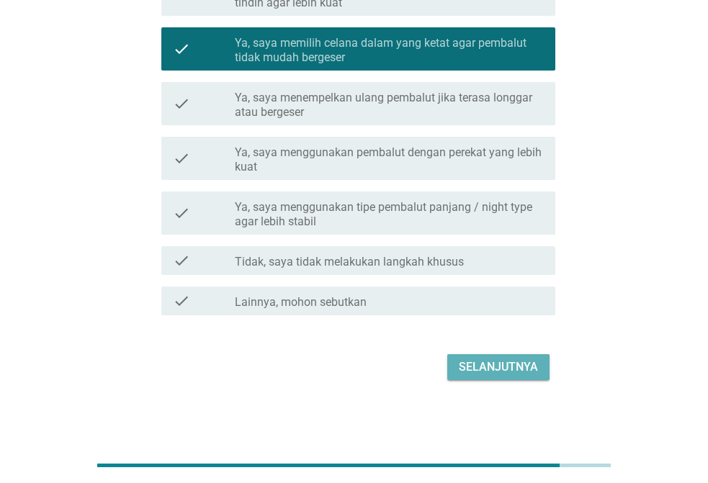
click at [473, 370] on div "Selanjutnya" at bounding box center [498, 366] width 79 height 17
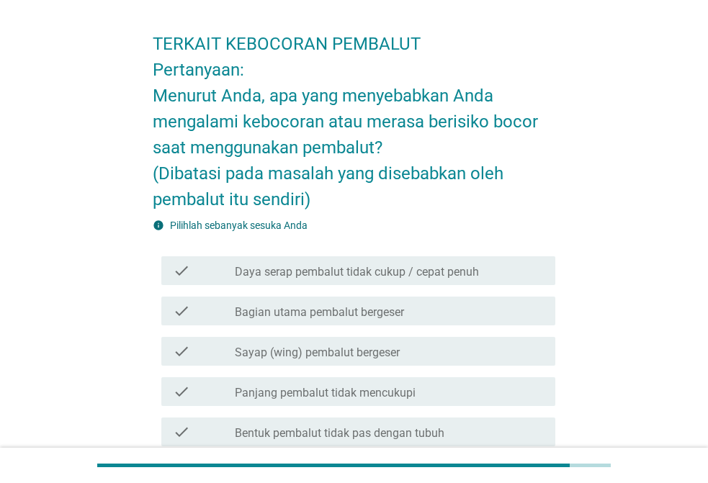
scroll to position [72, 0]
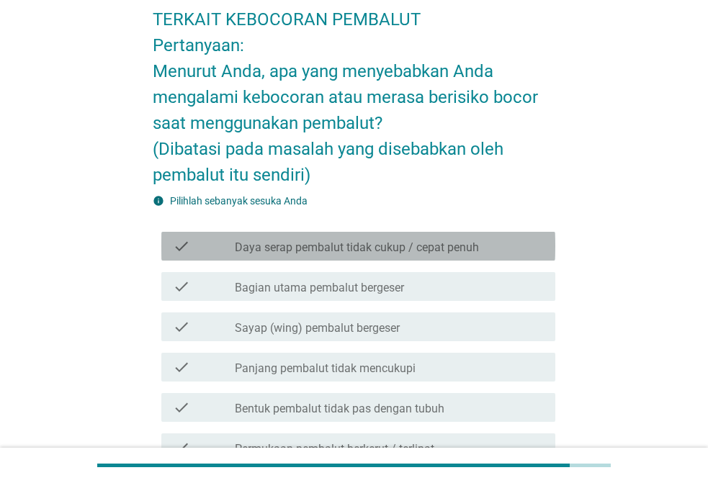
click at [323, 255] on div "check check_box_outline_blank Daya serap pembalut tidak cukup / cepat penuh" at bounding box center [358, 246] width 394 height 29
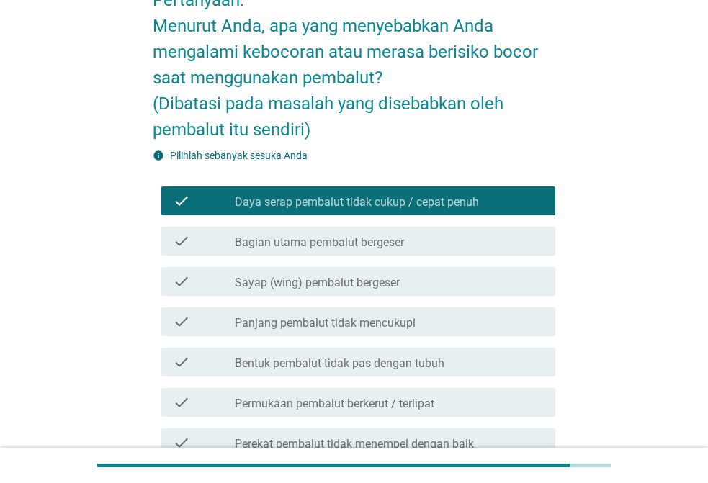
scroll to position [144, 0]
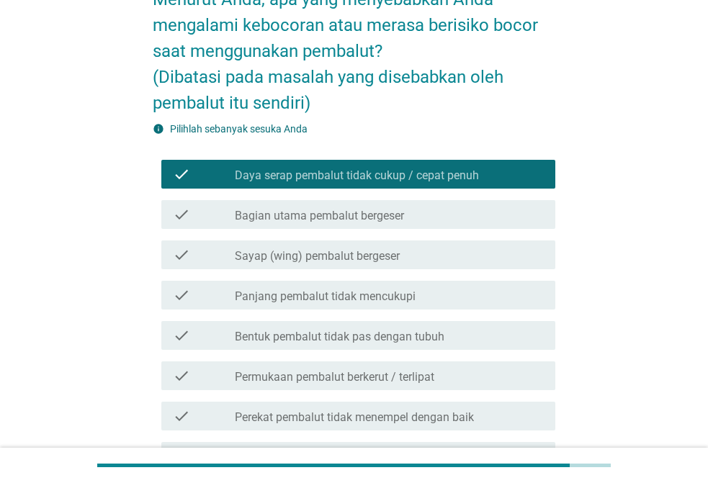
click at [292, 214] on label "Bagian utama pembalut bergeser" at bounding box center [319, 216] width 169 height 14
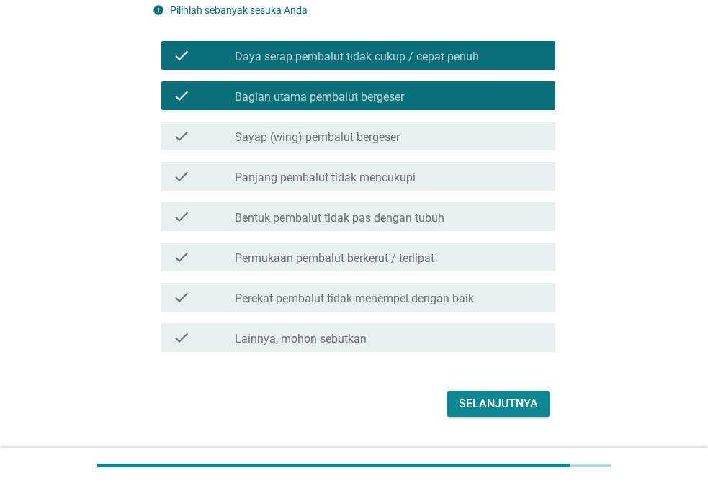
scroll to position [288, 0]
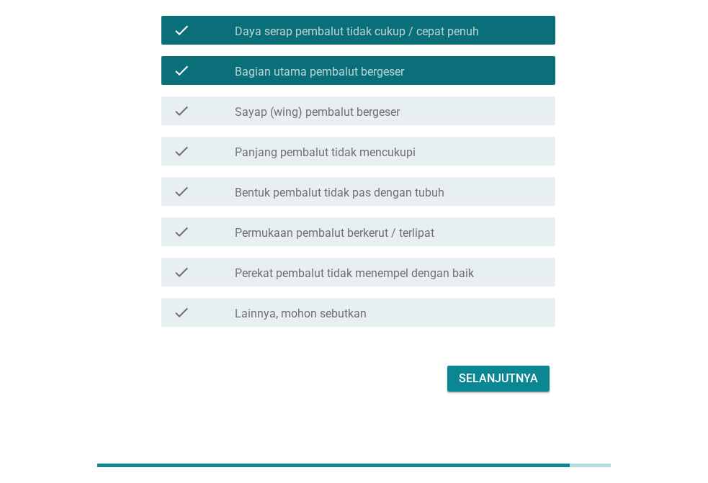
click at [486, 379] on div "Selanjutnya" at bounding box center [498, 378] width 79 height 17
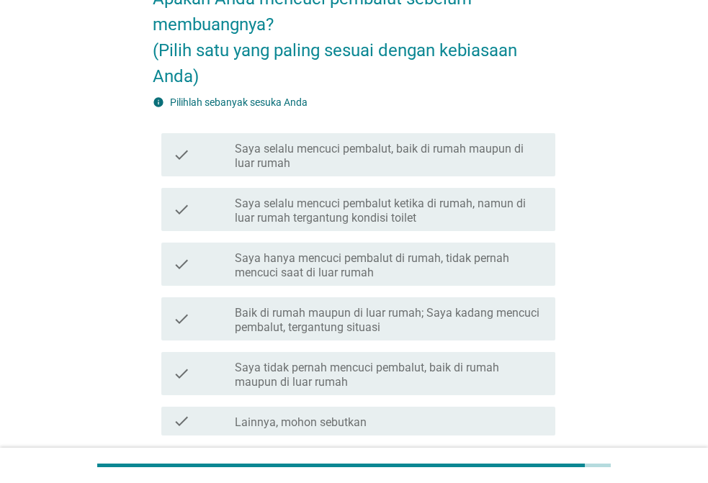
scroll to position [144, 0]
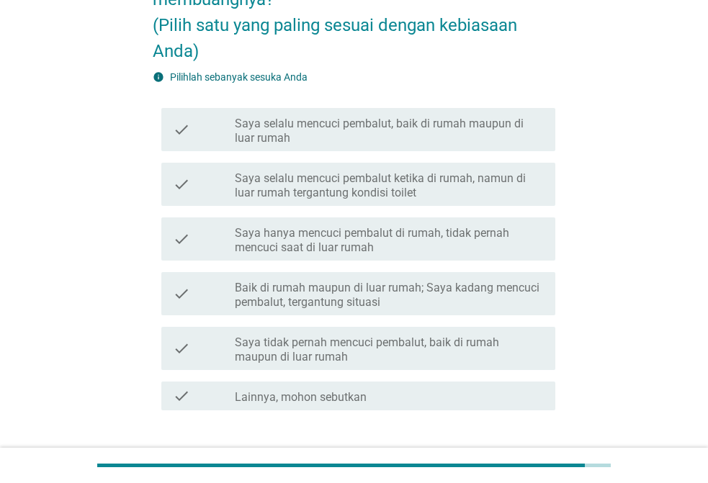
click at [331, 135] on label "Saya selalu mencuci pembalut, baik di rumah maupun di luar rumah" at bounding box center [389, 131] width 309 height 29
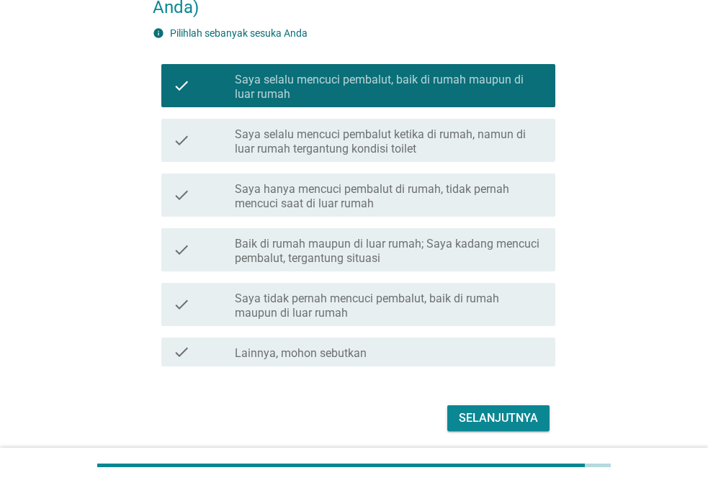
scroll to position [239, 0]
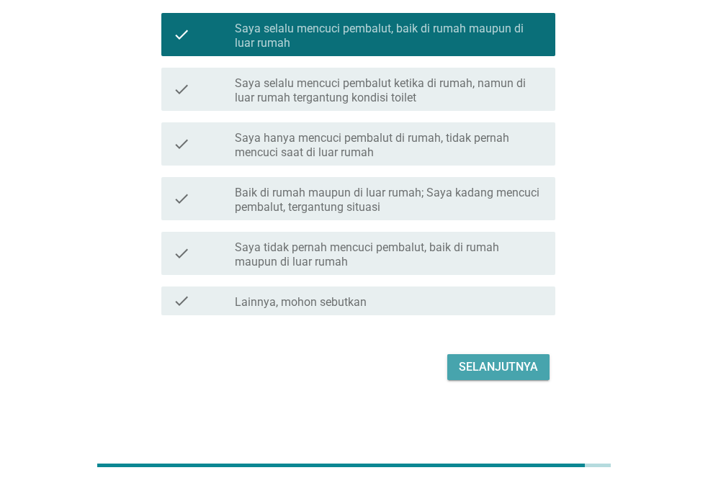
click at [502, 369] on div "Selanjutnya" at bounding box center [498, 366] width 79 height 17
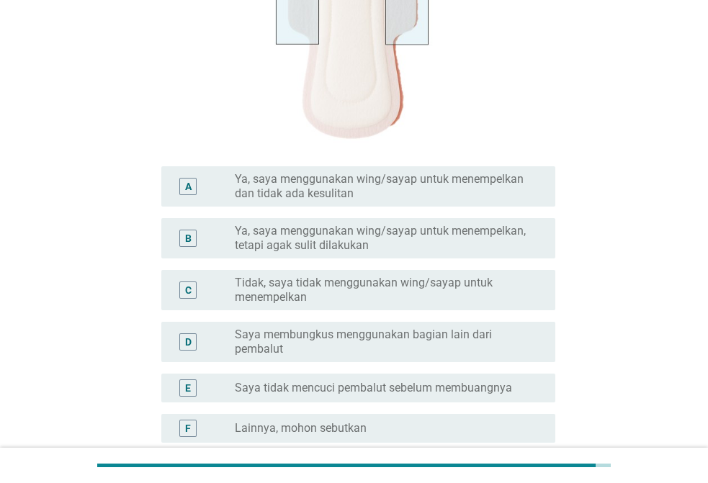
scroll to position [360, 0]
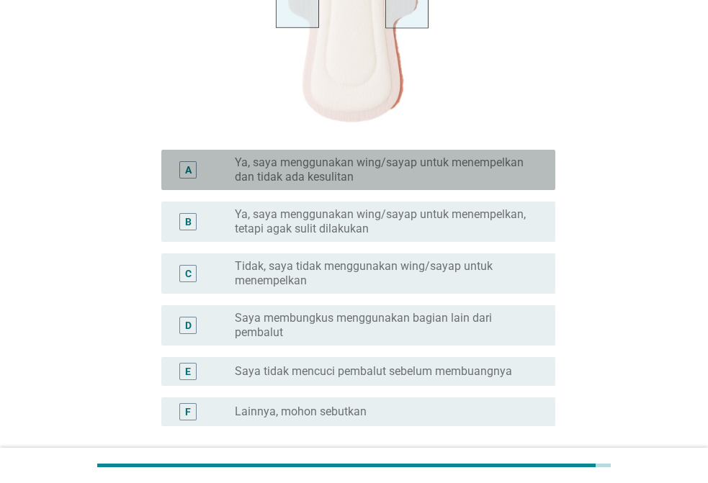
click at [339, 169] on label "Ya, saya menggunakan wing/sayap untuk menempelkan dan tidak ada kesulitan" at bounding box center [383, 169] width 297 height 29
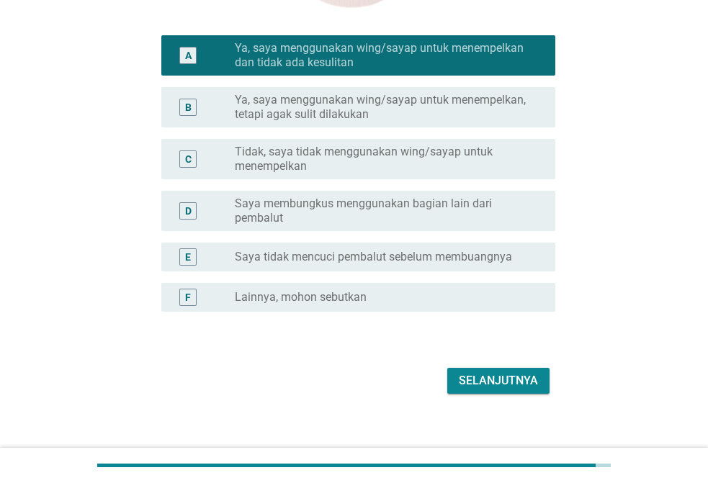
scroll to position [488, 0]
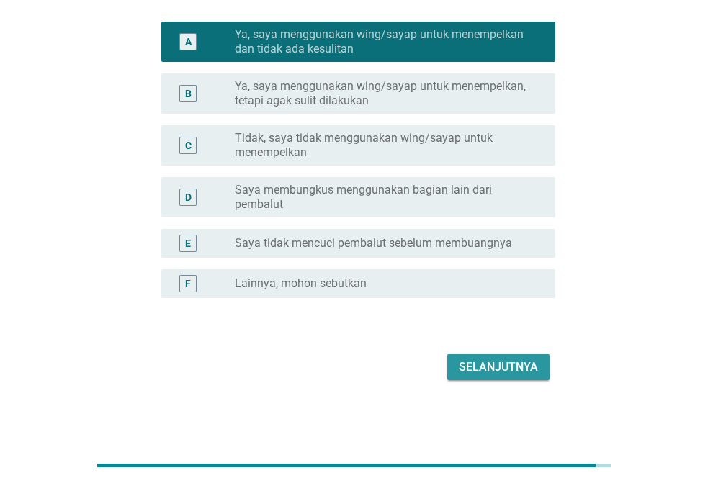
click at [522, 366] on div "Selanjutnya" at bounding box center [498, 366] width 79 height 17
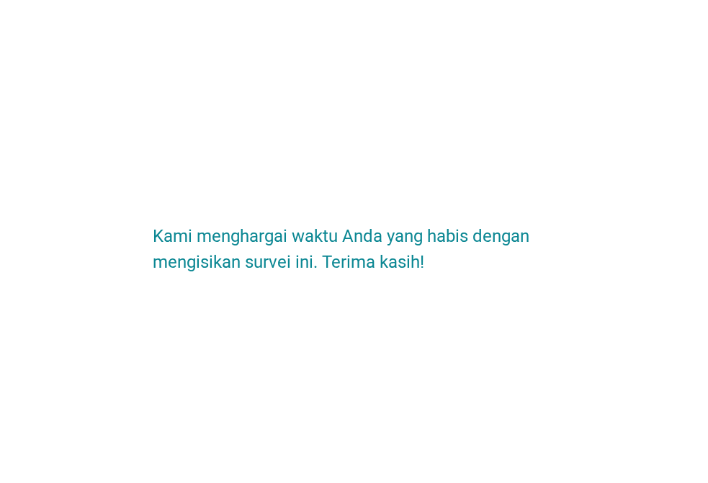
scroll to position [0, 0]
